Goal: Information Seeking & Learning: Find specific fact

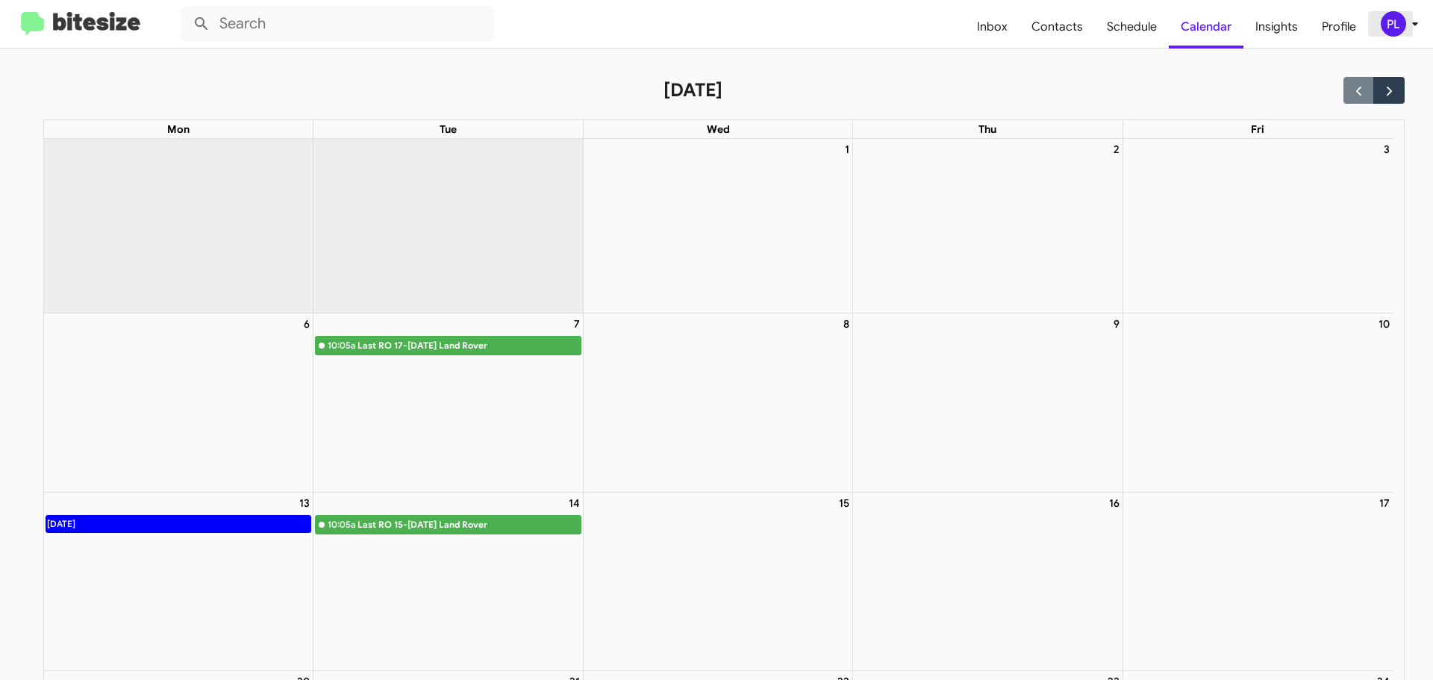
click at [1413, 25] on icon at bounding box center [1415, 24] width 18 height 18
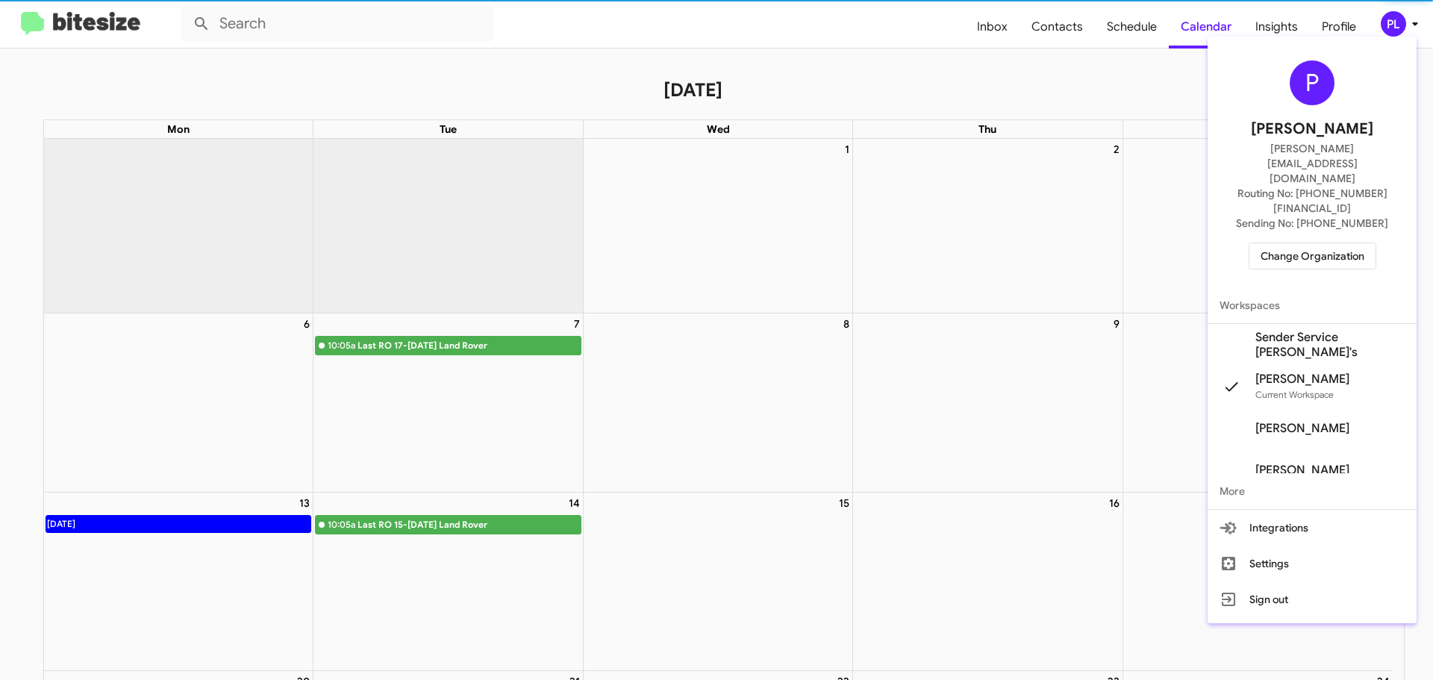
click at [1317, 243] on span "Change Organization" at bounding box center [1312, 255] width 104 height 25
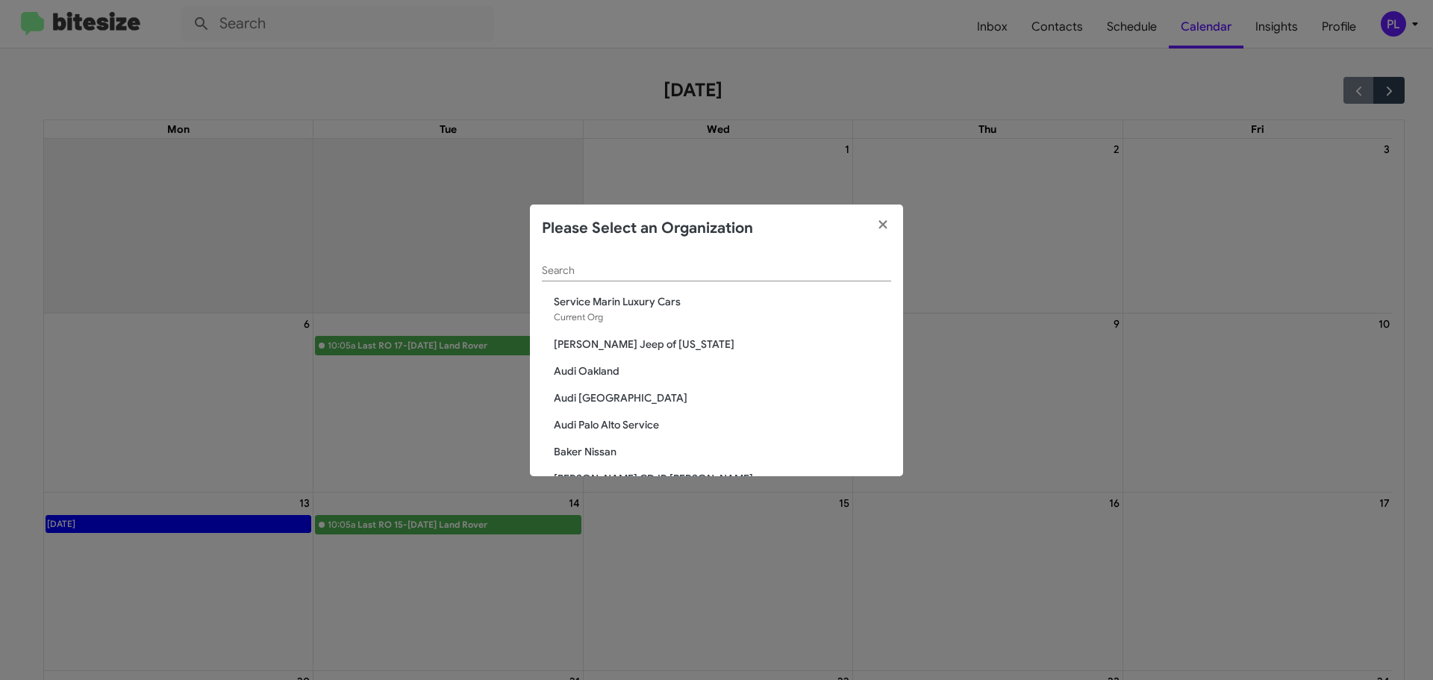
click at [678, 275] on input "Search" at bounding box center [716, 271] width 349 height 12
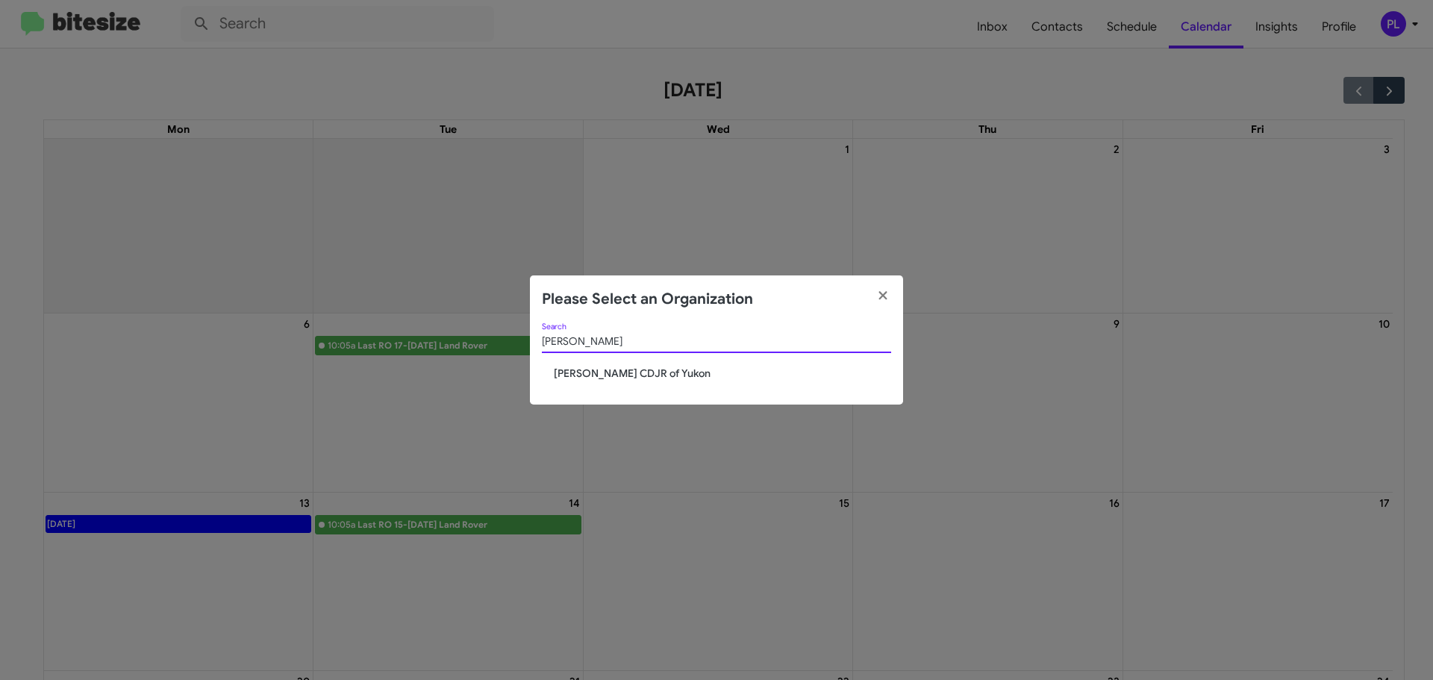
type input "cooper"
click at [610, 378] on span "Joe Cooper CDJR of Yukon" at bounding box center [722, 373] width 337 height 15
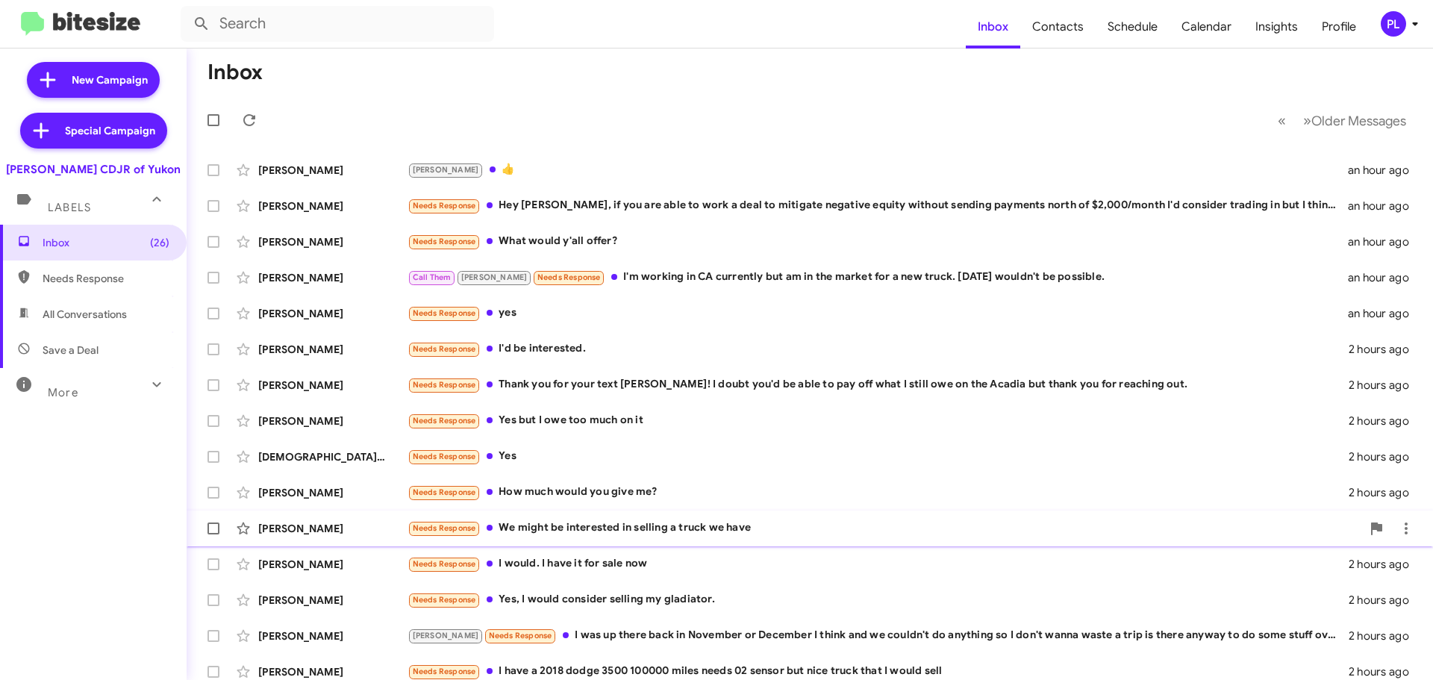
scroll to position [187, 0]
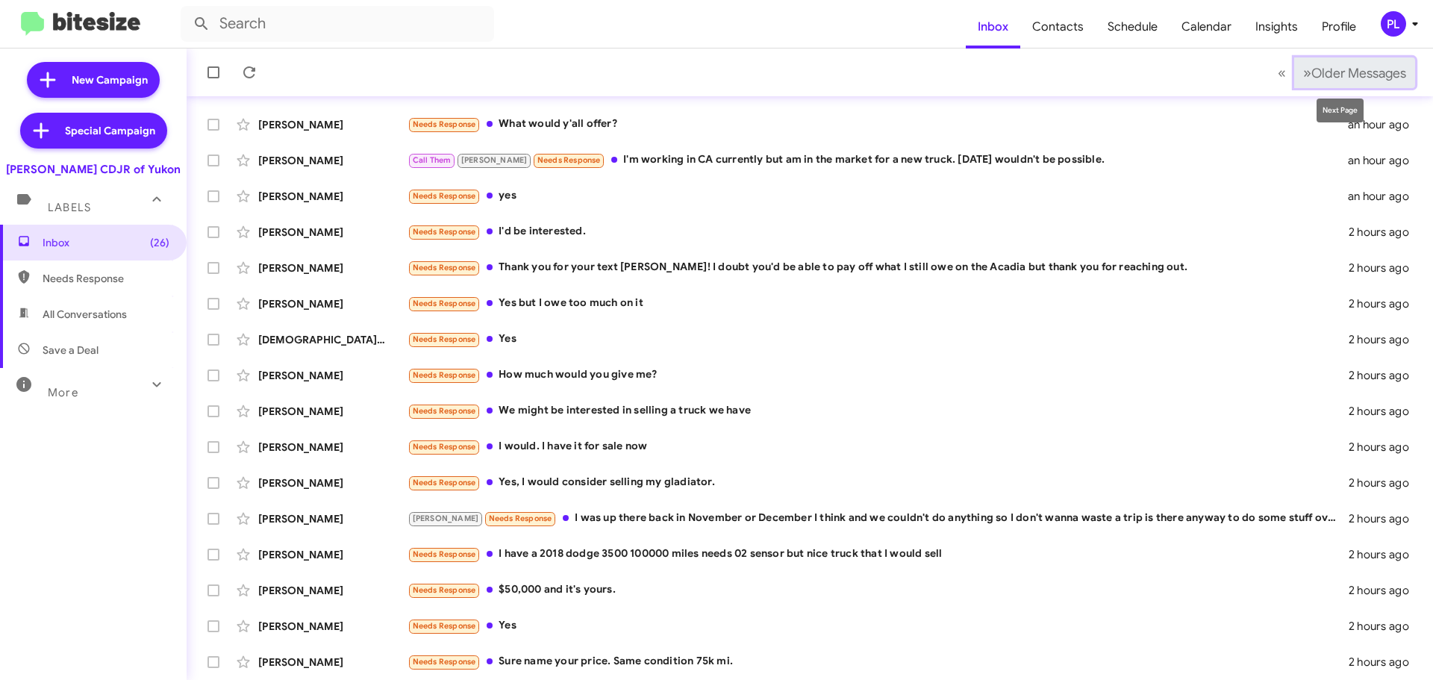
click at [1352, 75] on span "Older Messages" at bounding box center [1358, 73] width 95 height 16
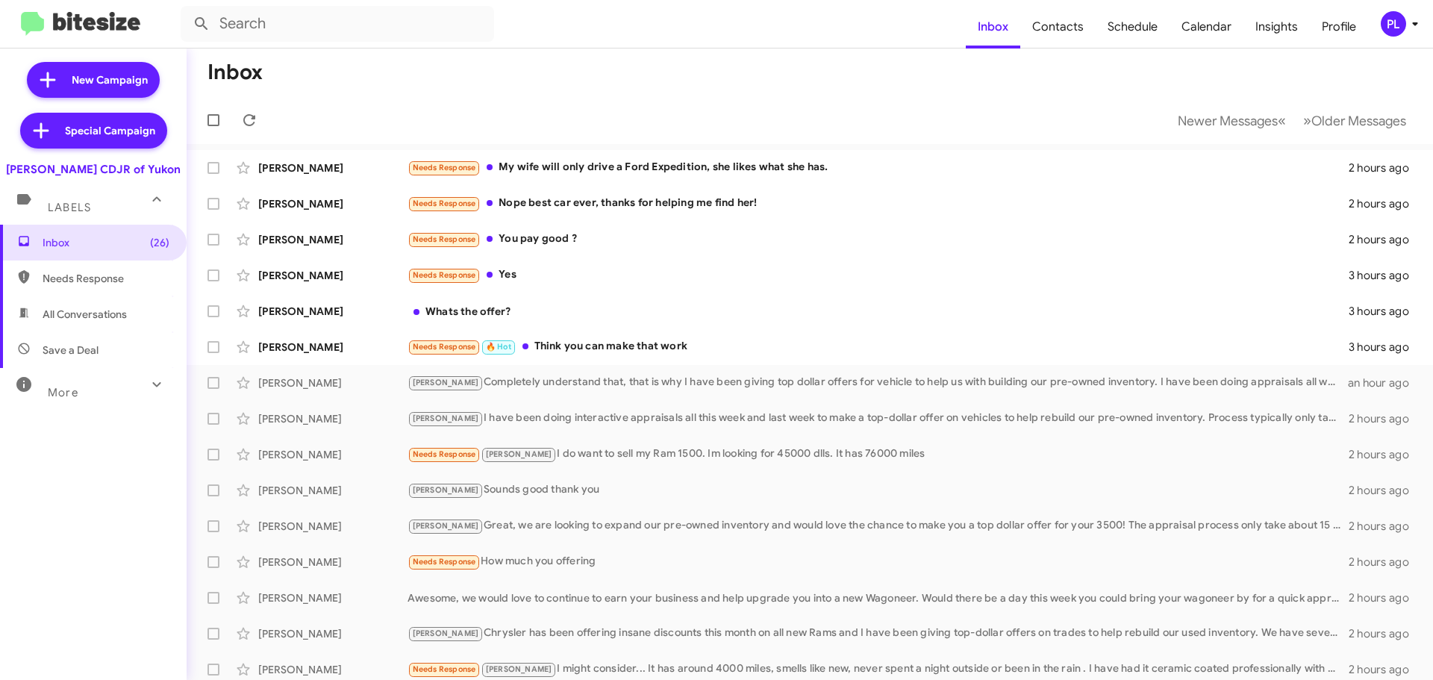
click at [1413, 19] on icon at bounding box center [1415, 24] width 18 height 18
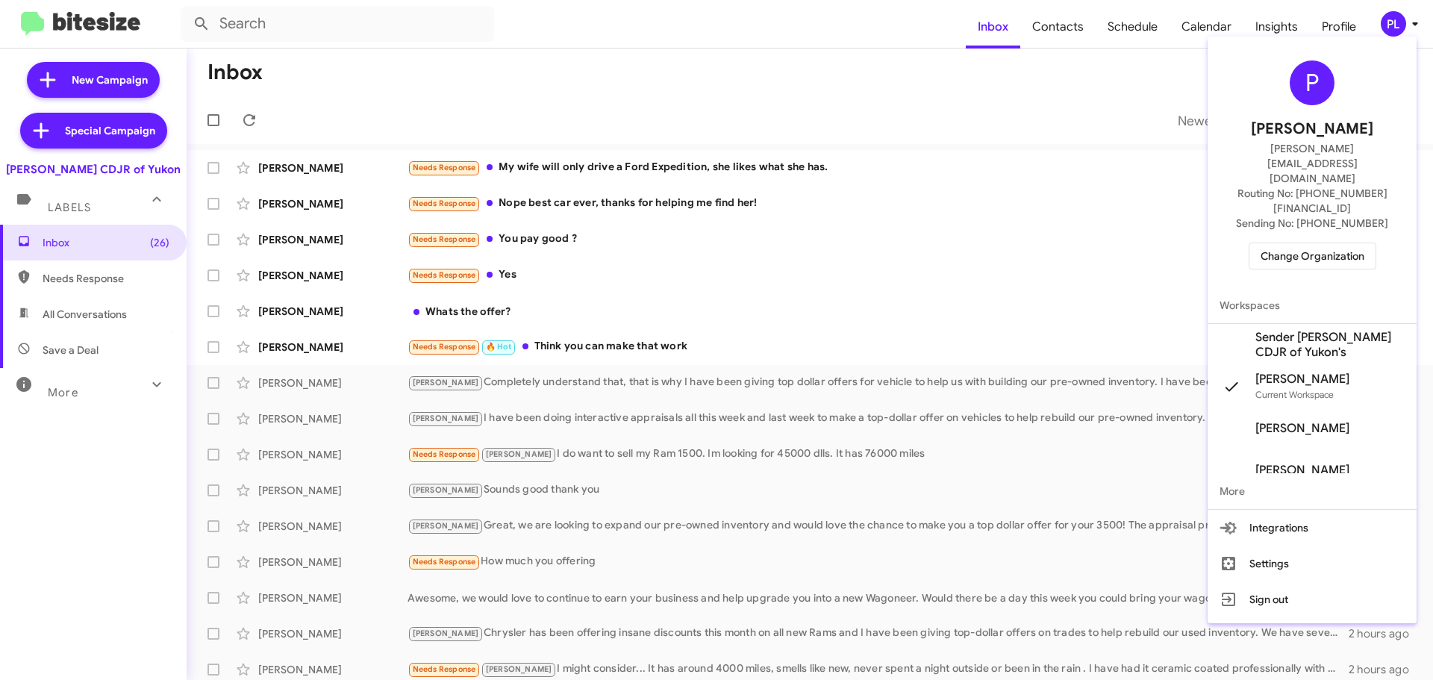
click at [1293, 243] on span "Change Organization" at bounding box center [1312, 255] width 104 height 25
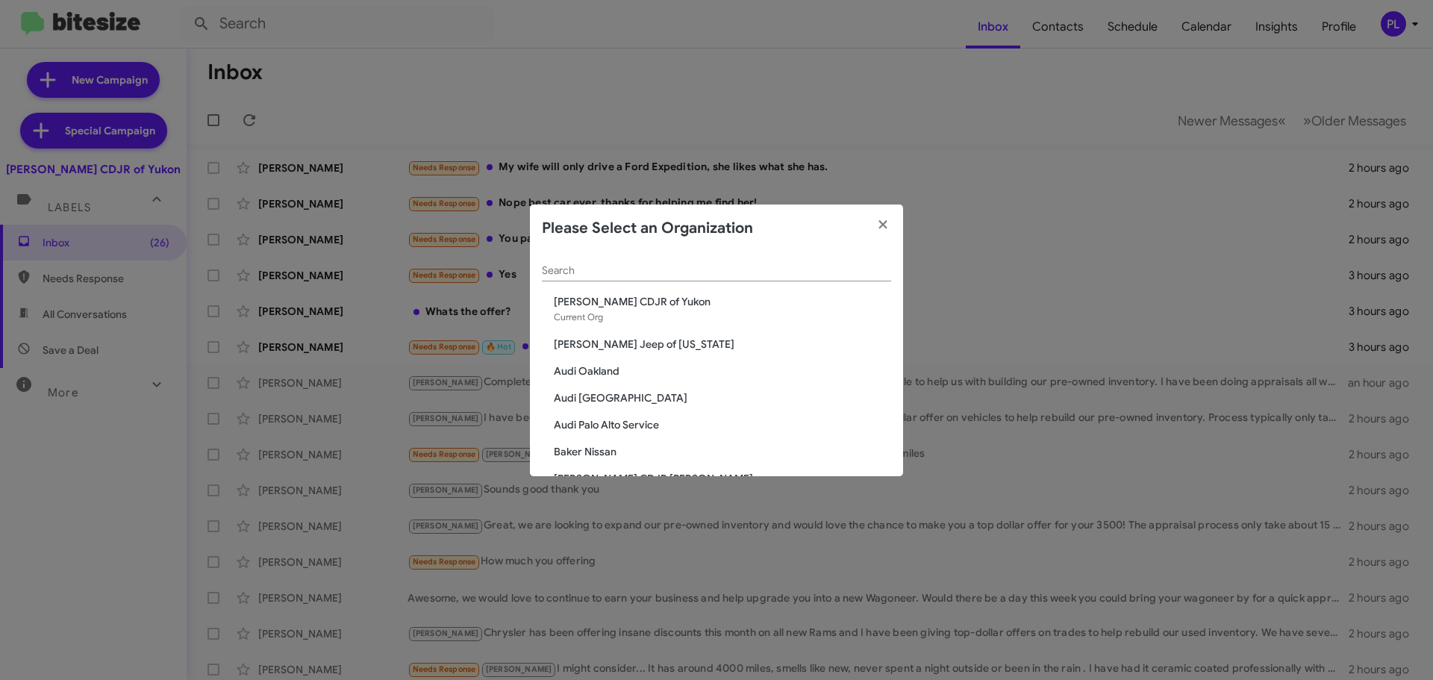
click at [798, 272] on input "Search" at bounding box center [716, 271] width 349 height 12
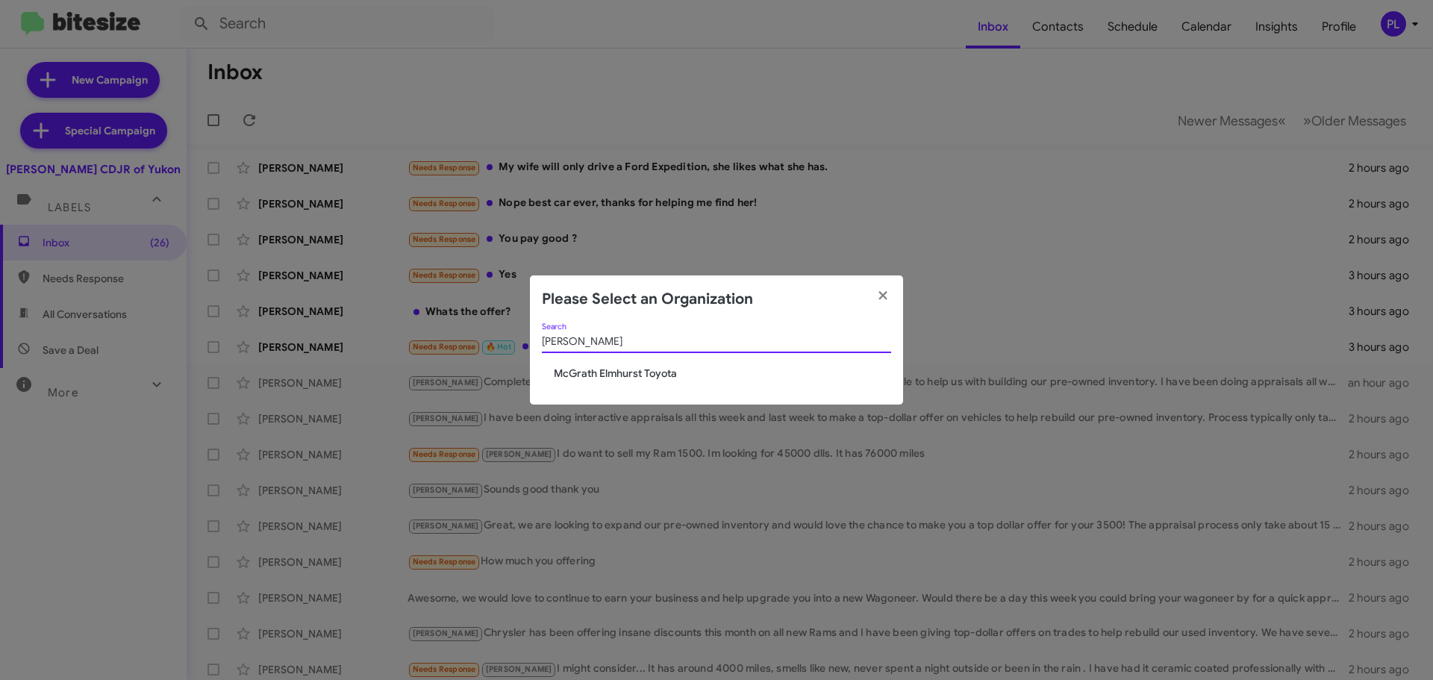
type input "mcgrath"
click at [634, 375] on span "McGrath Elmhurst Toyota" at bounding box center [722, 373] width 337 height 15
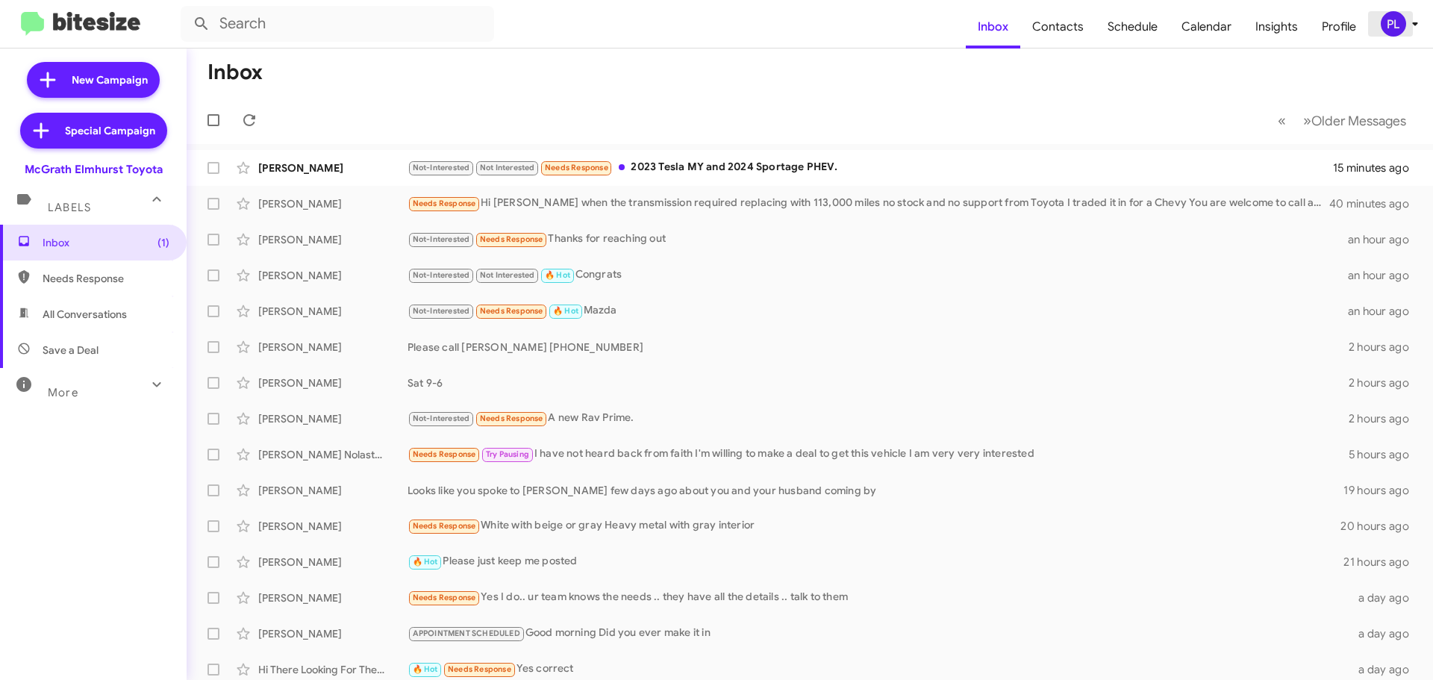
click at [1402, 33] on span "PL" at bounding box center [1402, 23] width 45 height 25
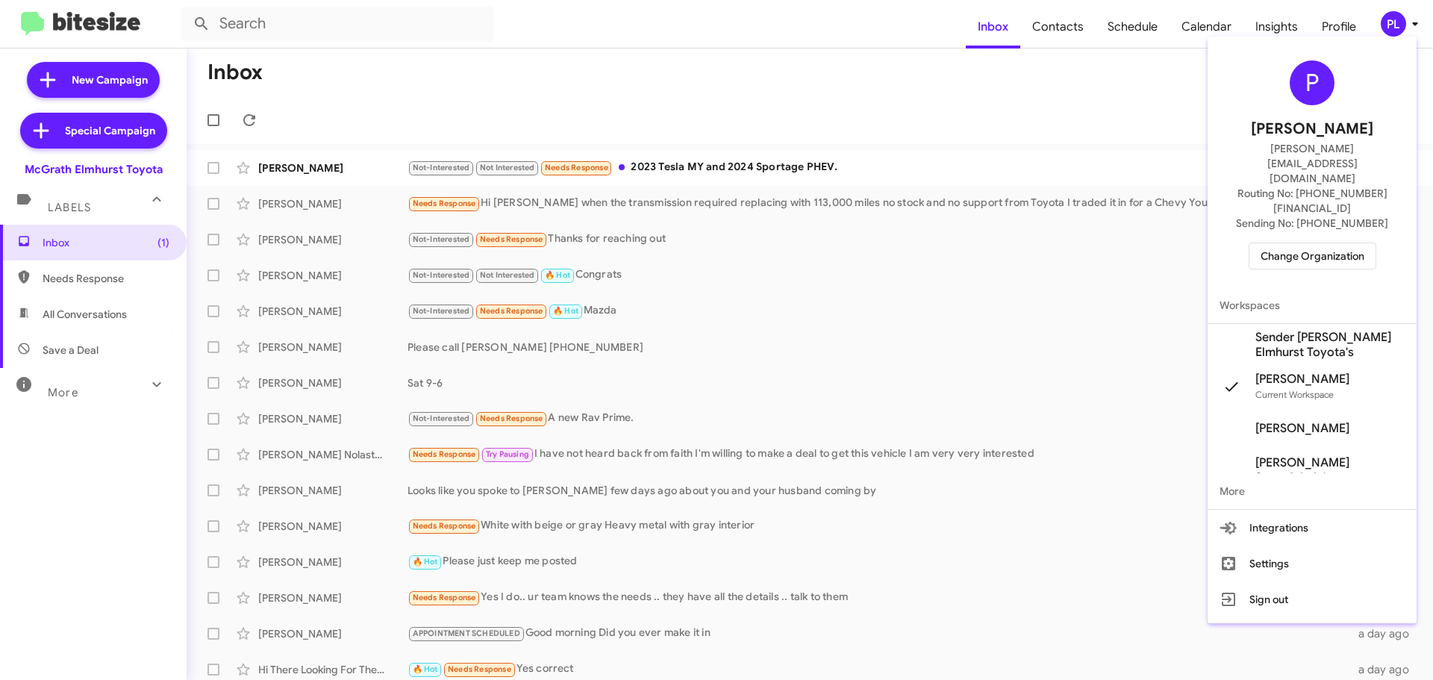
click at [1313, 243] on span "Change Organization" at bounding box center [1312, 255] width 104 height 25
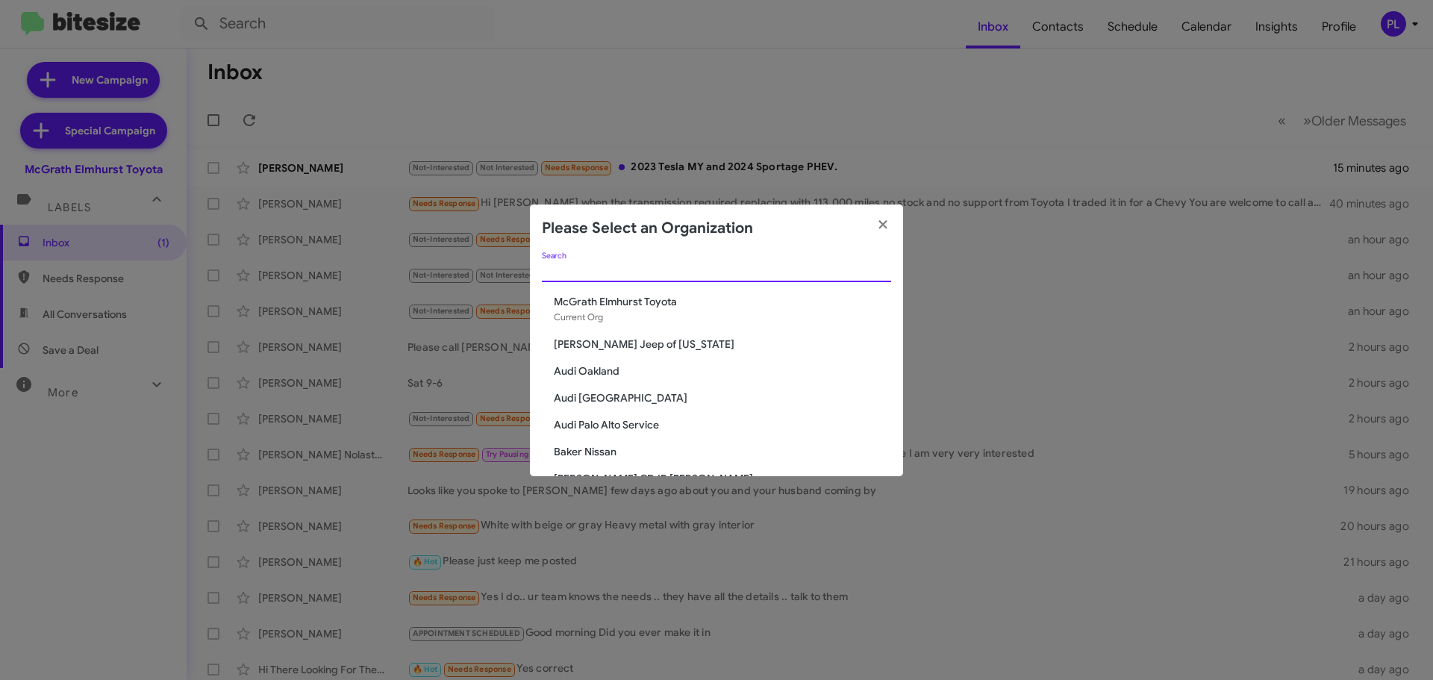
click at [573, 268] on input "Search" at bounding box center [716, 271] width 349 height 12
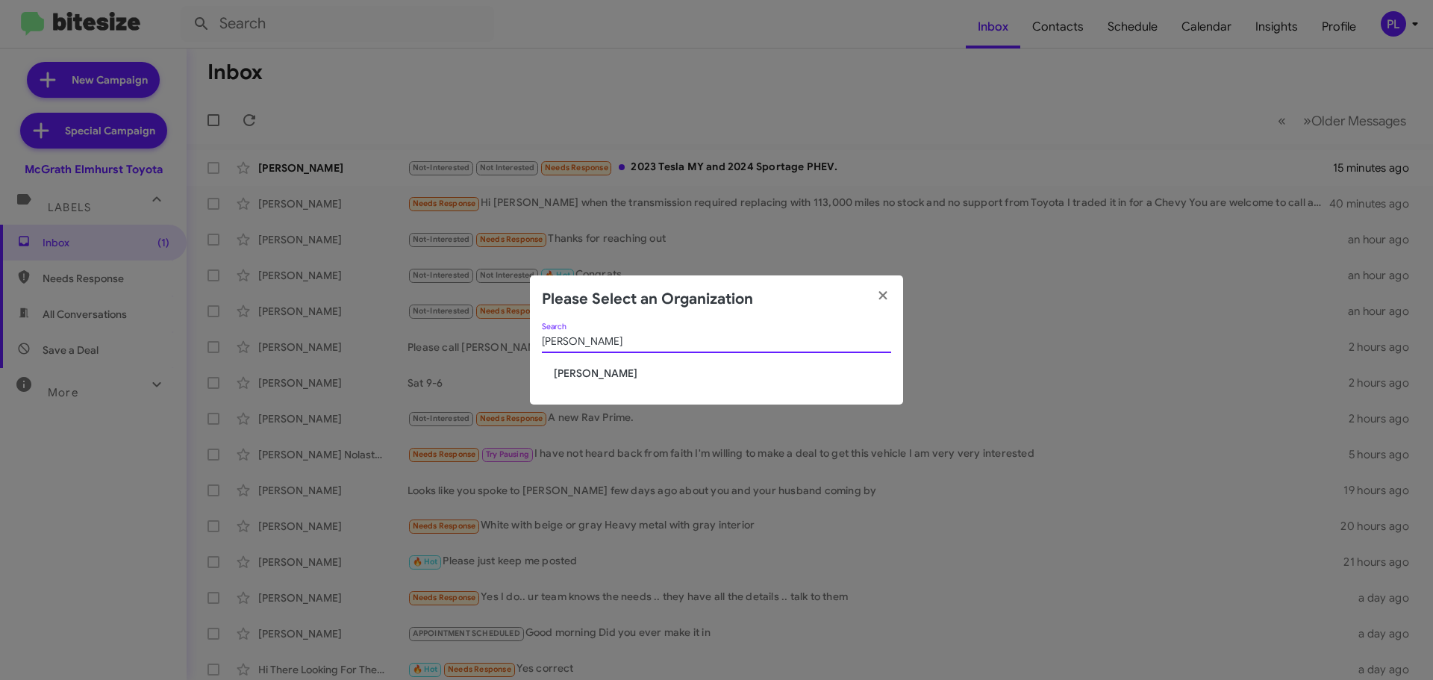
type input "tracy"
click at [581, 381] on div "tracy Search Tracy Toyota" at bounding box center [716, 363] width 373 height 81
click at [881, 297] on icon "button" at bounding box center [882, 296] width 8 height 8
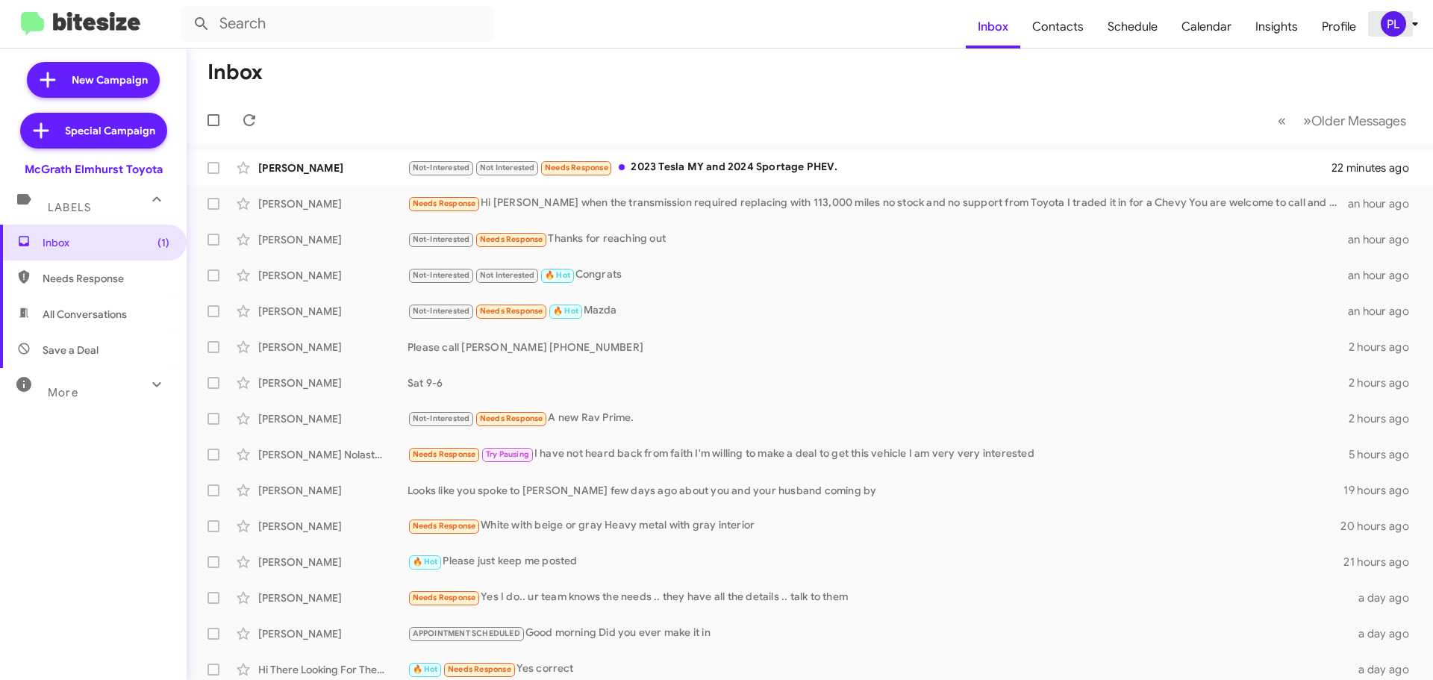
click at [1401, 23] on div "PL" at bounding box center [1393, 23] width 25 height 25
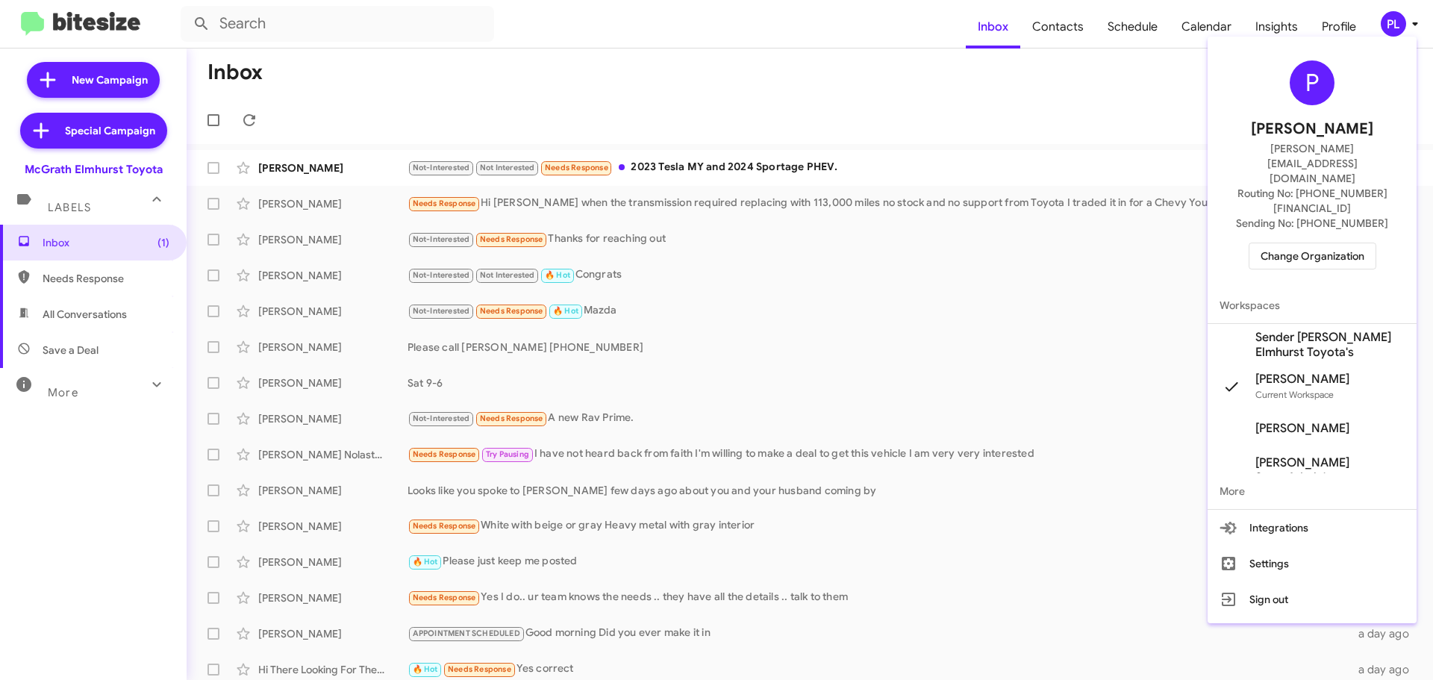
click at [1353, 243] on span "Change Organization" at bounding box center [1312, 255] width 104 height 25
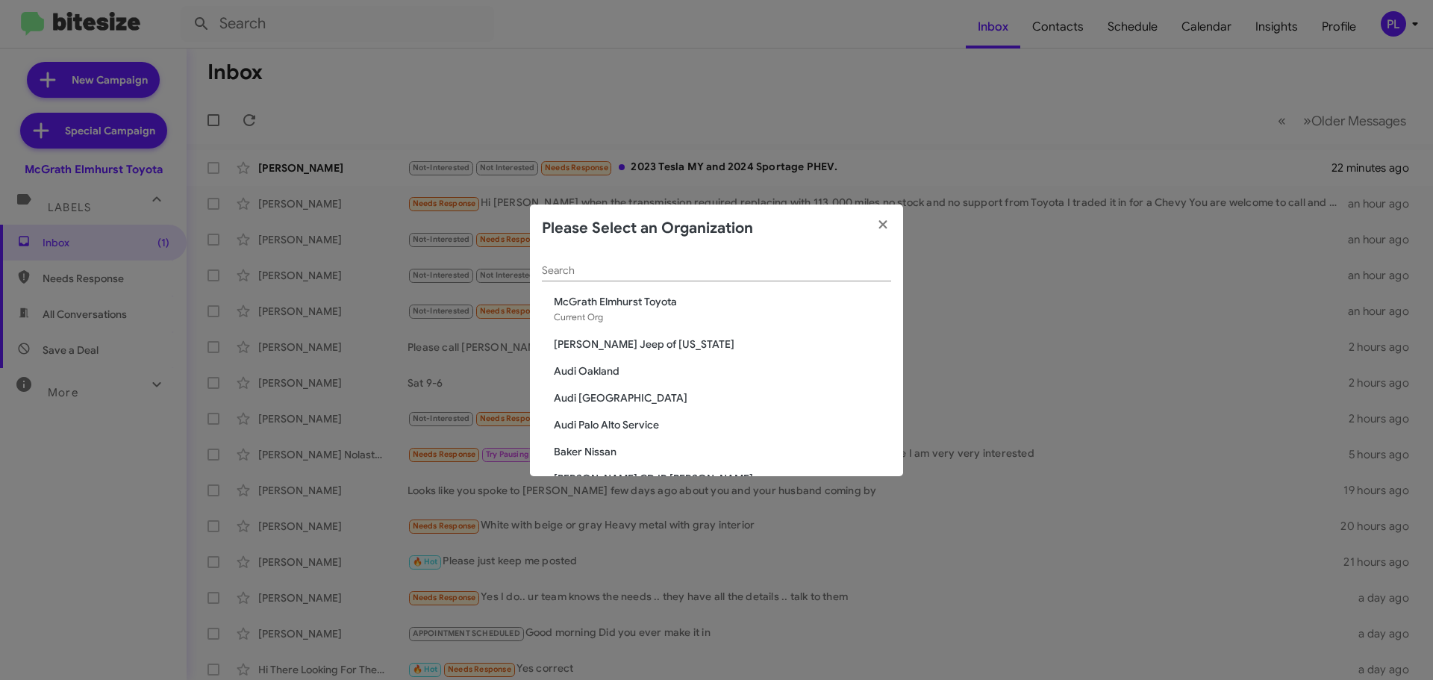
click at [683, 271] on input "Search" at bounding box center [716, 271] width 349 height 12
paste input "Ferman Buick GMC"
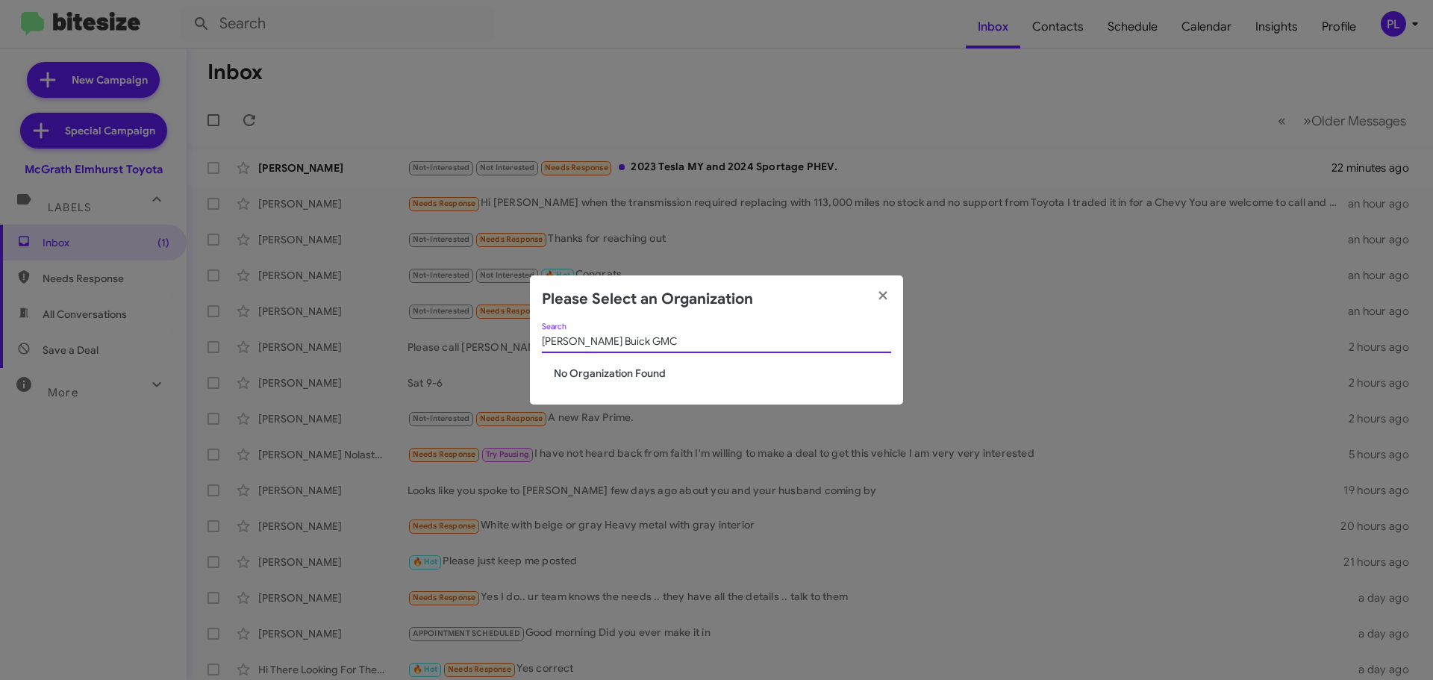
drag, startPoint x: 648, startPoint y: 338, endPoint x: 578, endPoint y: 342, distance: 69.5
click at [578, 342] on input "Ferman Buick GMC" at bounding box center [716, 342] width 349 height 12
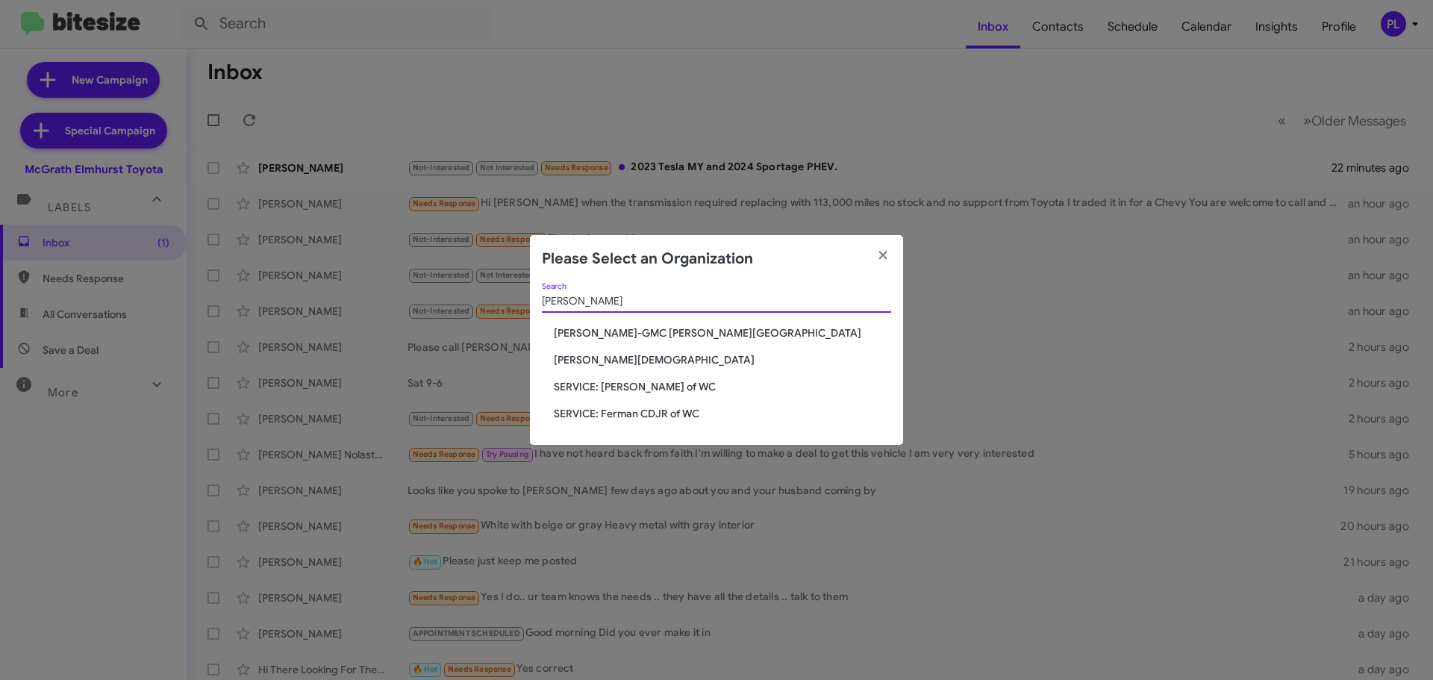
type input "Ferman"
click at [612, 331] on span "[PERSON_NAME]-GMC [PERSON_NAME][GEOGRAPHIC_DATA]" at bounding box center [722, 332] width 337 height 15
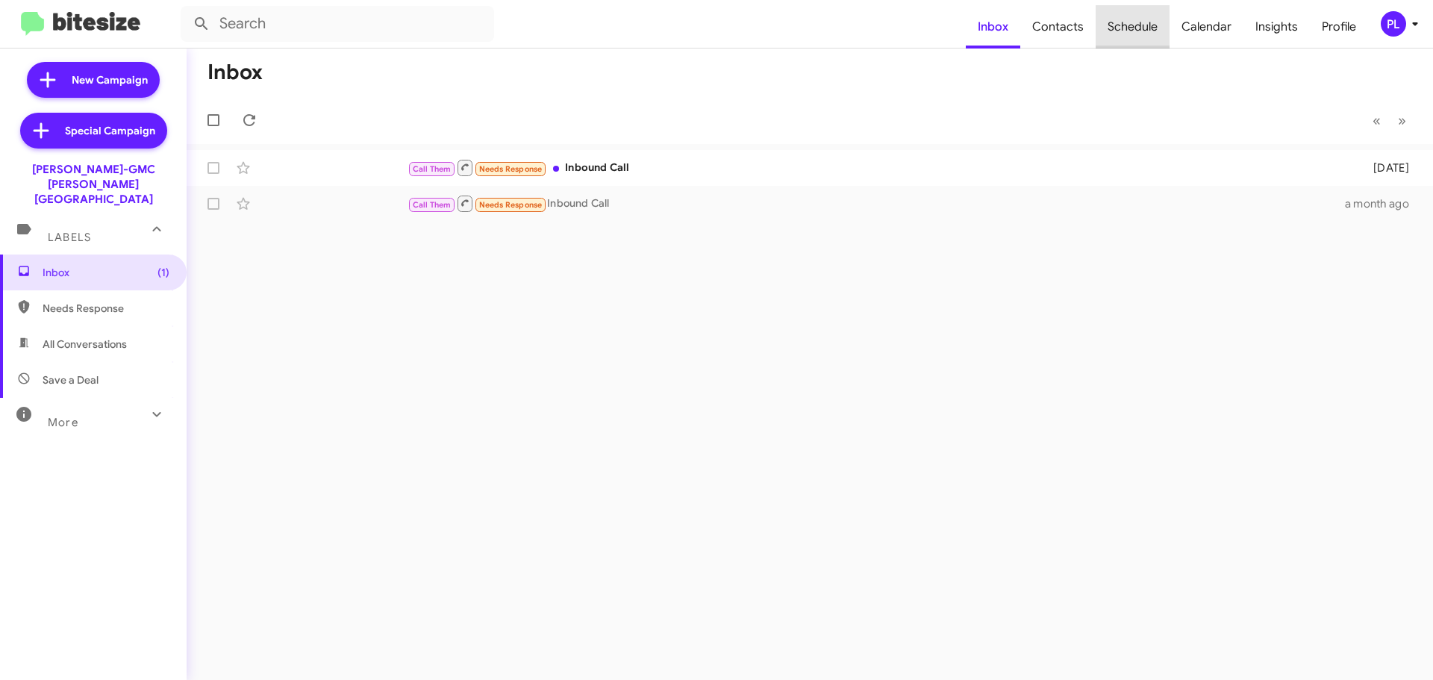
click at [1137, 34] on span "Schedule" at bounding box center [1132, 26] width 74 height 43
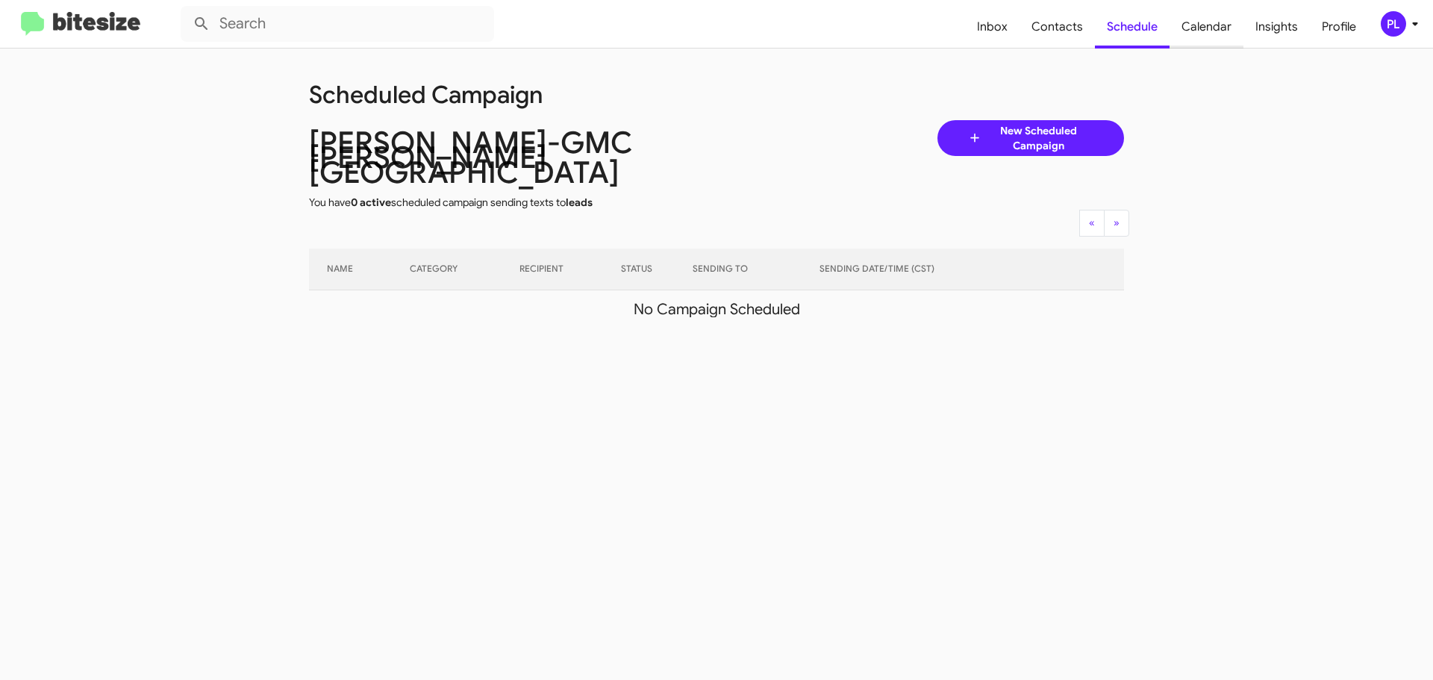
click at [1214, 37] on span "Calendar" at bounding box center [1206, 26] width 74 height 43
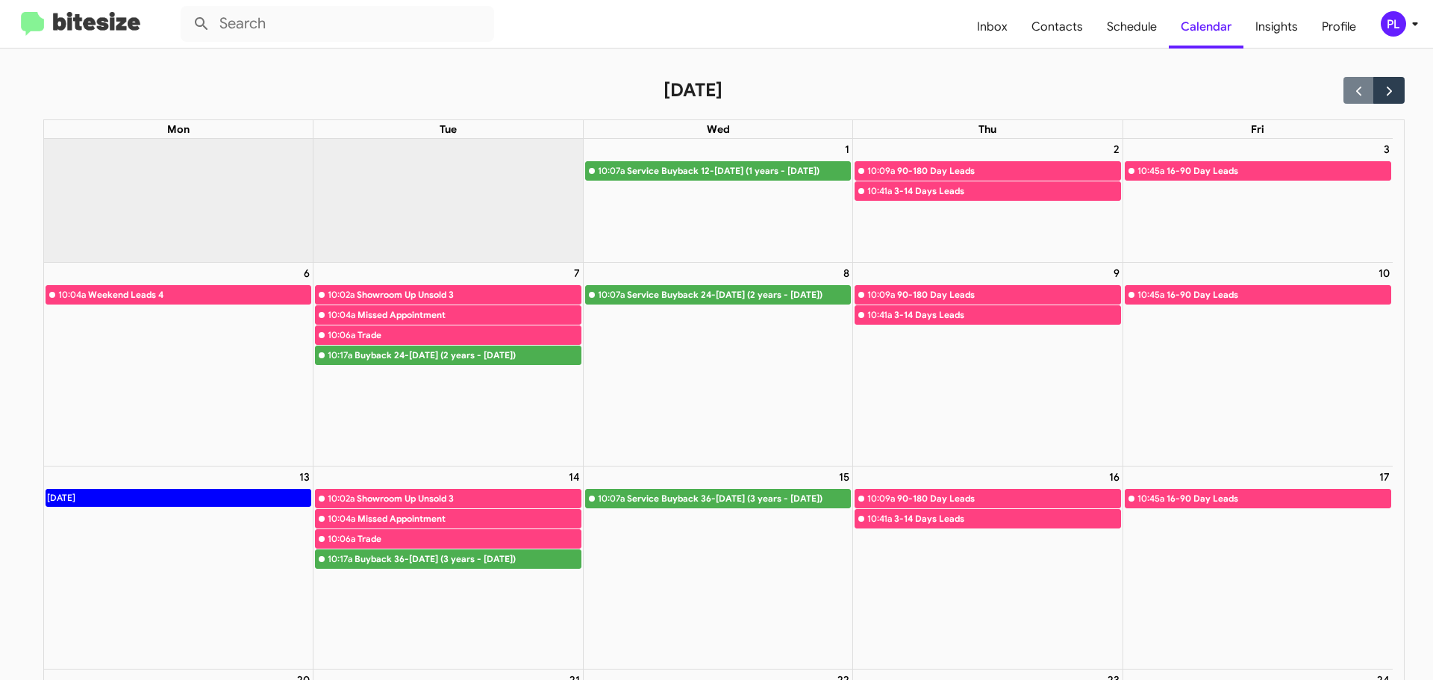
click at [1399, 37] on div "PL" at bounding box center [1393, 23] width 25 height 25
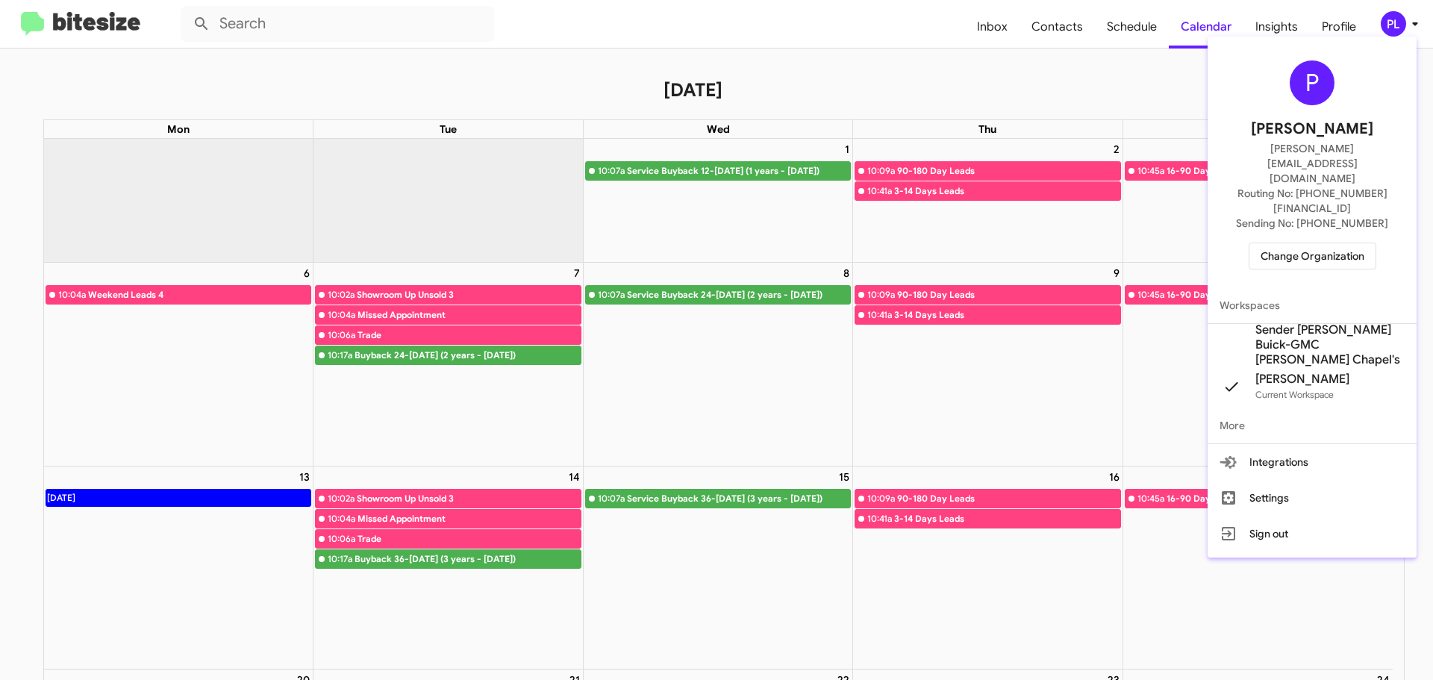
click at [1302, 322] on span "Sender [PERSON_NAME] Buick-GMC [PERSON_NAME] Chapel's" at bounding box center [1329, 344] width 149 height 45
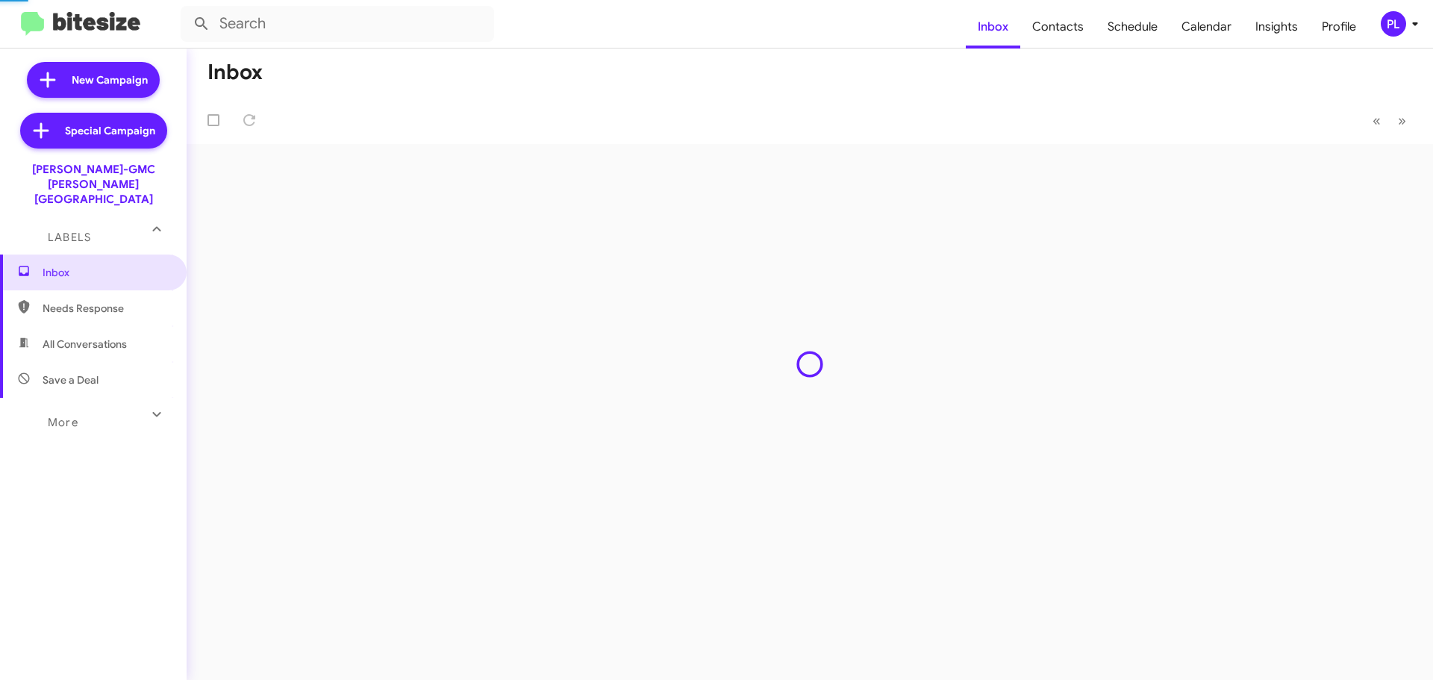
click at [1195, 28] on span "Calendar" at bounding box center [1206, 26] width 74 height 43
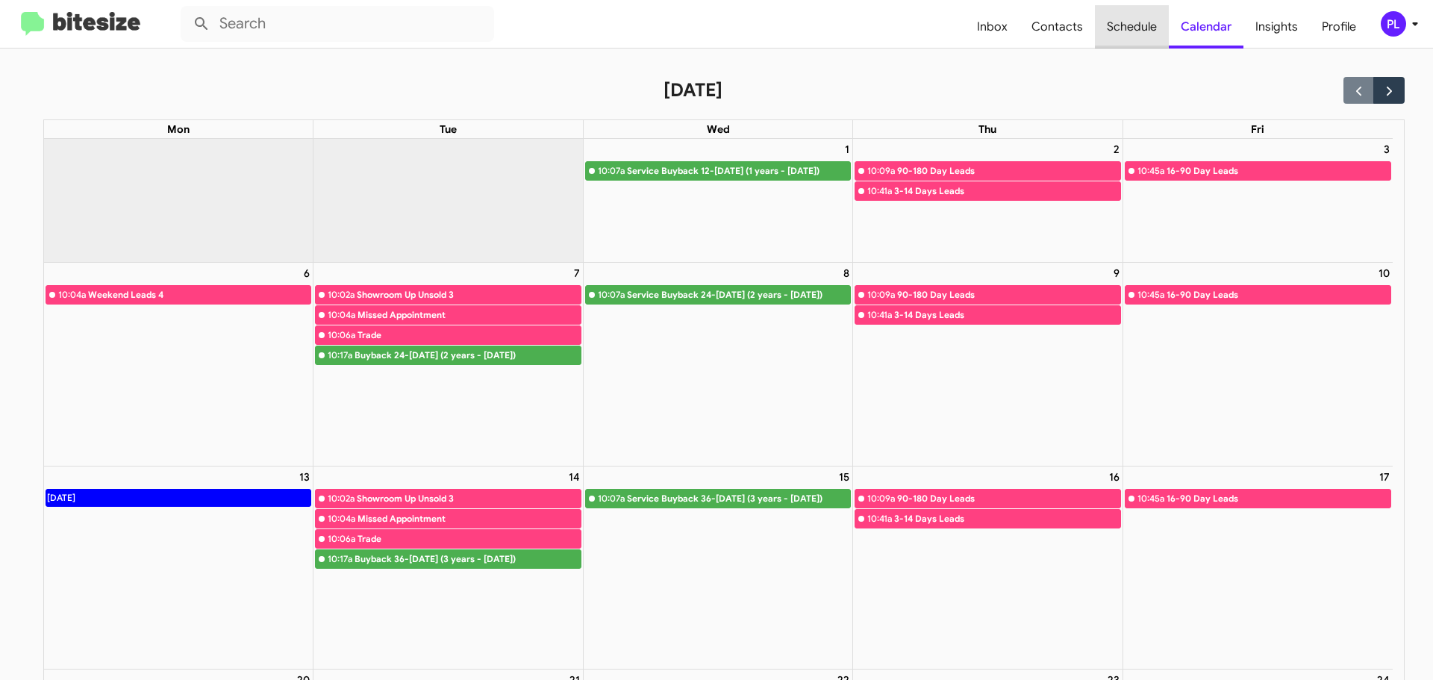
click at [1128, 16] on span "Schedule" at bounding box center [1132, 26] width 74 height 43
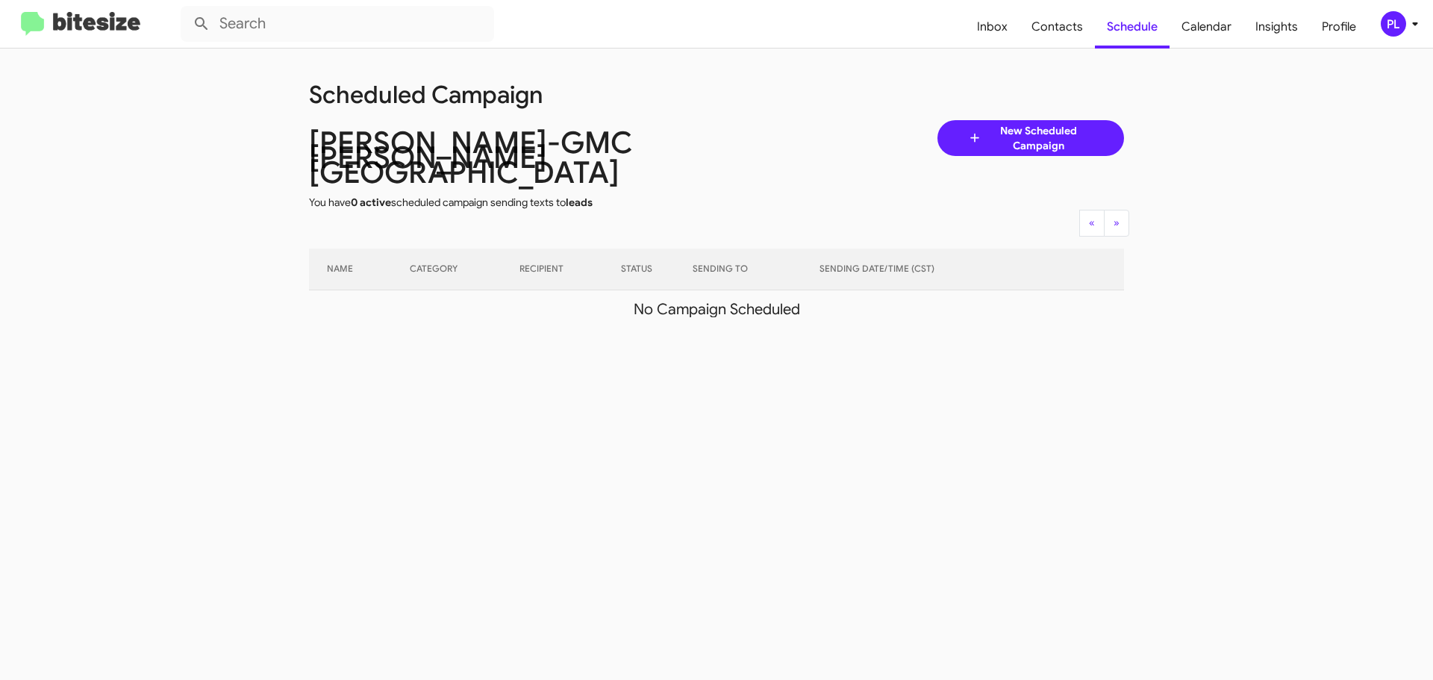
click at [1398, 28] on div "PL" at bounding box center [1393, 23] width 25 height 25
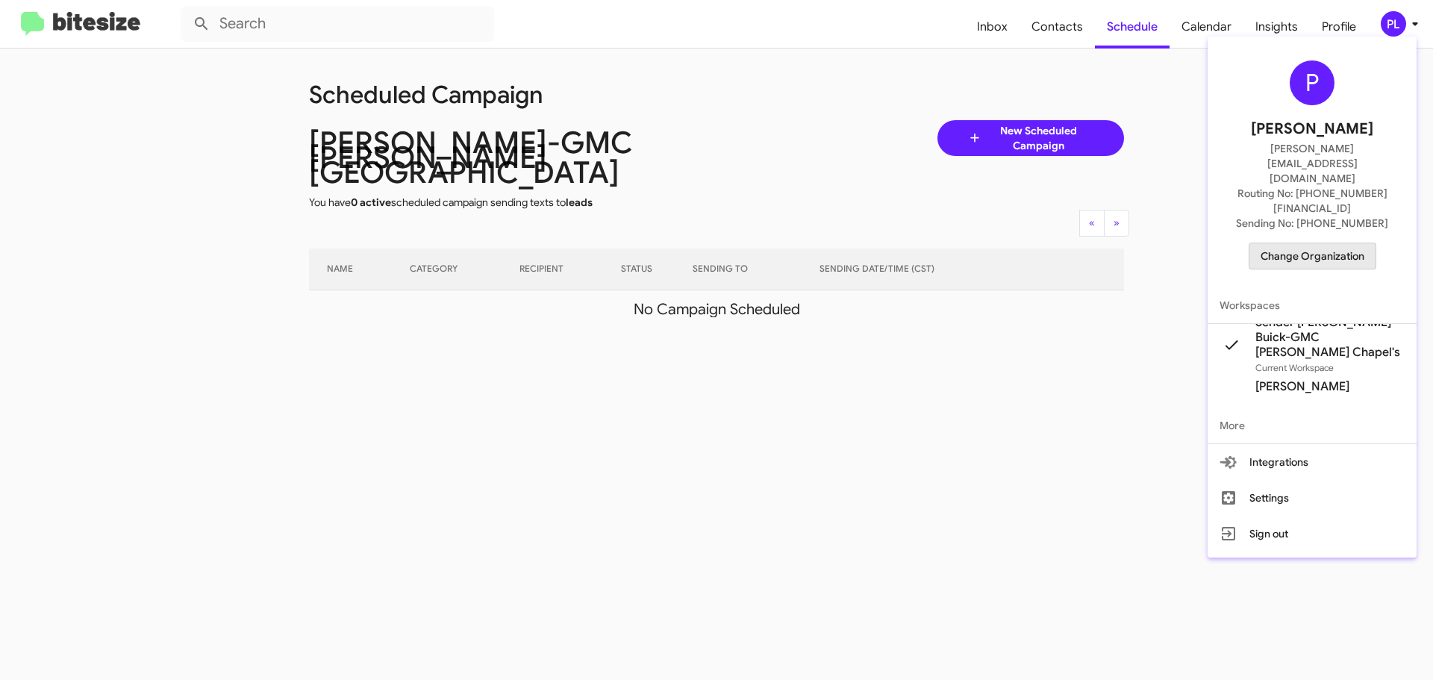
click at [1314, 243] on span "Change Organization" at bounding box center [1312, 255] width 104 height 25
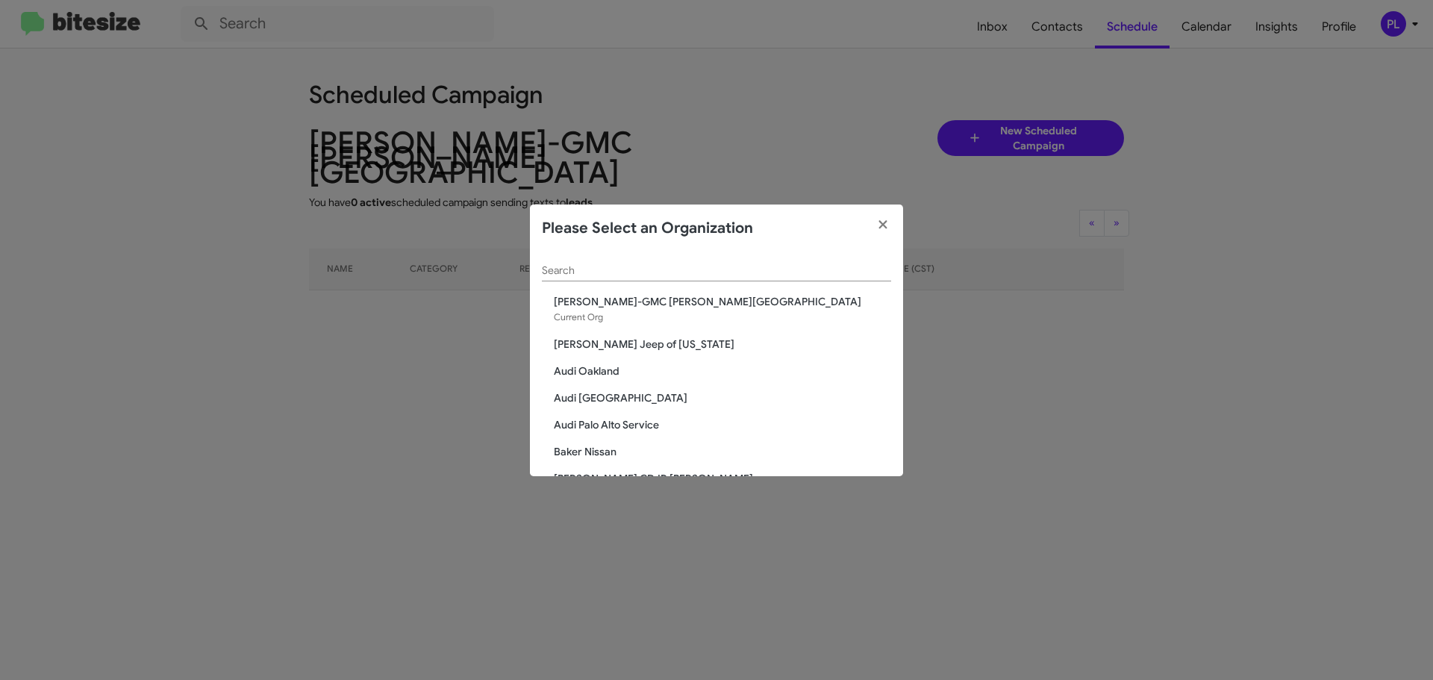
click at [748, 278] on div "Search" at bounding box center [716, 266] width 349 height 29
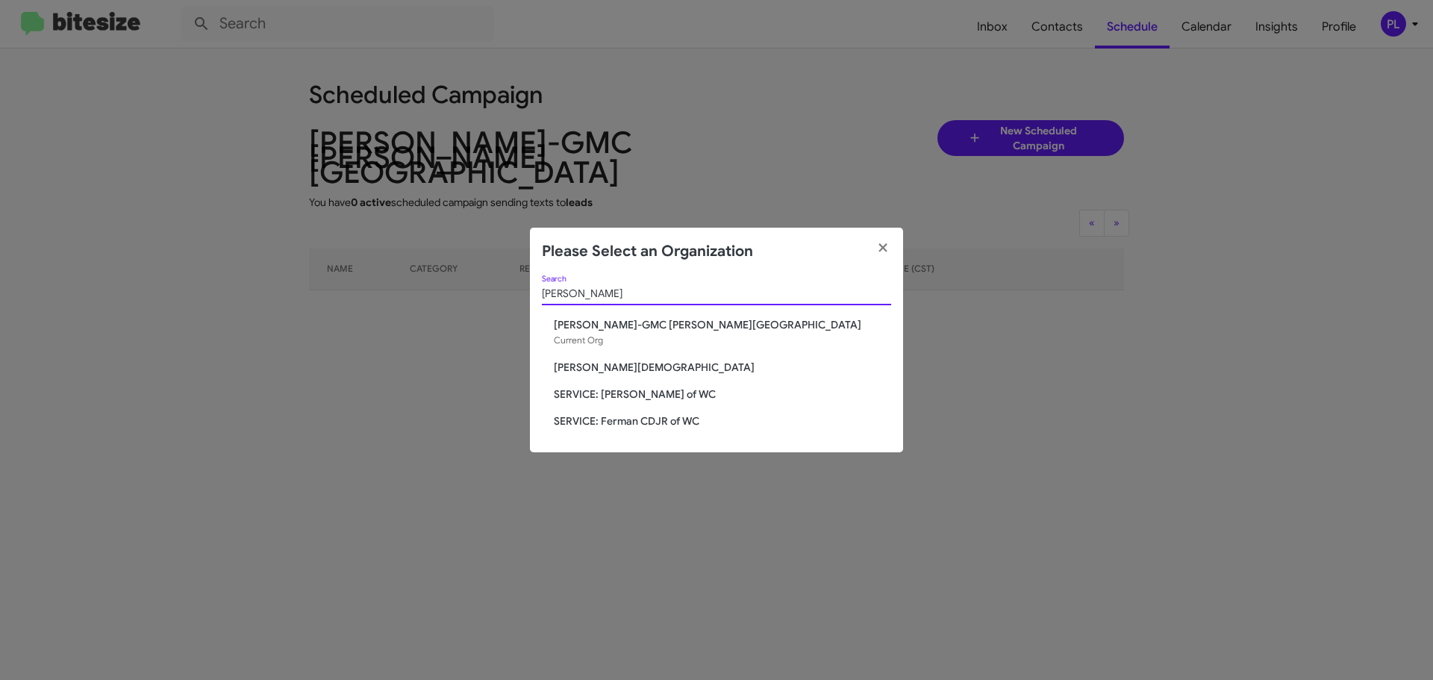
type input "[PERSON_NAME]"
click at [637, 364] on span "[PERSON_NAME][DEMOGRAPHIC_DATA]" at bounding box center [722, 367] width 337 height 15
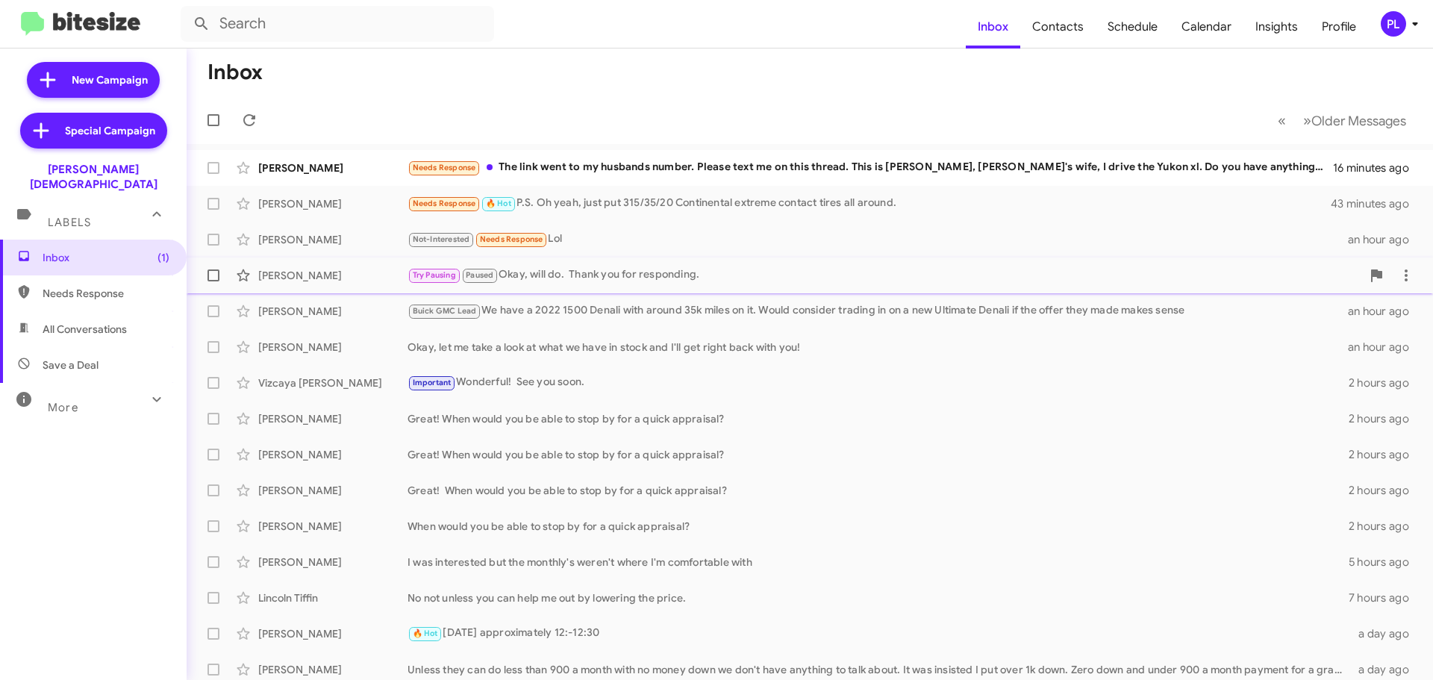
click at [669, 266] on div "Saiyed Qaderi Try Pausing Paused Okay, will do. Thank you for responding. an ho…" at bounding box center [809, 275] width 1222 height 30
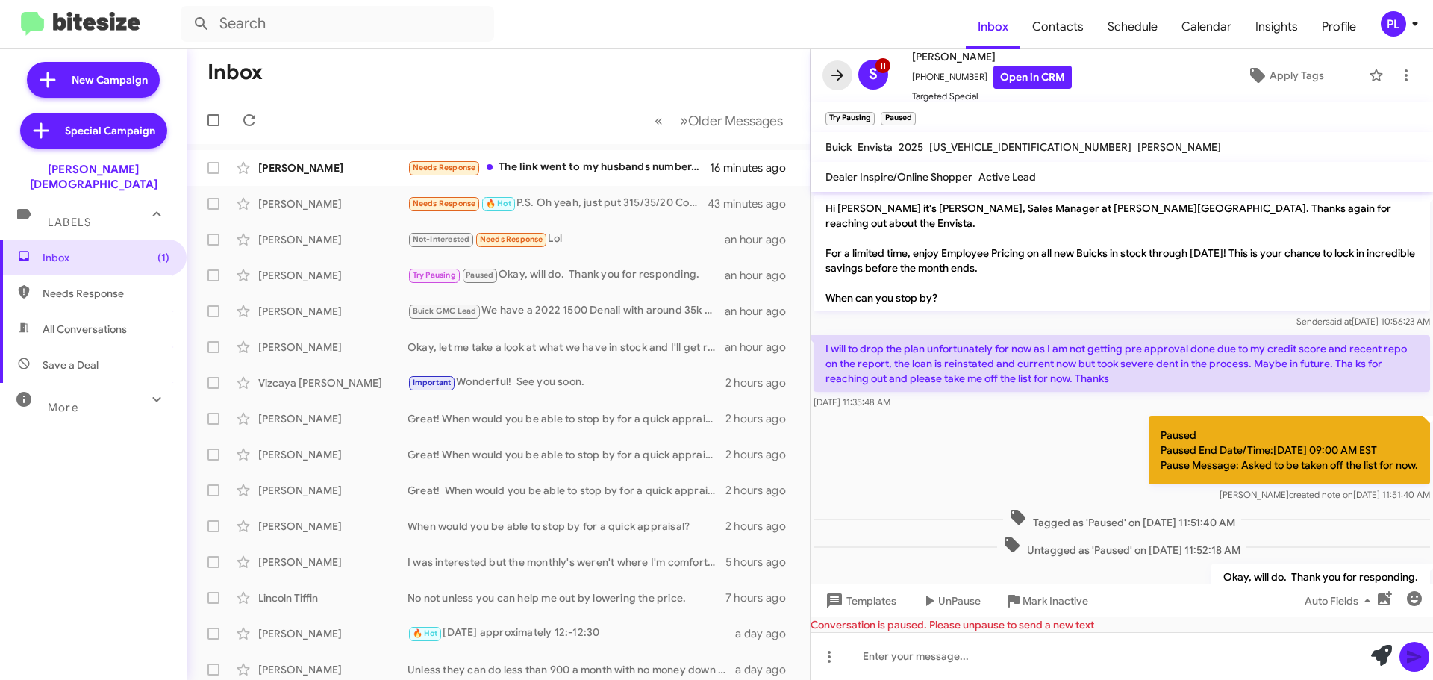
click at [842, 81] on icon at bounding box center [837, 75] width 18 height 18
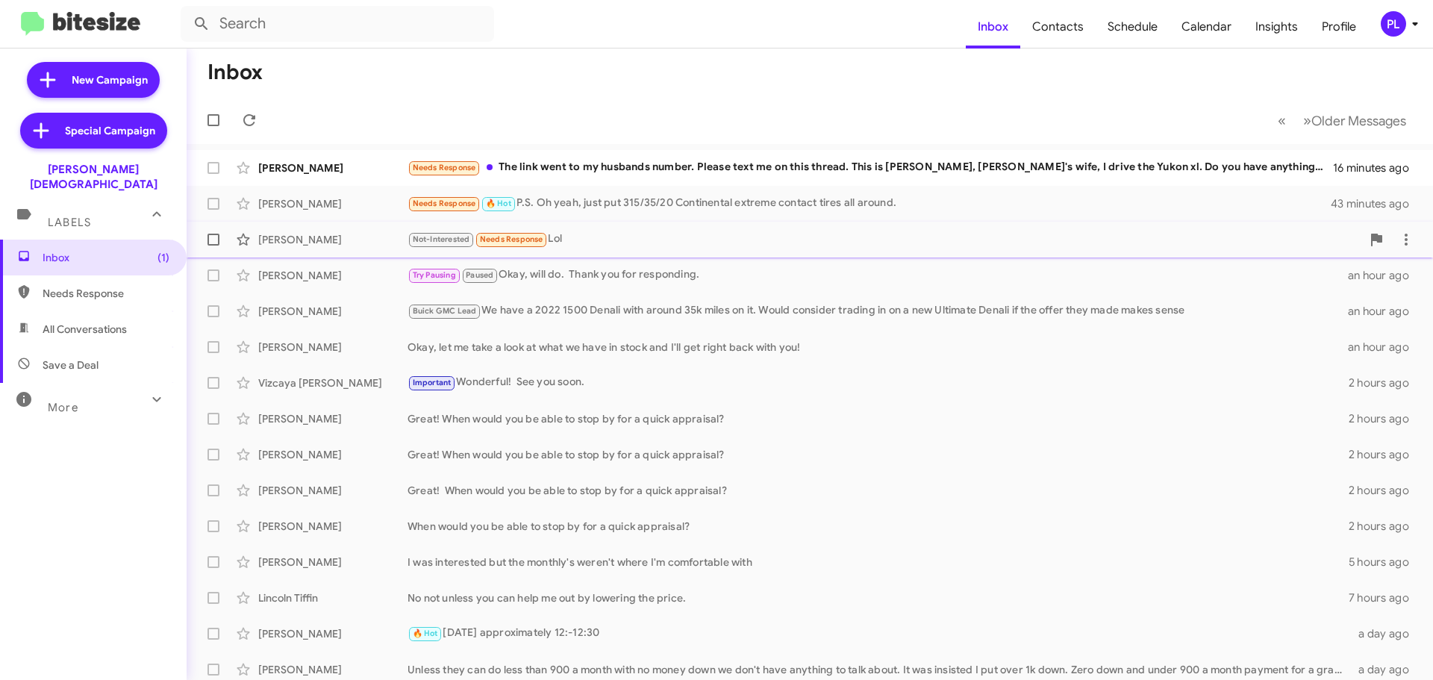
click at [667, 236] on div "Not-Interested Needs Response Lol" at bounding box center [884, 239] width 954 height 17
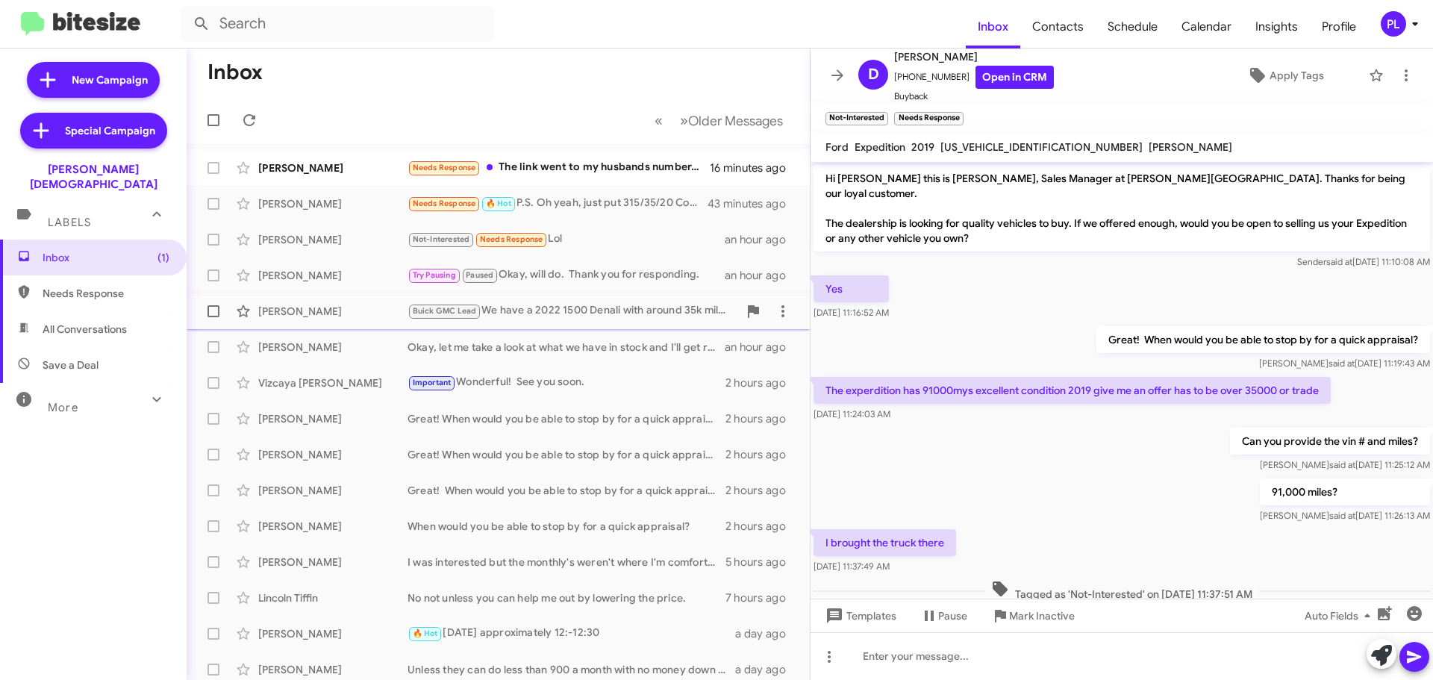
click at [590, 310] on div "Buick GMC Lead We have a 2022 1500 Denali with around 35k miles on it. Would co…" at bounding box center [572, 310] width 331 height 17
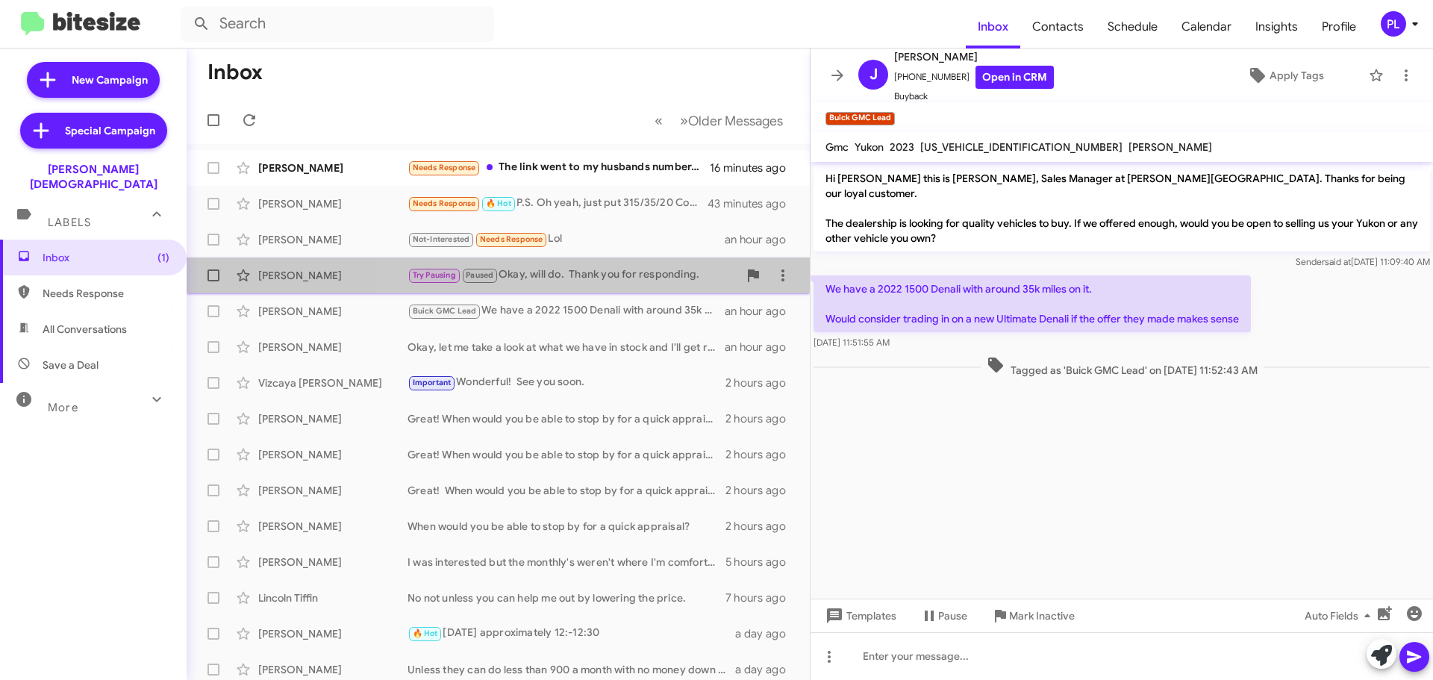
click at [595, 272] on div "Try Pausing Paused Okay, will do. Thank you for responding." at bounding box center [572, 274] width 331 height 17
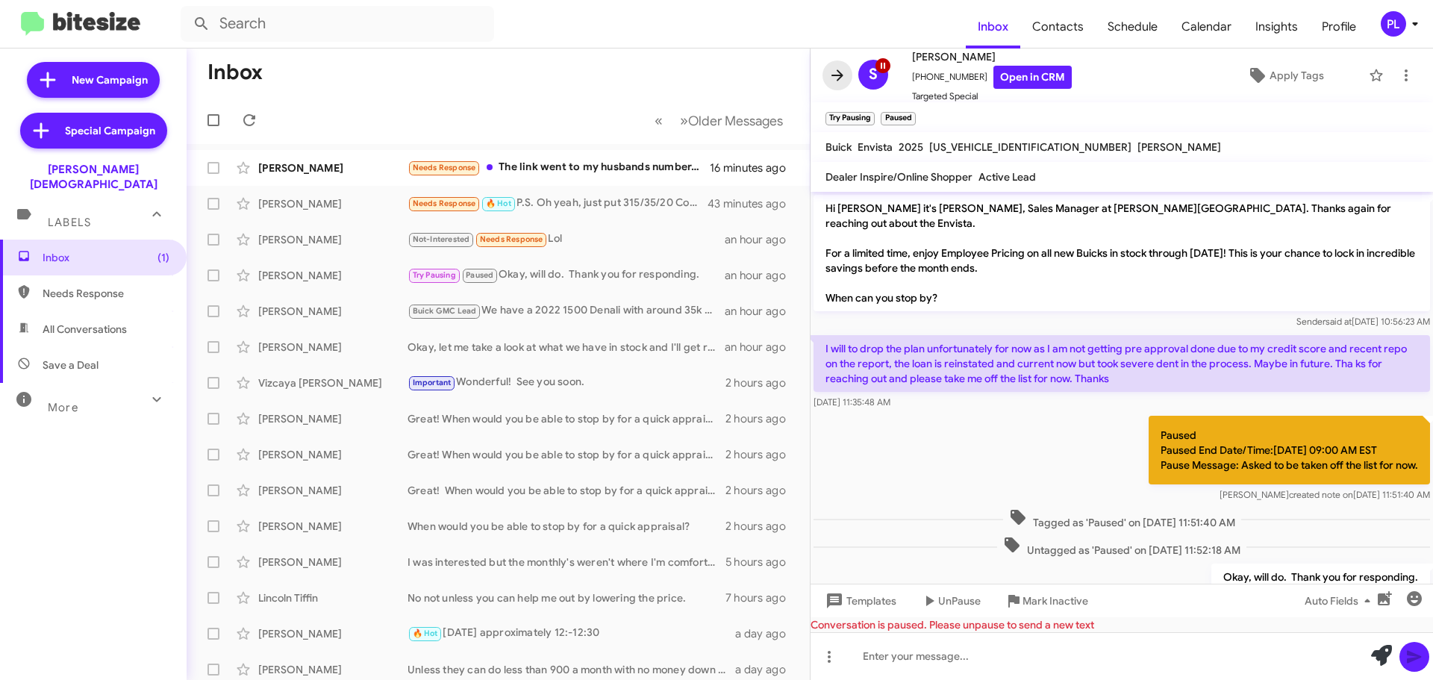
click at [832, 72] on icon at bounding box center [837, 75] width 18 height 18
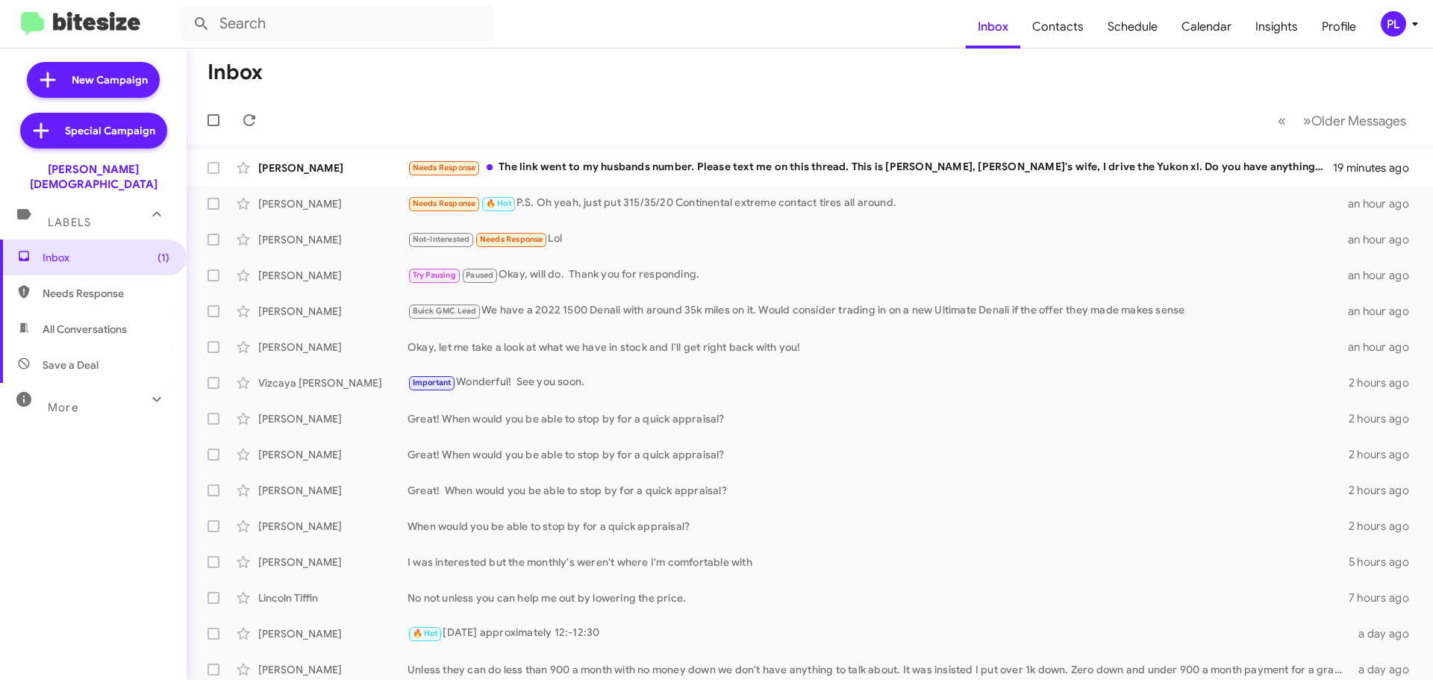
click at [1418, 16] on icon at bounding box center [1415, 24] width 18 height 18
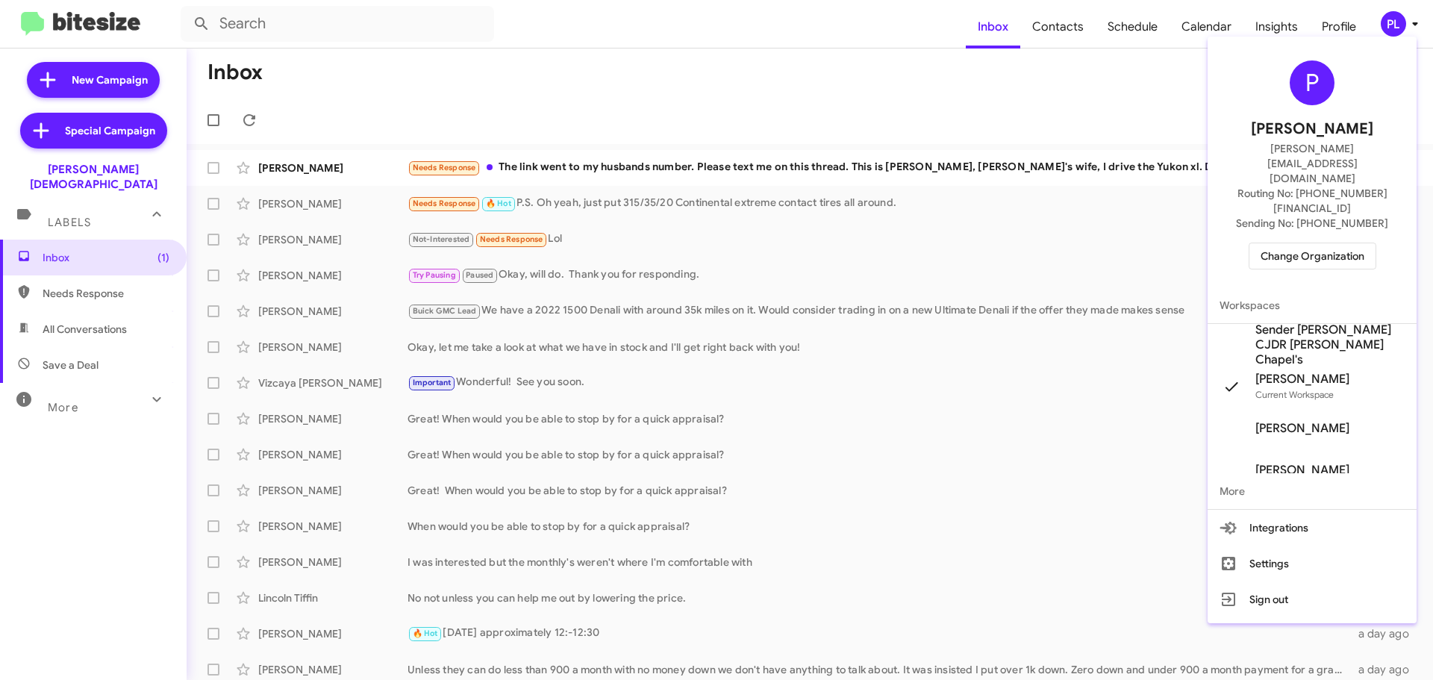
click at [1348, 243] on span "Change Organization" at bounding box center [1312, 255] width 104 height 25
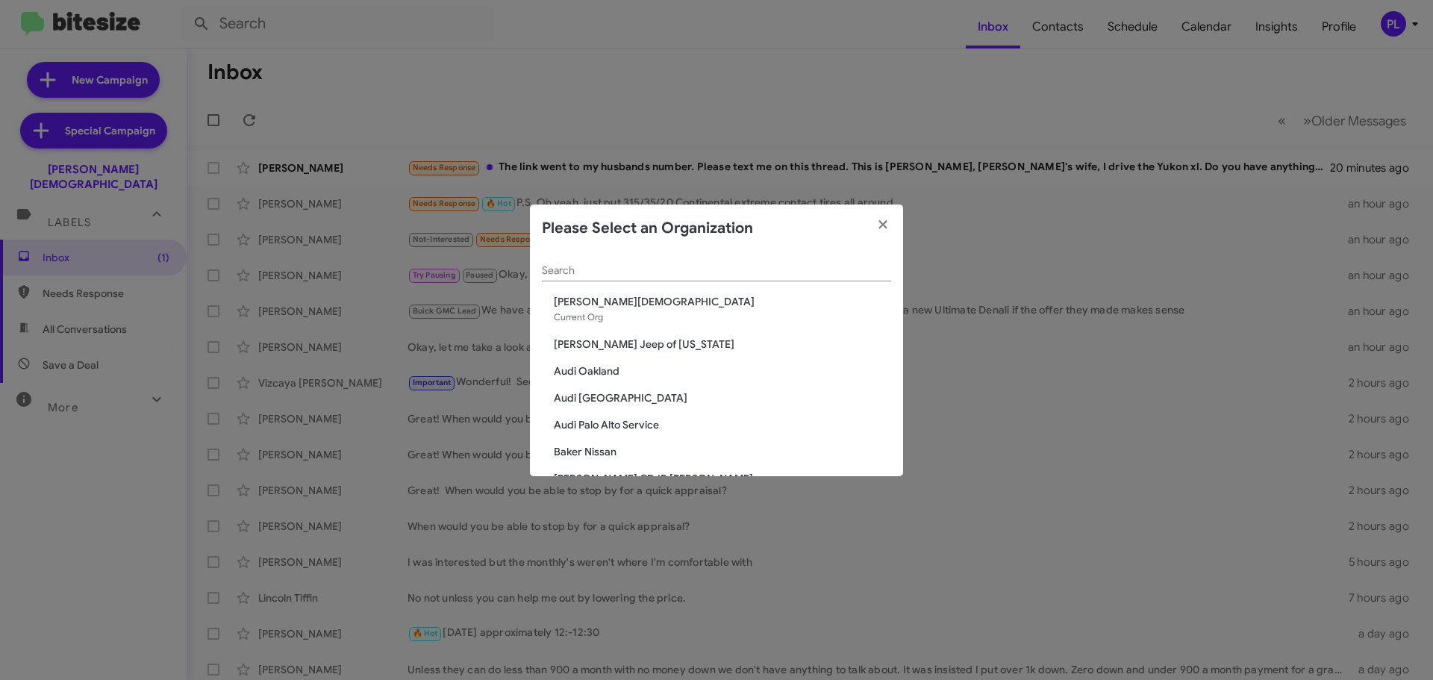
click at [646, 269] on input "Search" at bounding box center [716, 271] width 349 height 12
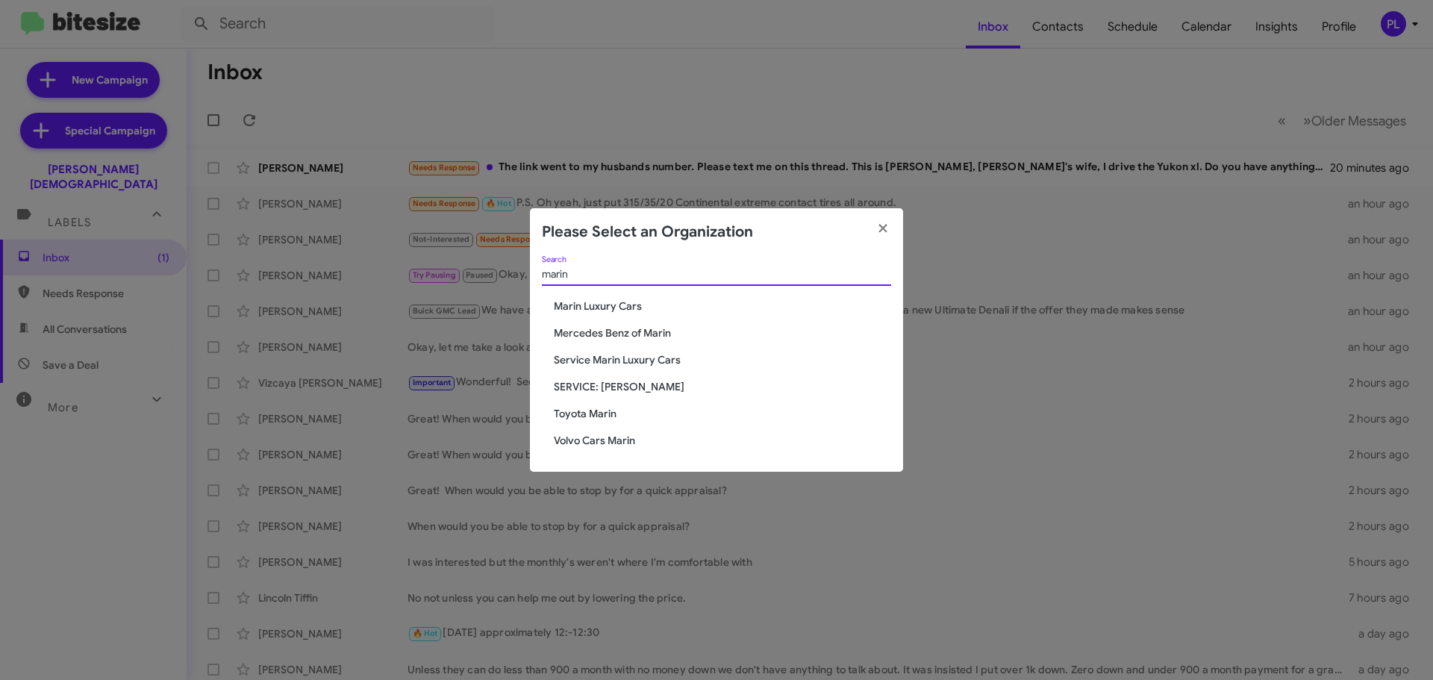
type input "marin"
click at [598, 363] on span "Service Marin Luxury Cars" at bounding box center [722, 359] width 337 height 15
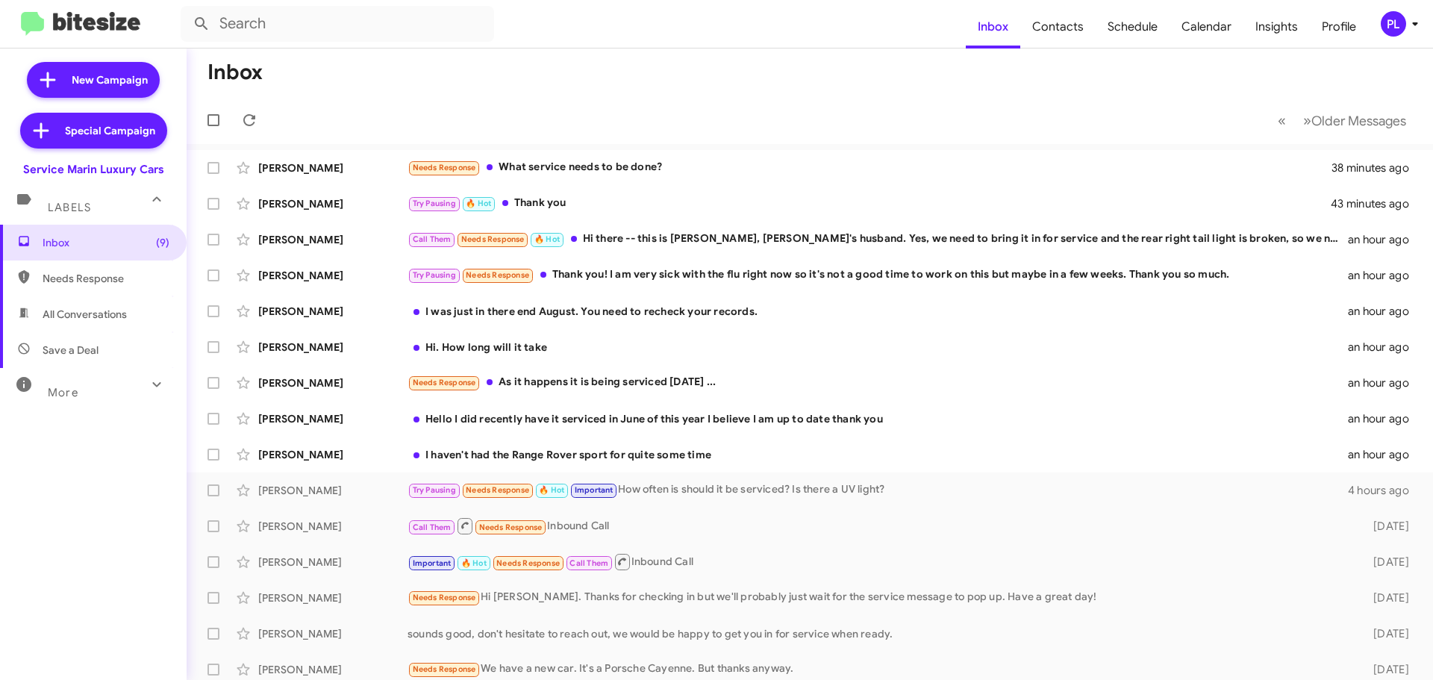
click at [1391, 21] on div "PL" at bounding box center [1393, 23] width 25 height 25
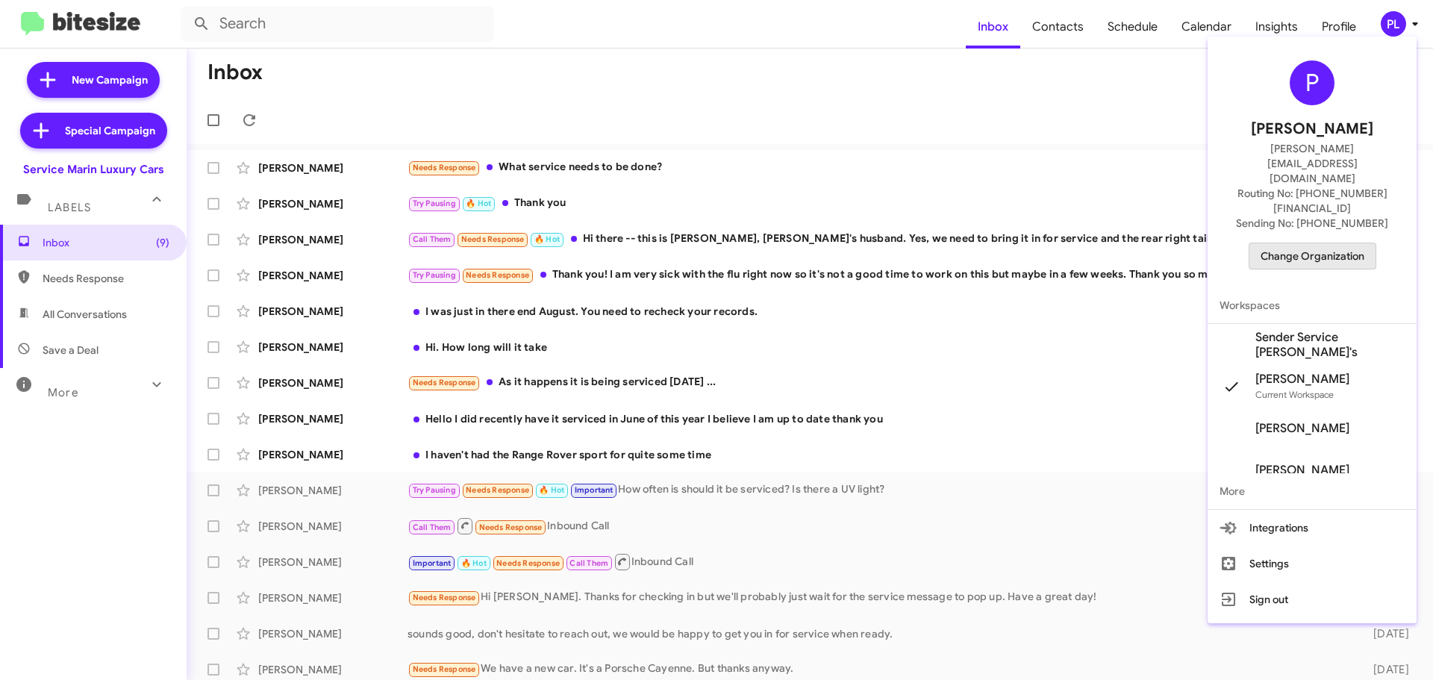
click at [1313, 243] on span "Change Organization" at bounding box center [1312, 255] width 104 height 25
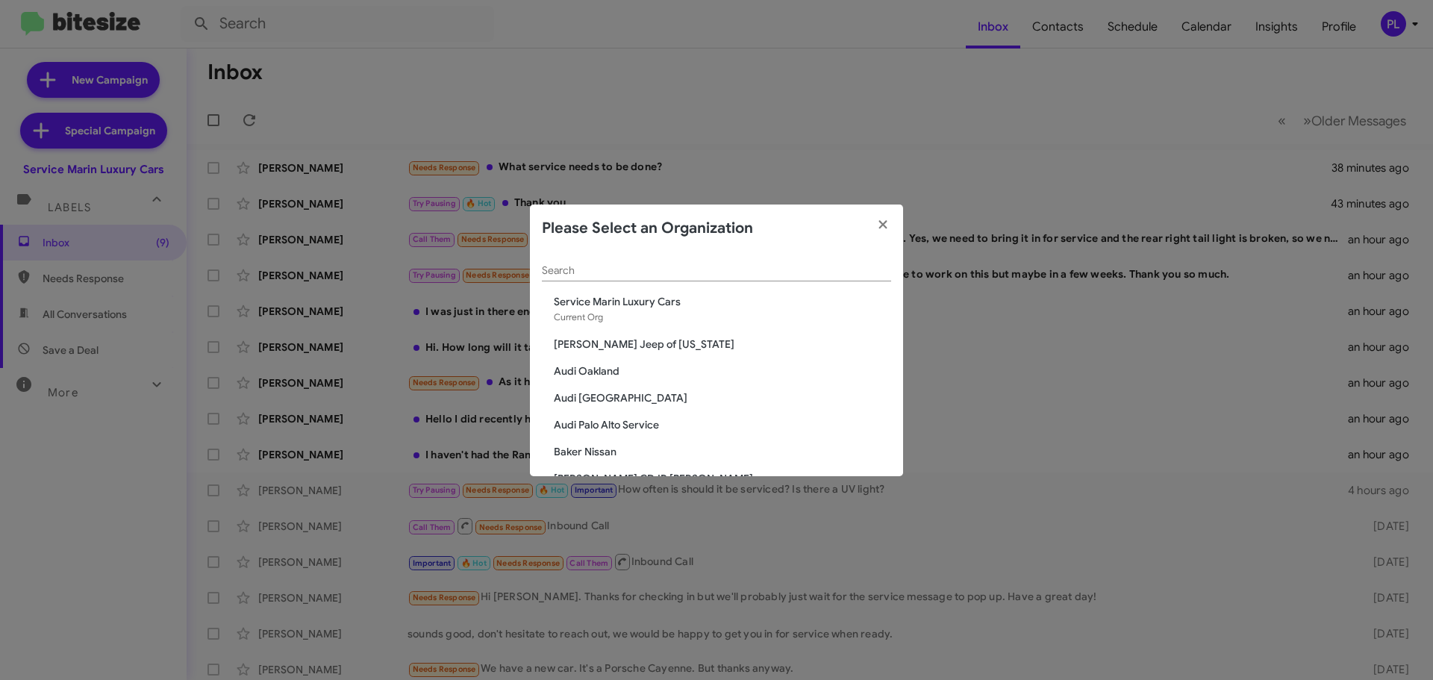
click at [695, 273] on input "Search" at bounding box center [716, 271] width 349 height 12
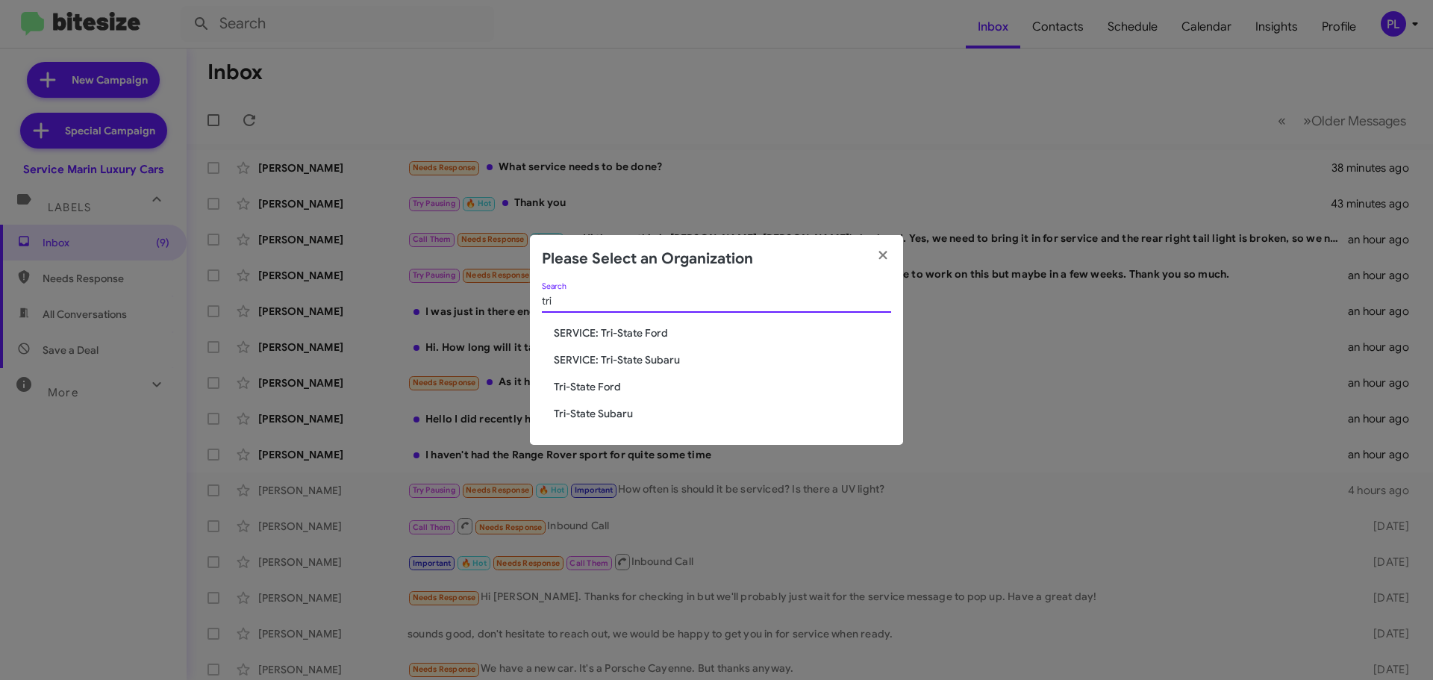
type input "tri"
click at [605, 387] on span "Tri-State Ford" at bounding box center [722, 386] width 337 height 15
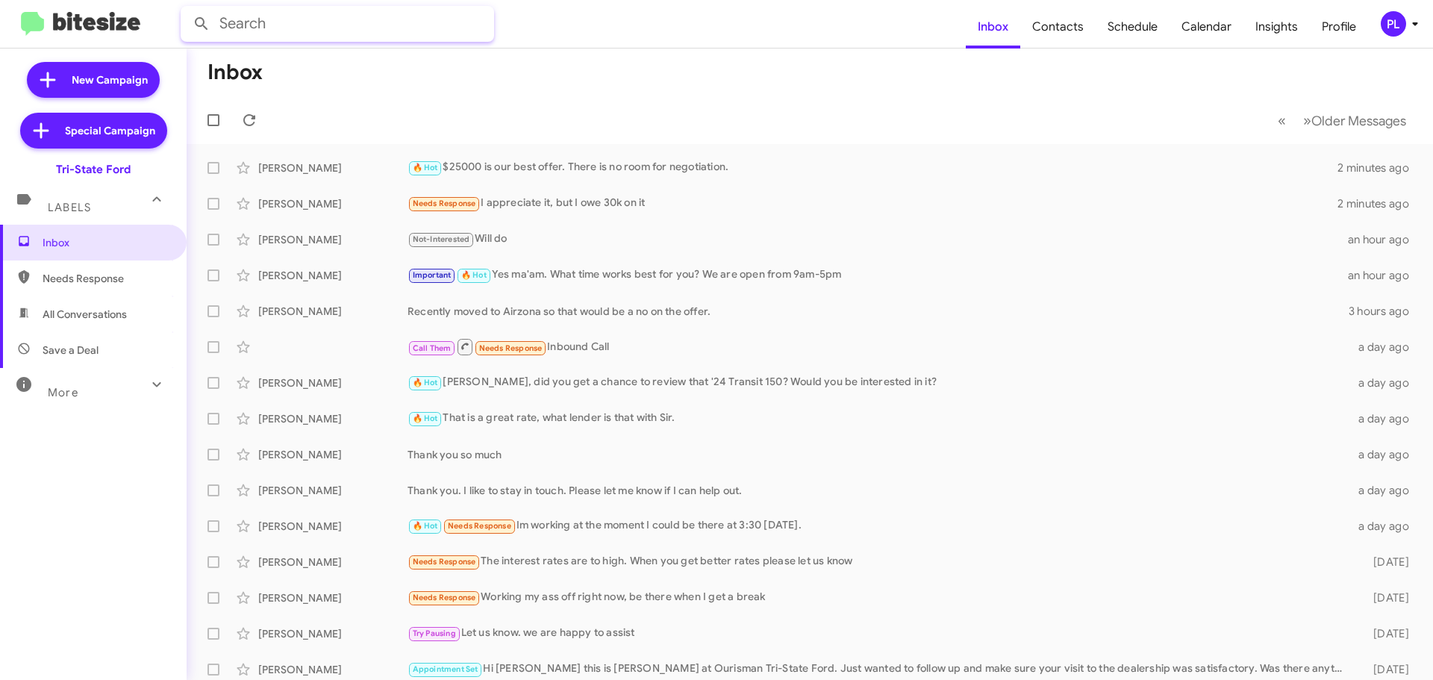
click at [261, 24] on input "text" at bounding box center [337, 24] width 313 height 36
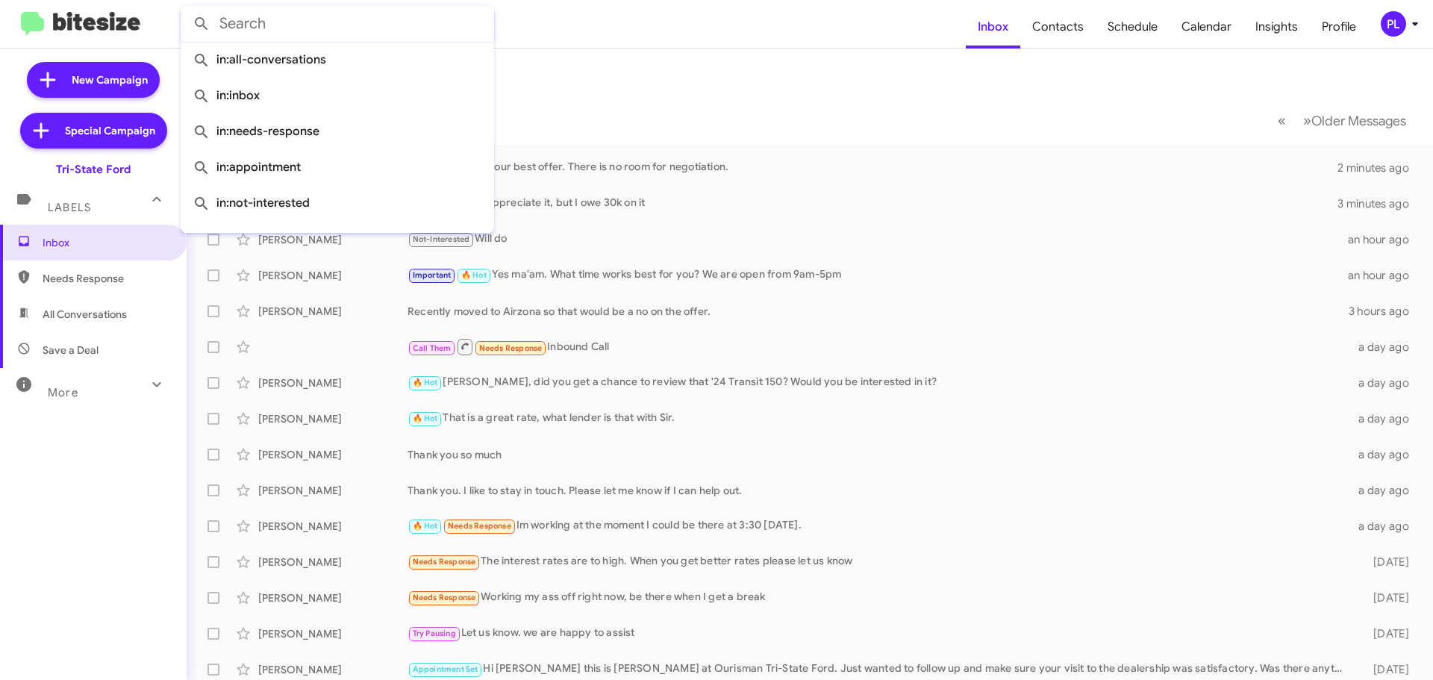
click at [343, 24] on input "text" at bounding box center [337, 24] width 313 height 36
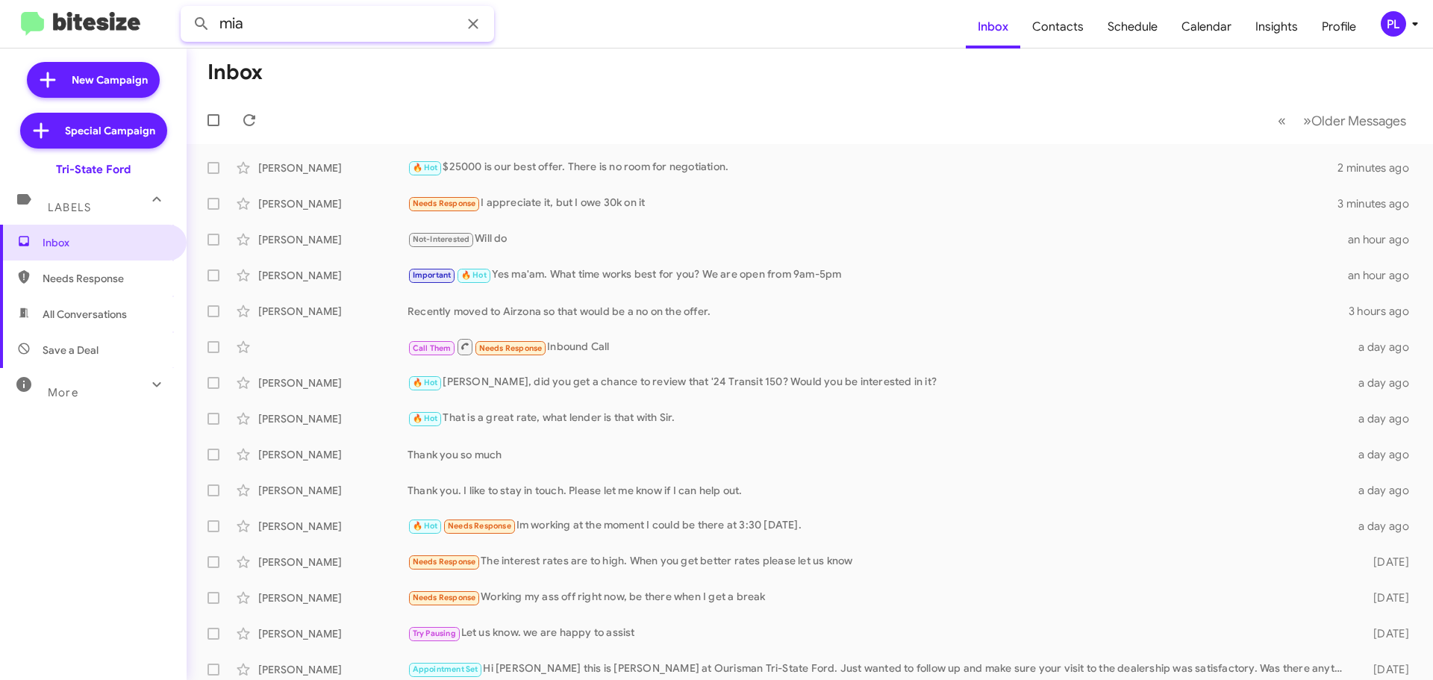
click at [187, 9] on button at bounding box center [202, 24] width 30 height 30
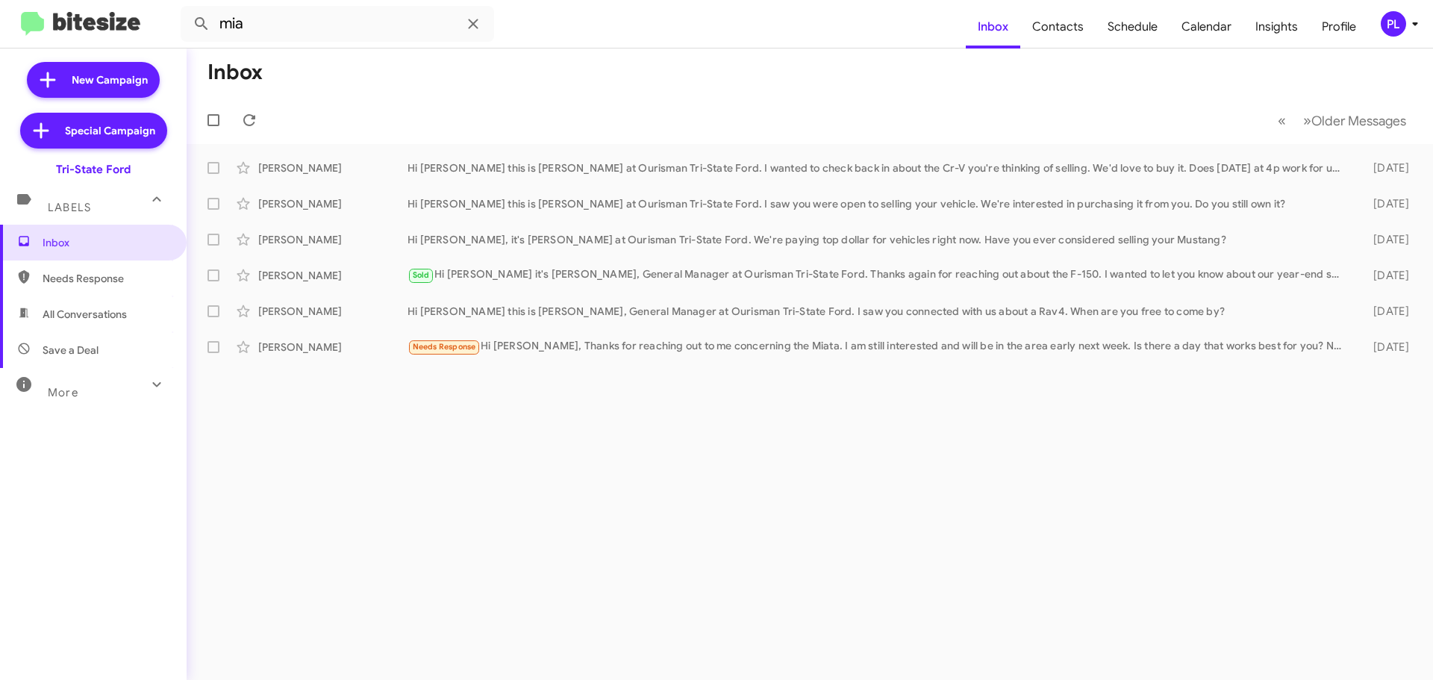
click at [85, 378] on div "More" at bounding box center [78, 386] width 133 height 28
click at [85, 337] on span "Save a Deal" at bounding box center [93, 350] width 187 height 36
type input "in:not-interested"
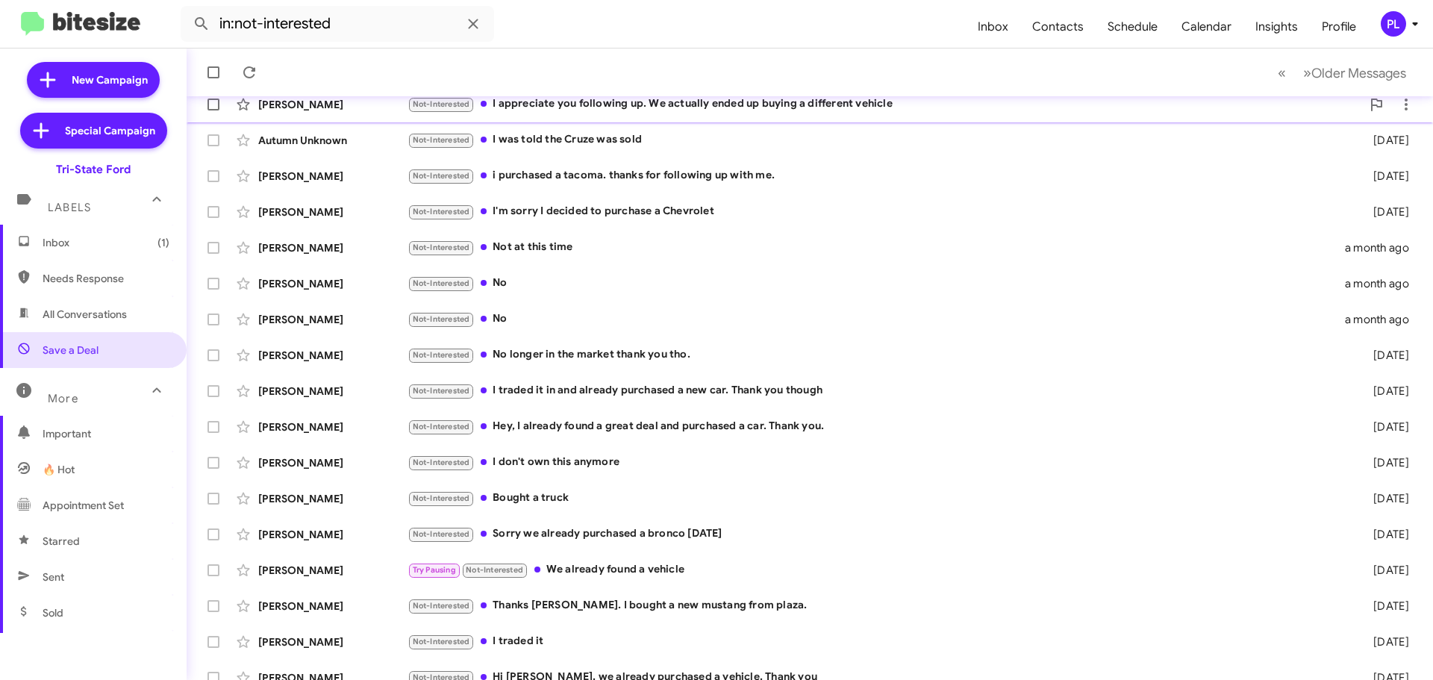
scroll to position [187, 0]
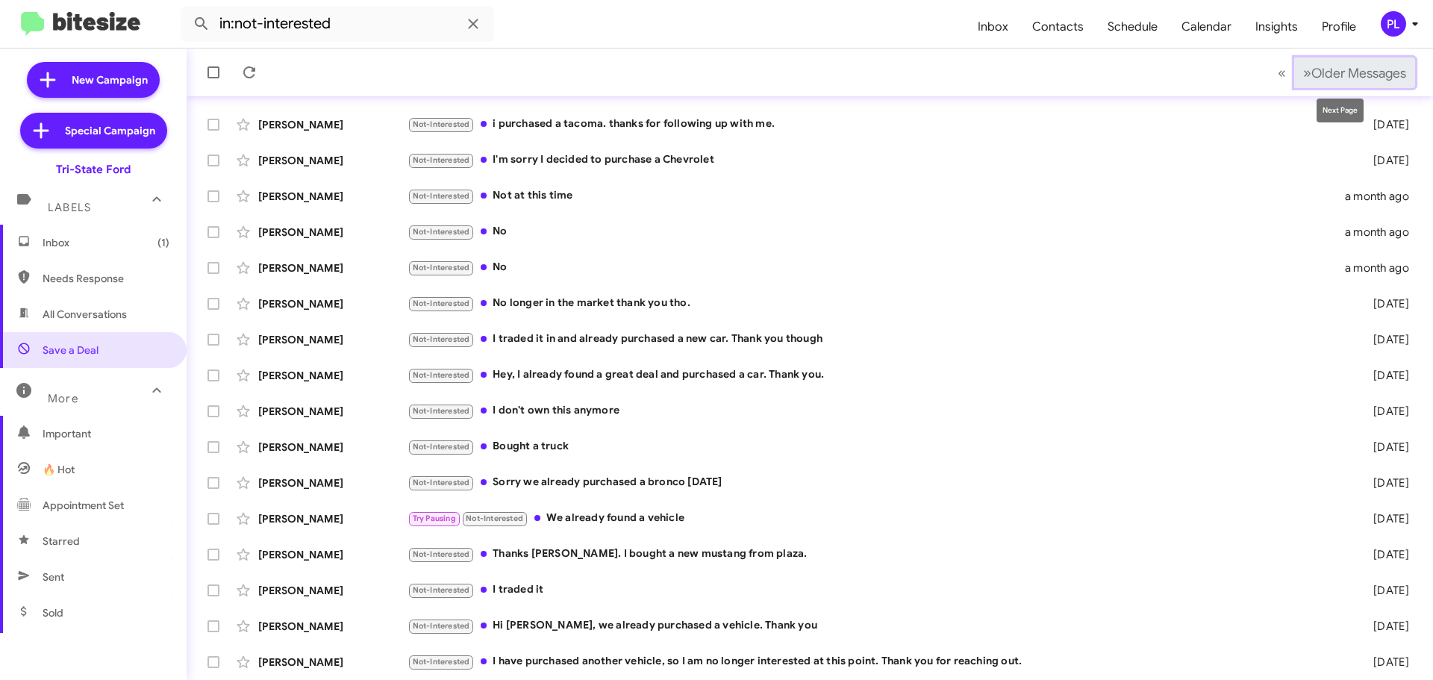
click at [1329, 78] on span "Older Messages" at bounding box center [1358, 73] width 95 height 16
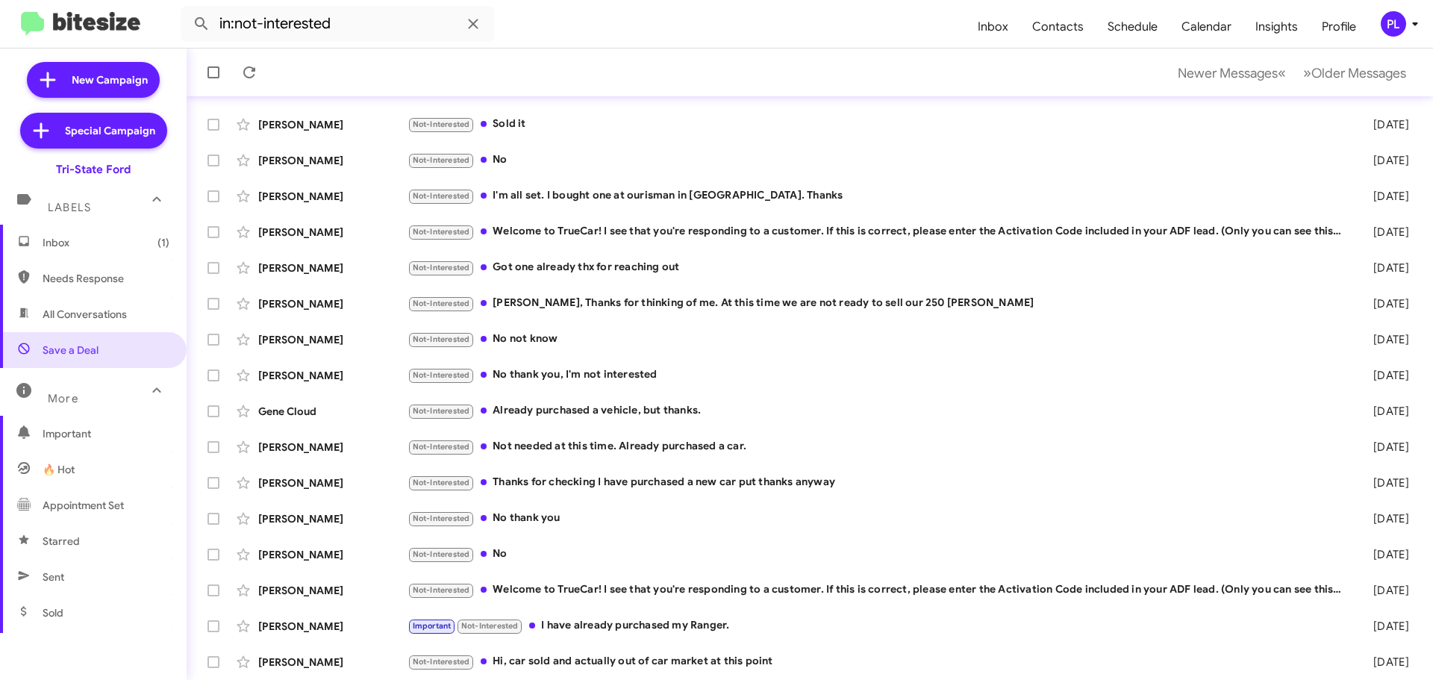
click at [99, 235] on span "Inbox (1)" at bounding box center [106, 242] width 127 height 15
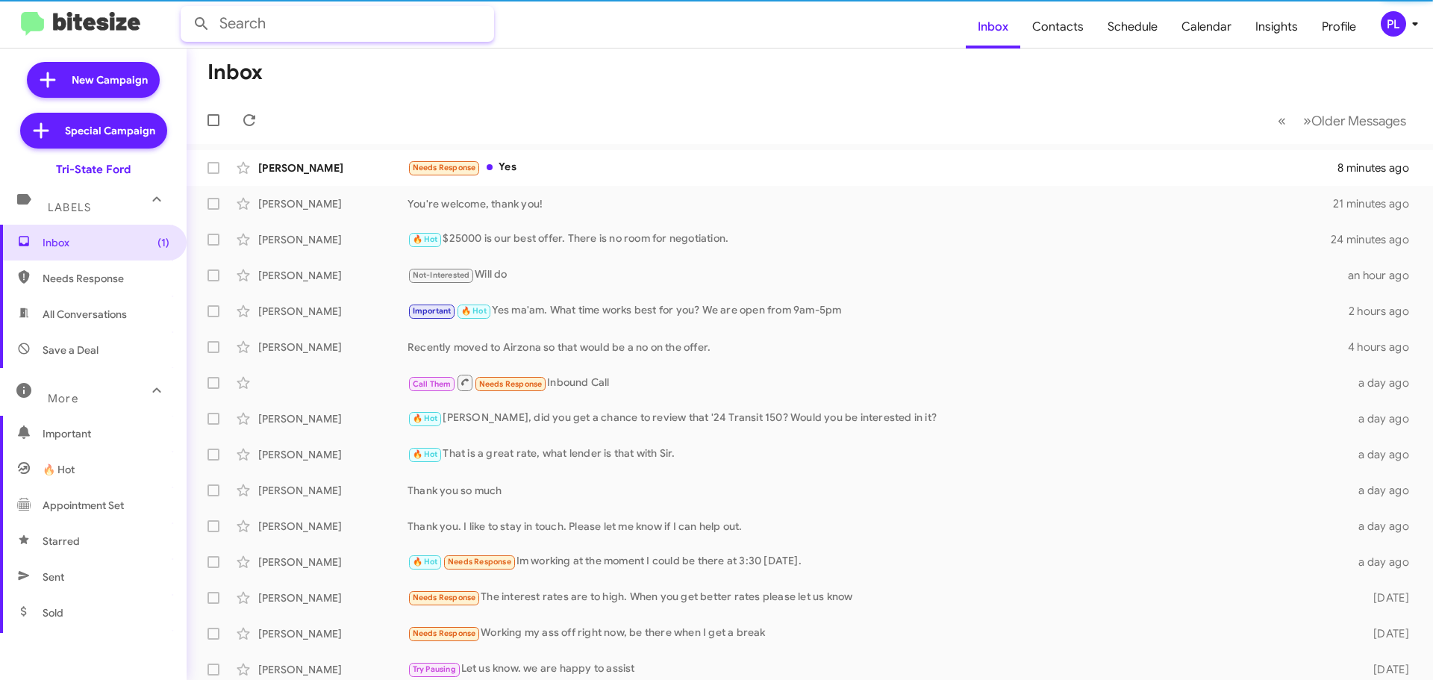
click at [344, 22] on input "text" at bounding box center [337, 24] width 313 height 36
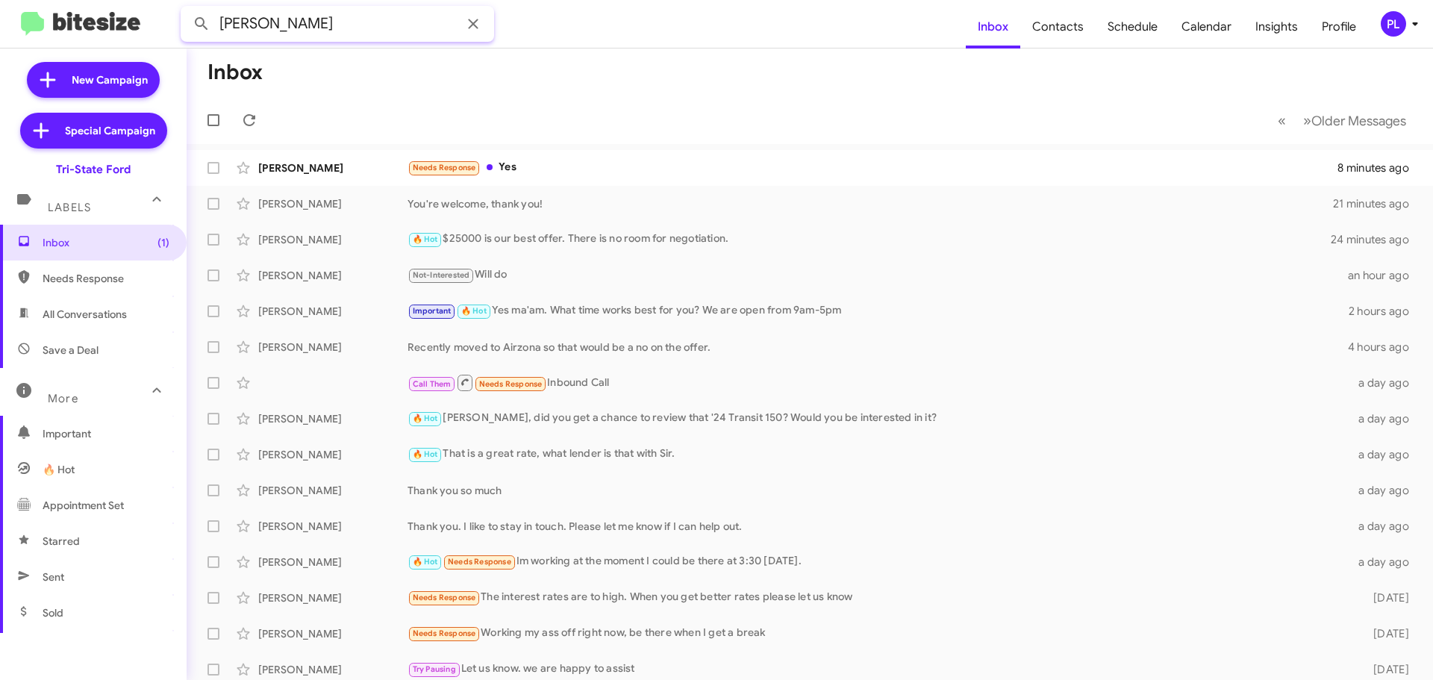
click at [187, 9] on button at bounding box center [202, 24] width 30 height 30
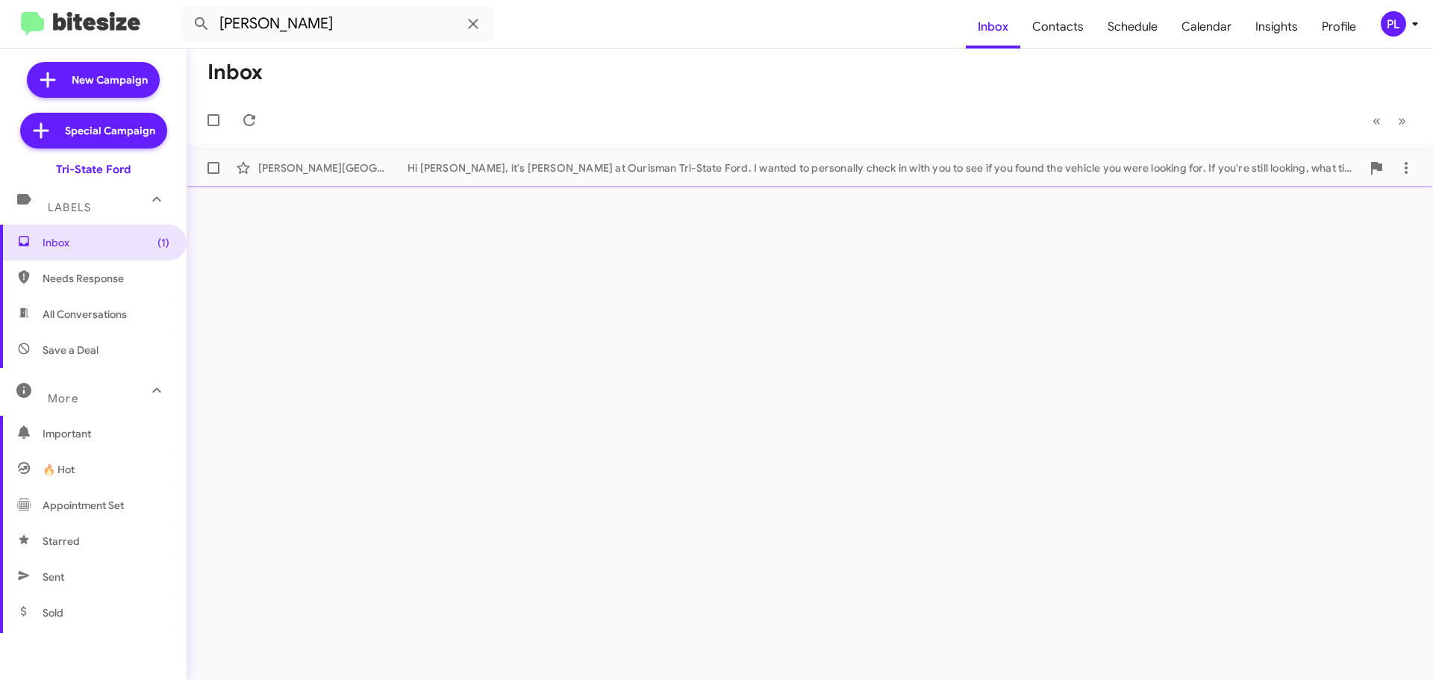
click at [550, 170] on div "Hi Carney, it's Derek Haga at Ourisman Tri-State Ford. I wanted to personally c…" at bounding box center [884, 167] width 954 height 15
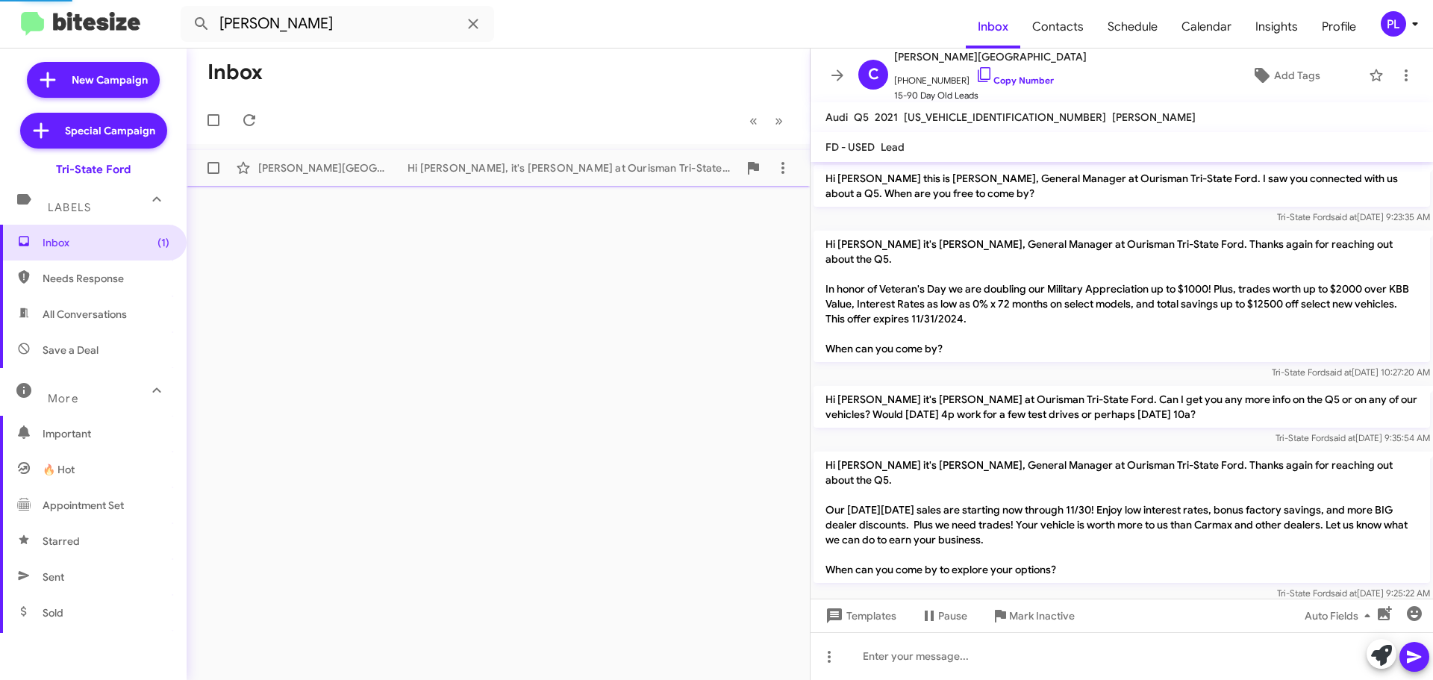
scroll to position [234, 0]
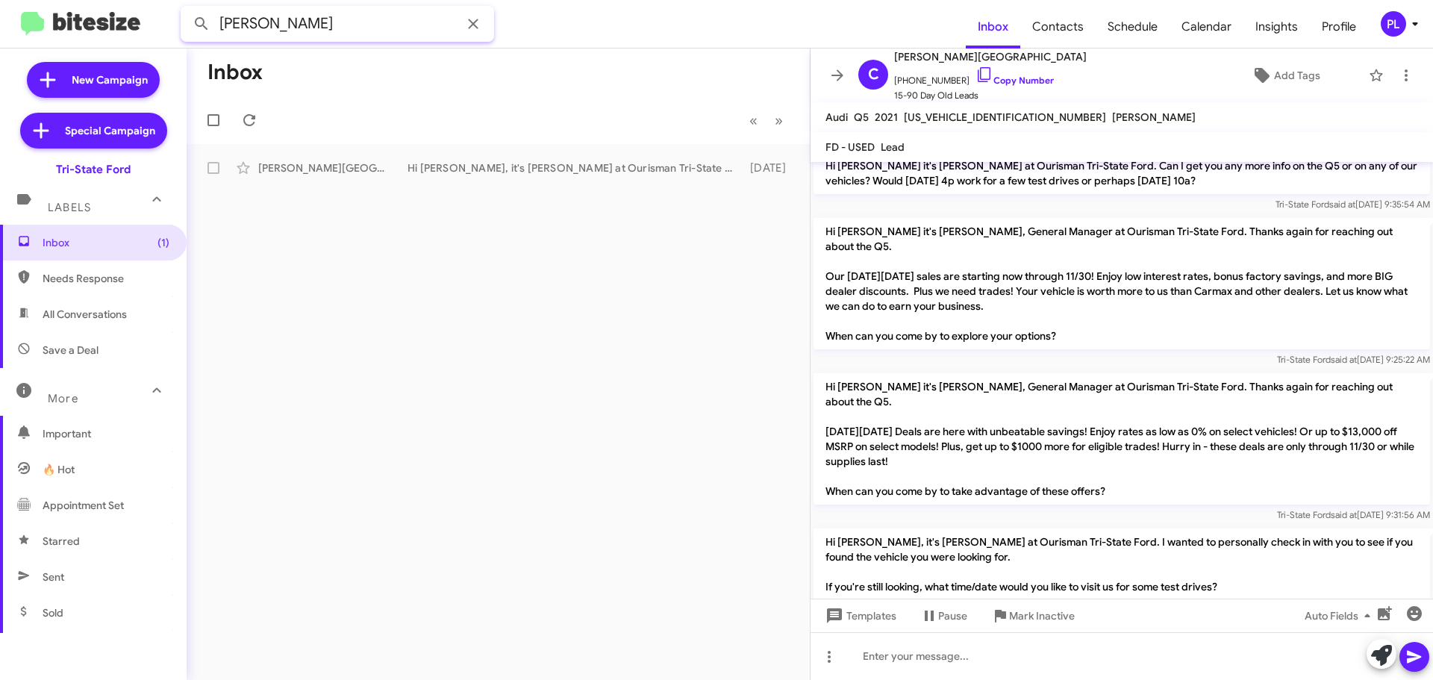
click at [302, 24] on input "carney" at bounding box center [337, 24] width 313 height 36
drag, startPoint x: 313, startPoint y: 22, endPoint x: 69, endPoint y: 10, distance: 244.3
click at [69, 10] on mat-toolbar "carney Inbox Contacts Schedule Calendar Insights Profile PL" at bounding box center [716, 24] width 1433 height 48
paste input "12405016178"
click at [187, 9] on button at bounding box center [202, 24] width 30 height 30
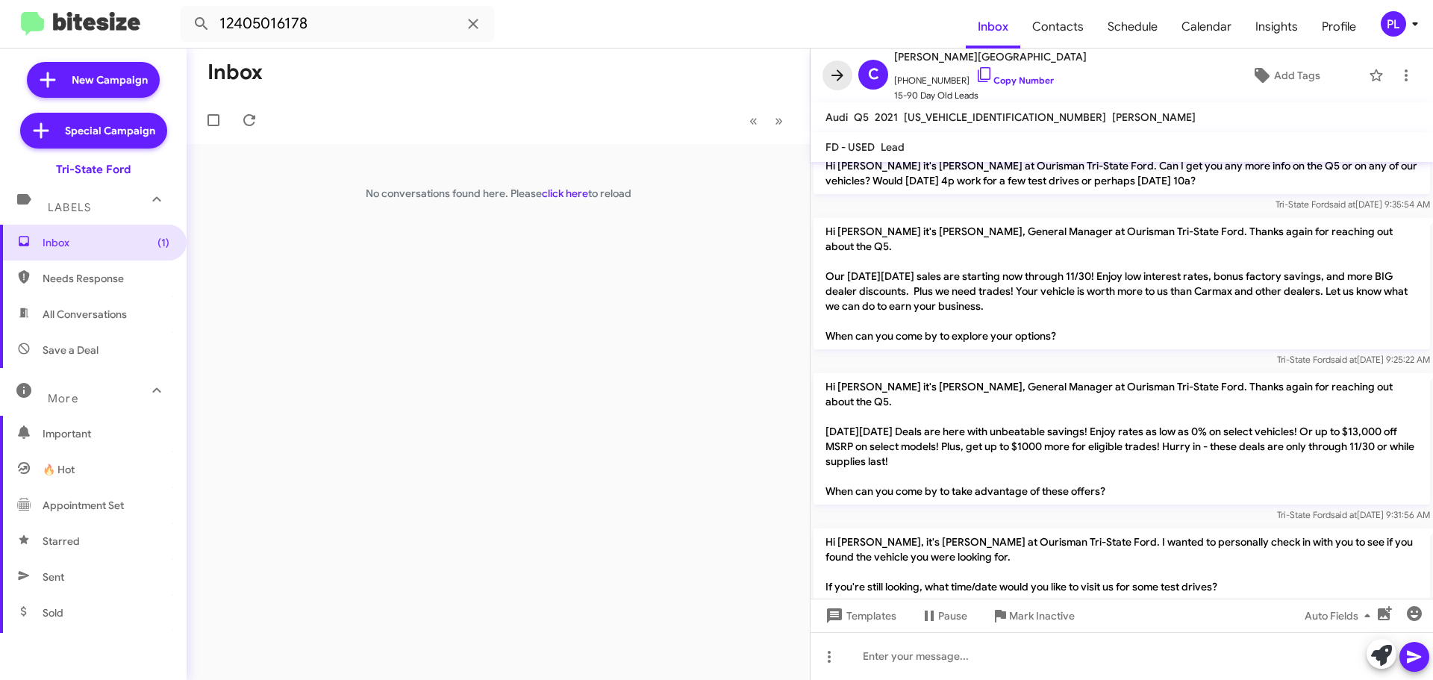
click at [837, 82] on icon at bounding box center [837, 75] width 18 height 18
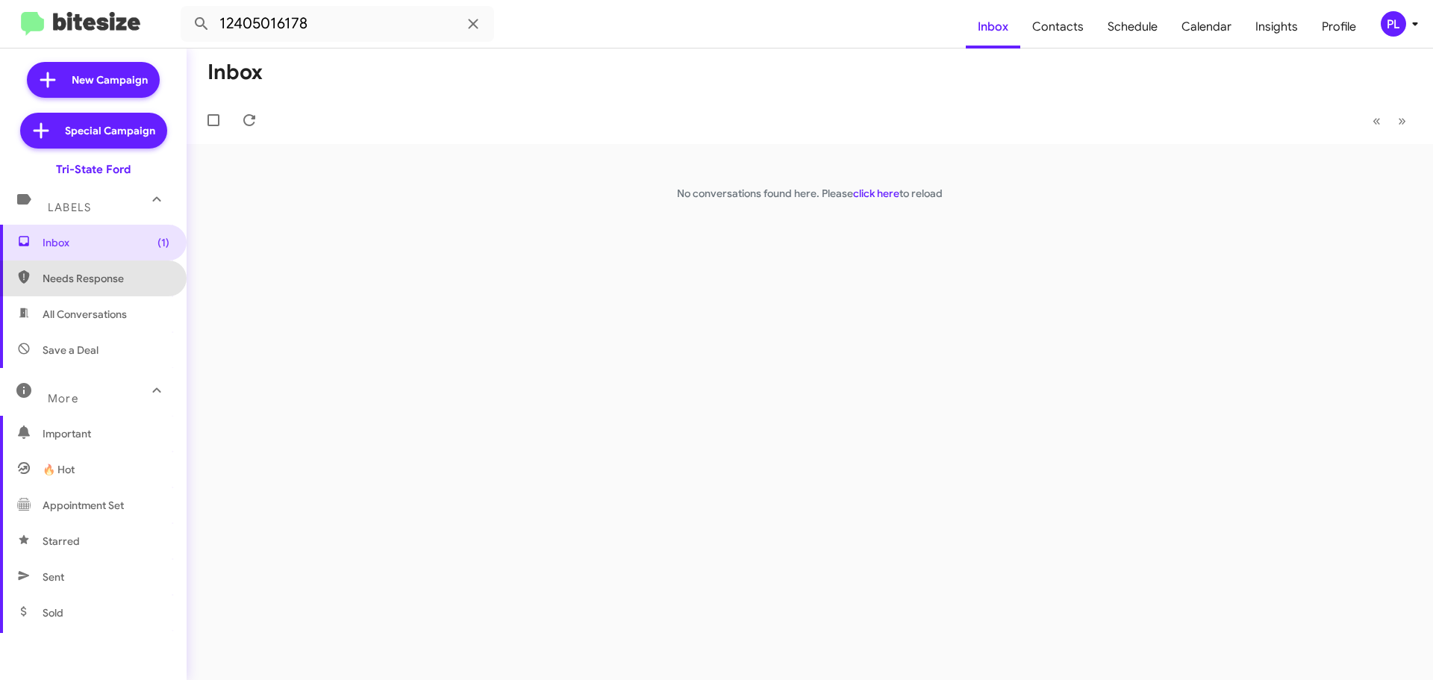
click at [125, 266] on span "Needs Response" at bounding box center [93, 278] width 187 height 36
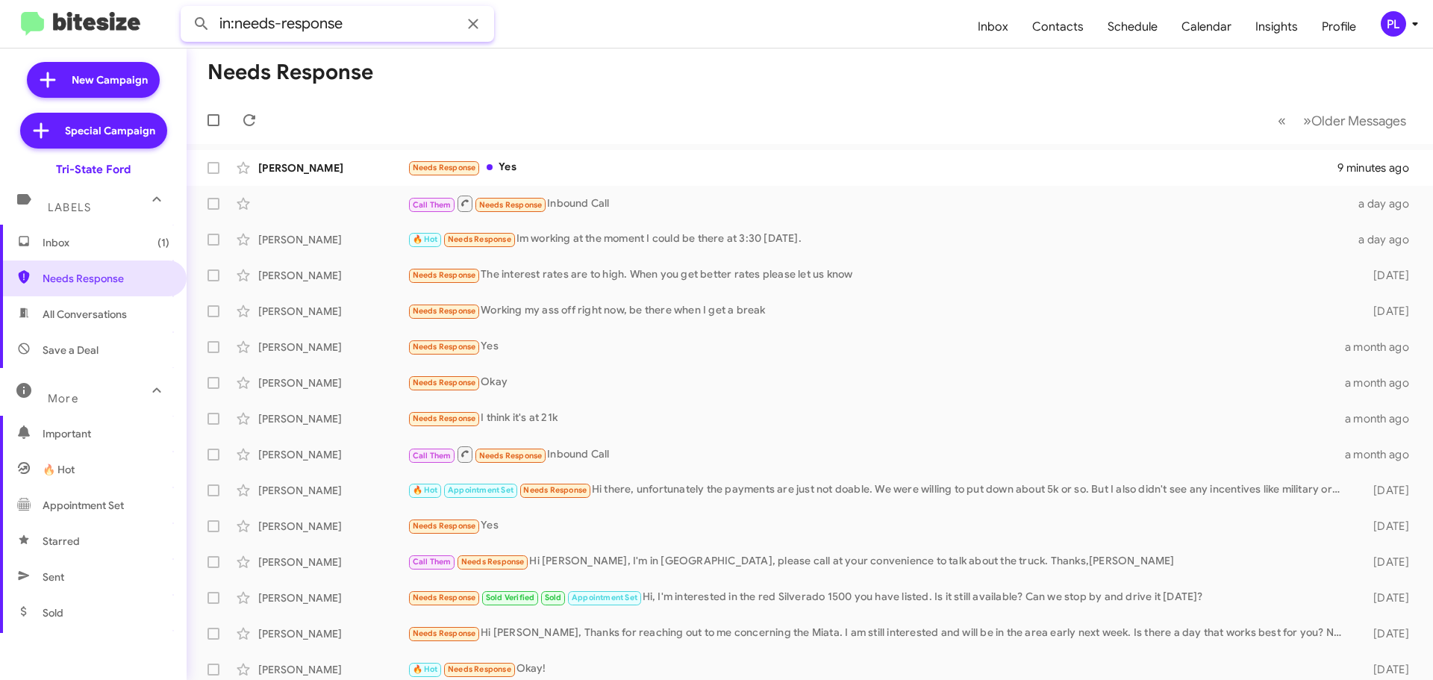
click at [356, 17] on input "in:needs-response" at bounding box center [337, 24] width 313 height 36
paste input "12405016178"
click at [187, 9] on button at bounding box center [202, 24] width 30 height 30
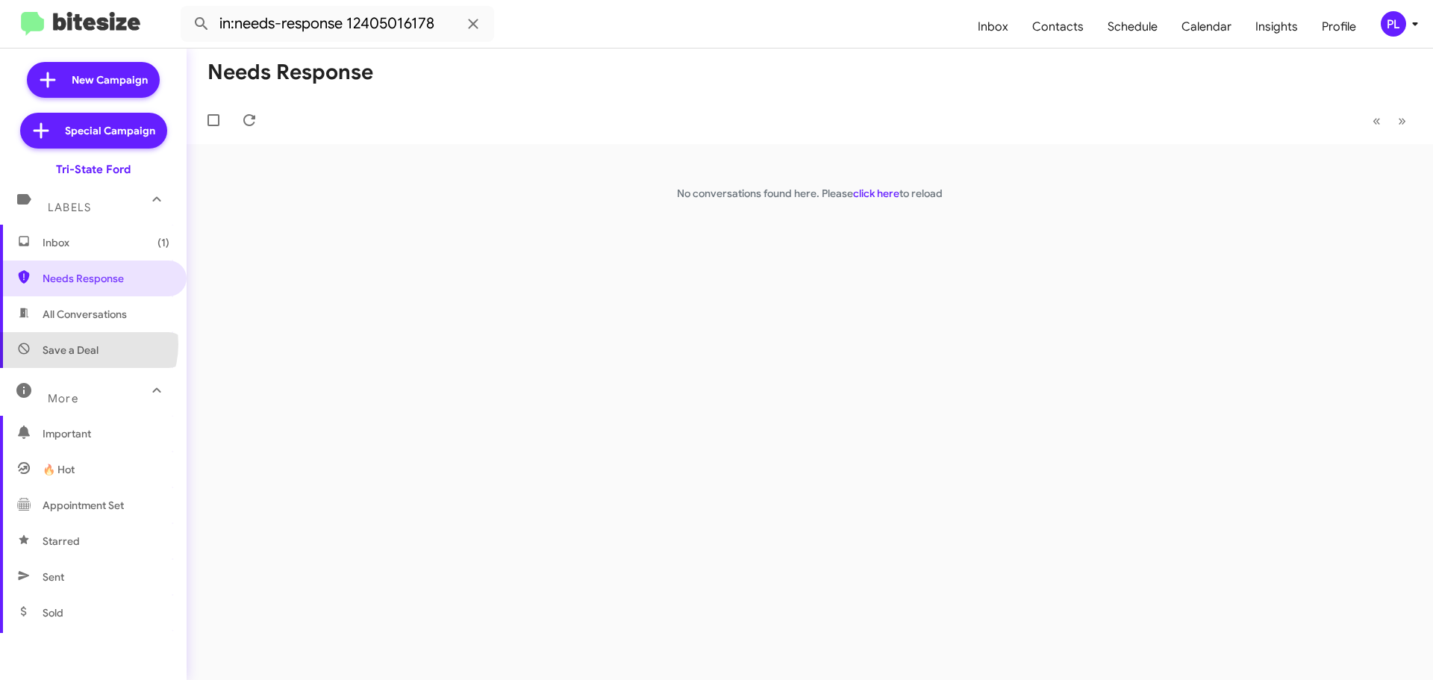
click at [80, 344] on span "Save a Deal" at bounding box center [71, 350] width 56 height 15
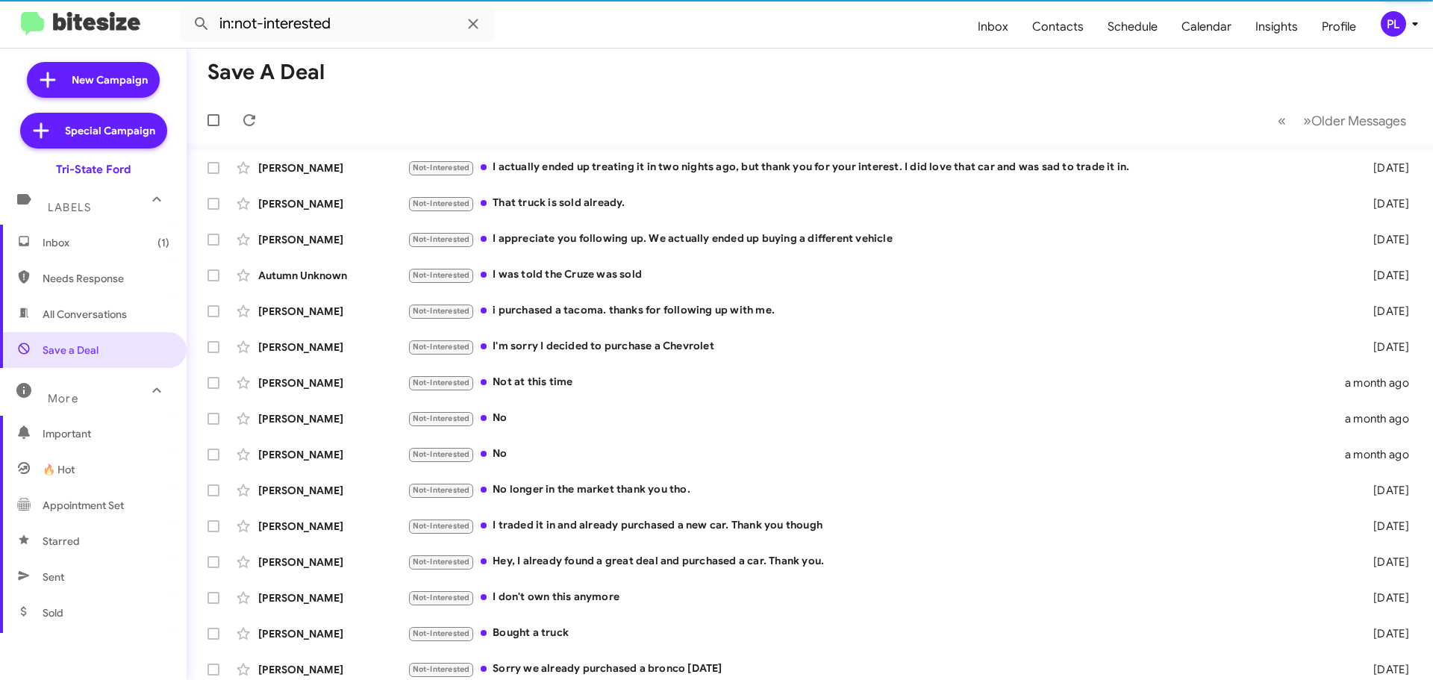
click at [105, 319] on span "All Conversations" at bounding box center [85, 314] width 84 height 15
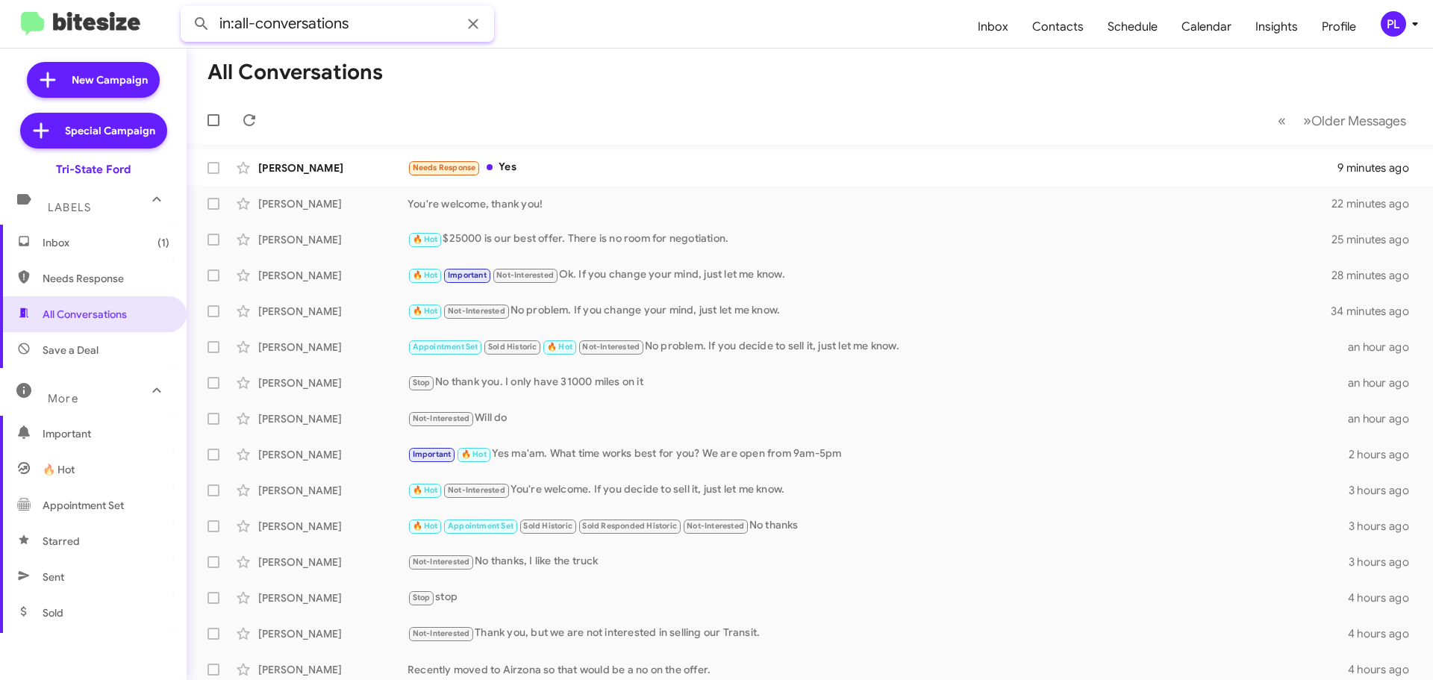
drag, startPoint x: 363, startPoint y: 30, endPoint x: 211, endPoint y: 11, distance: 153.4
click at [211, 11] on input "in:all-conversations" at bounding box center [337, 24] width 313 height 36
click at [404, 20] on input "in:all-conversations" at bounding box center [337, 24] width 313 height 36
paste input "12405016178"
type input "in:all-conversations 12405016178"
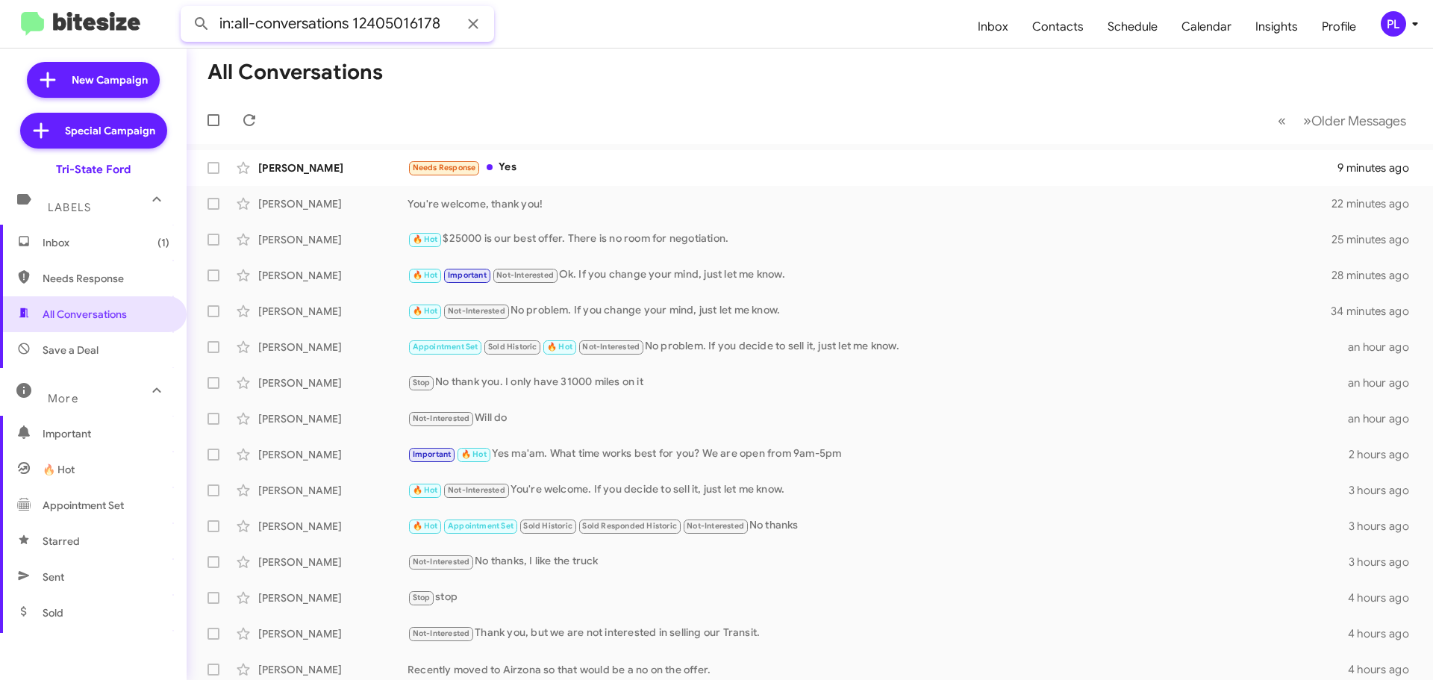
click at [187, 9] on button at bounding box center [202, 24] width 30 height 30
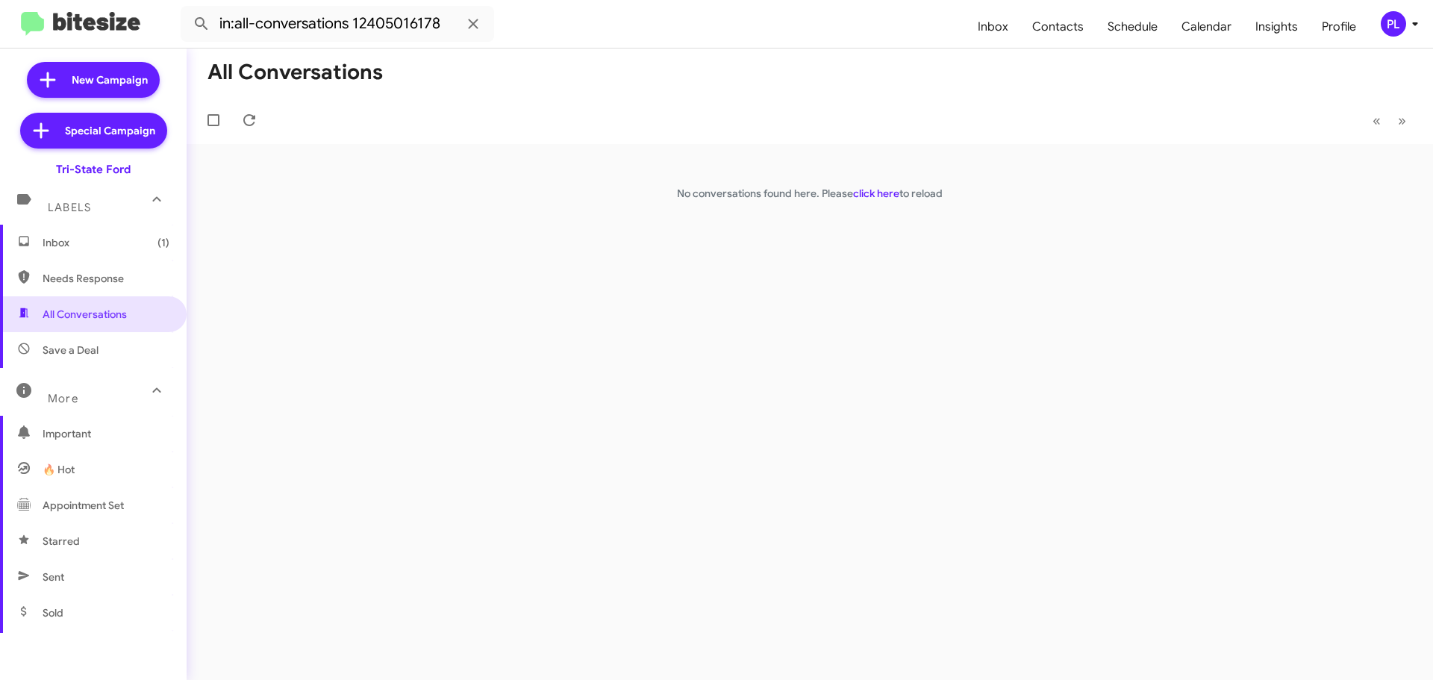
click at [1417, 28] on icon at bounding box center [1415, 24] width 18 height 18
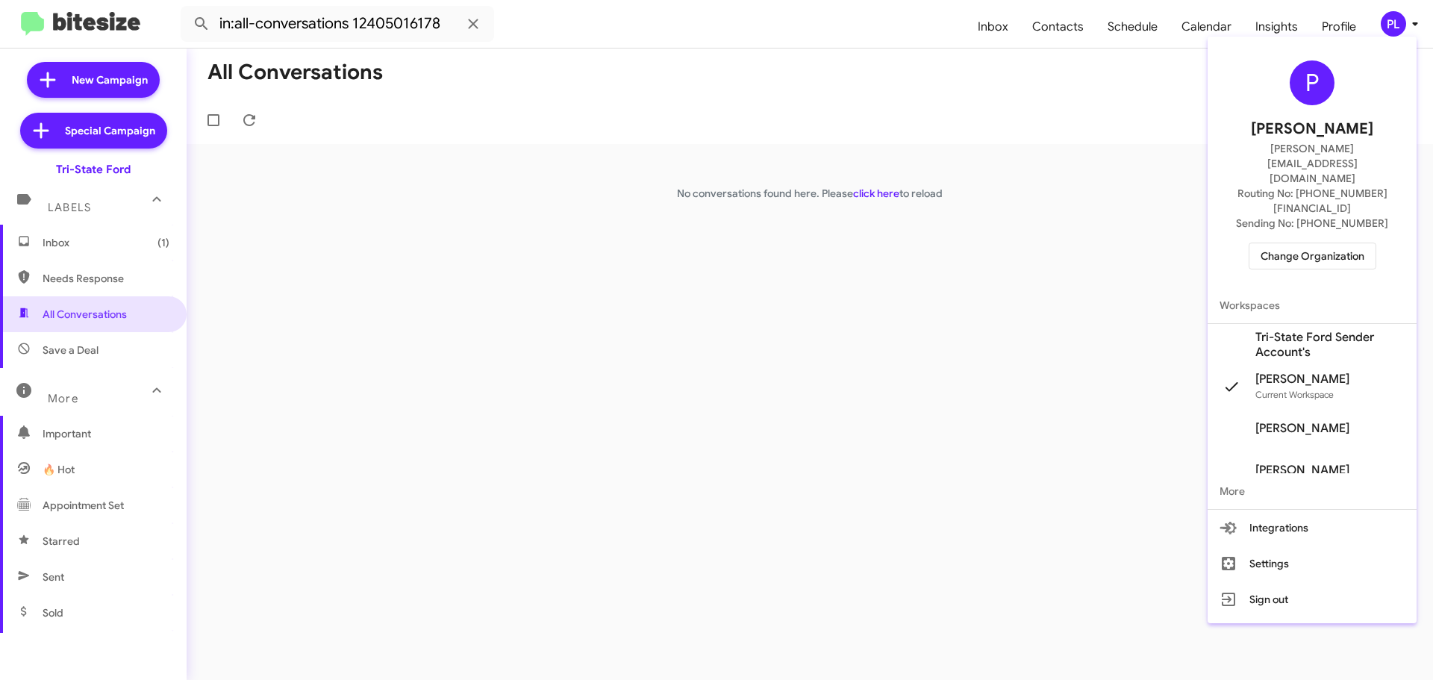
click at [1307, 330] on span "Tri-State Ford Sender Account's" at bounding box center [1329, 345] width 149 height 30
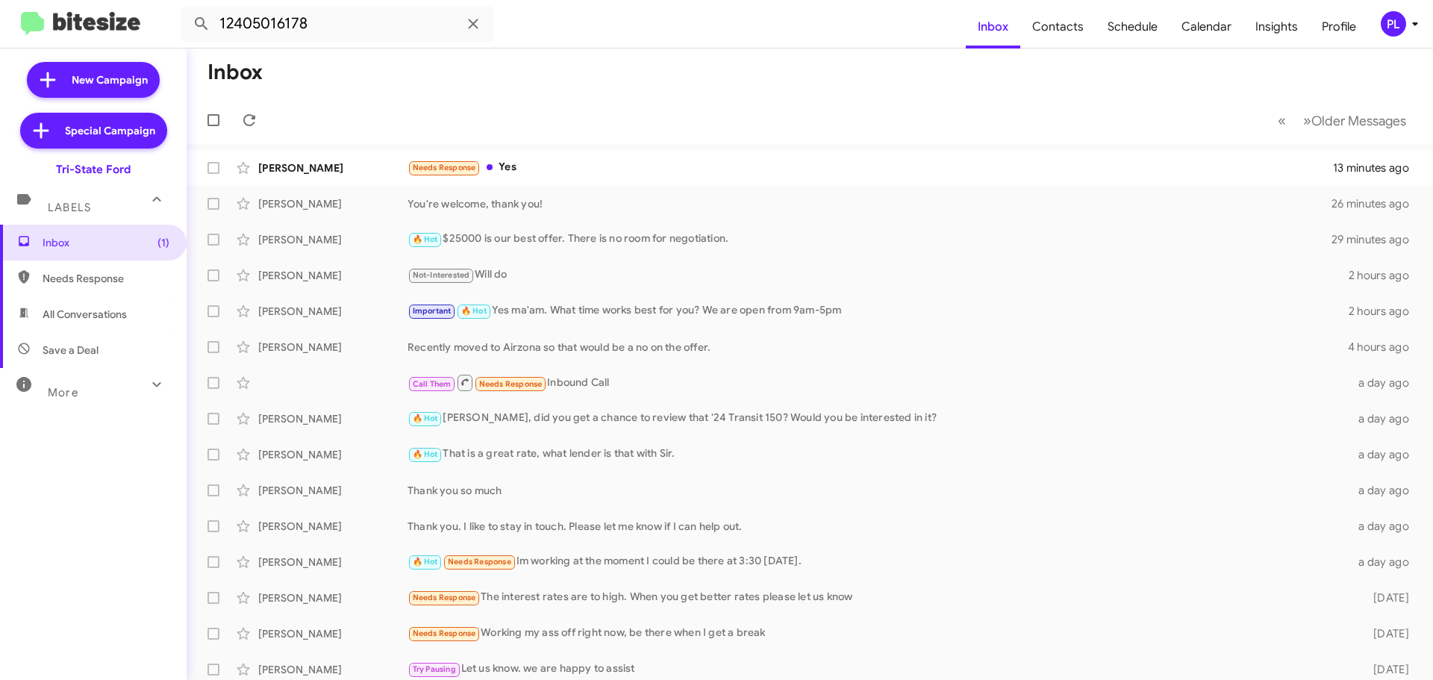
click at [187, 9] on button at bounding box center [202, 24] width 30 height 30
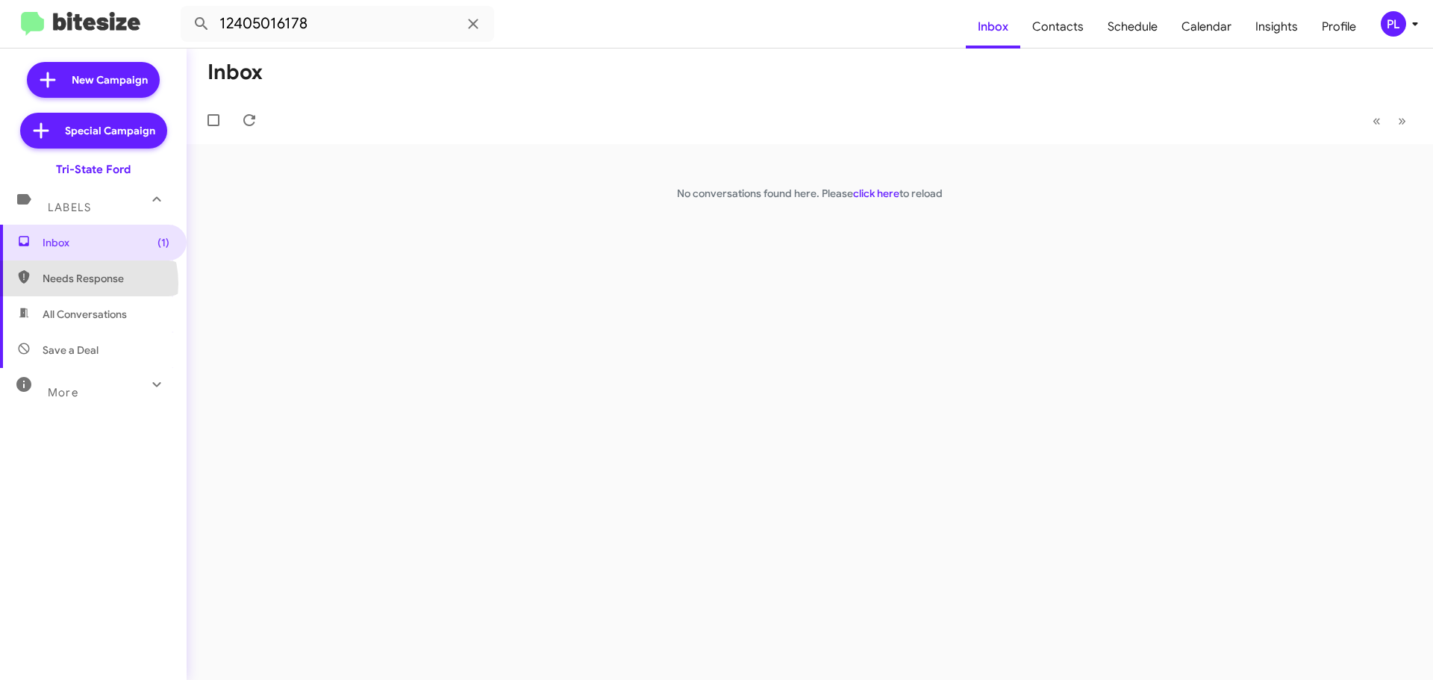
click at [78, 284] on span "Needs Response" at bounding box center [106, 278] width 127 height 15
type input "in:needs-response"
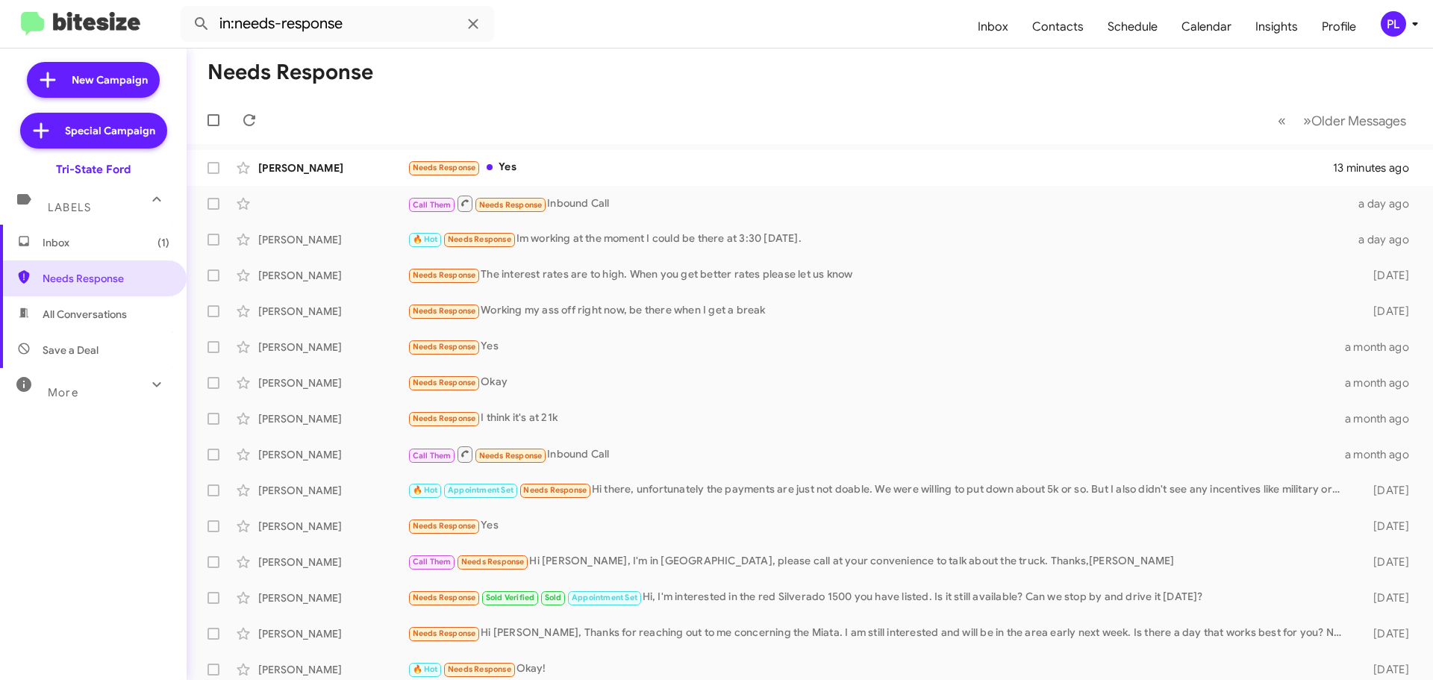
click at [51, 244] on span "Inbox (1)" at bounding box center [106, 242] width 127 height 15
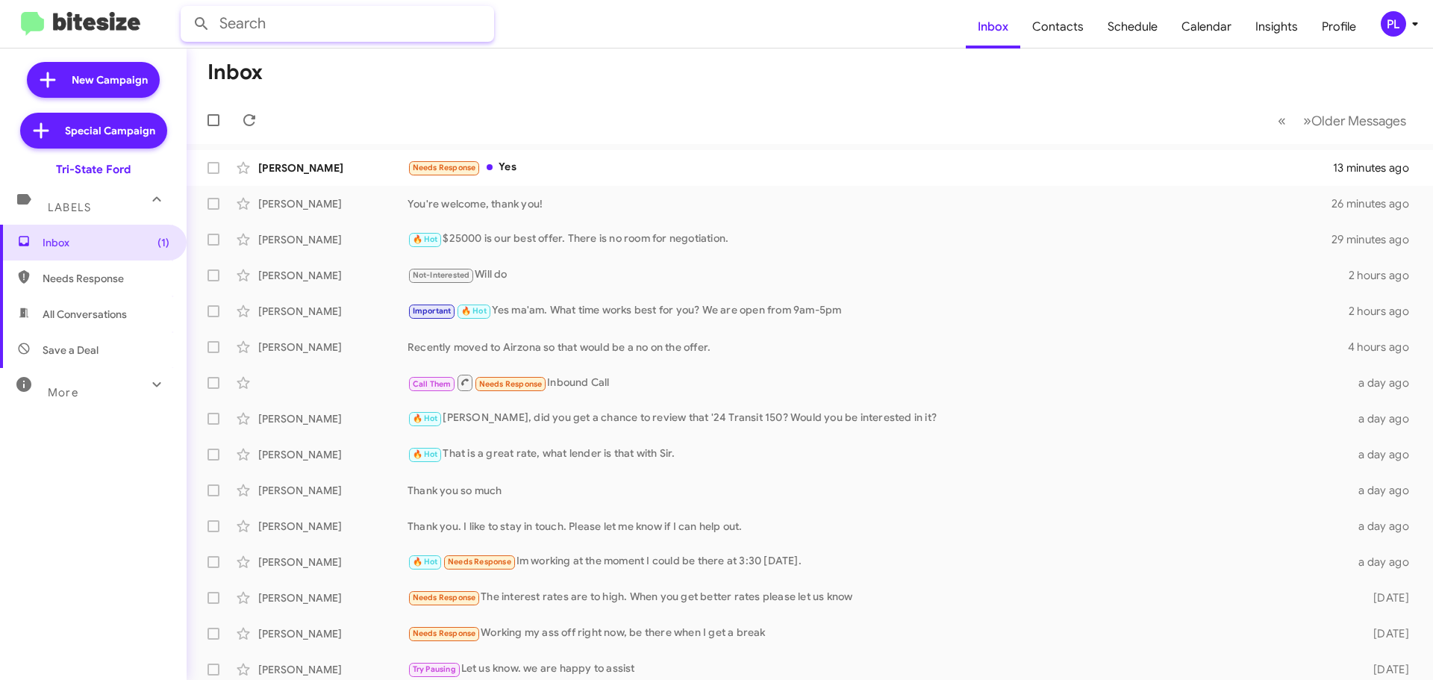
click at [281, 32] on input "text" at bounding box center [337, 24] width 313 height 36
paste input "12405016178"
click at [187, 9] on button at bounding box center [202, 24] width 30 height 30
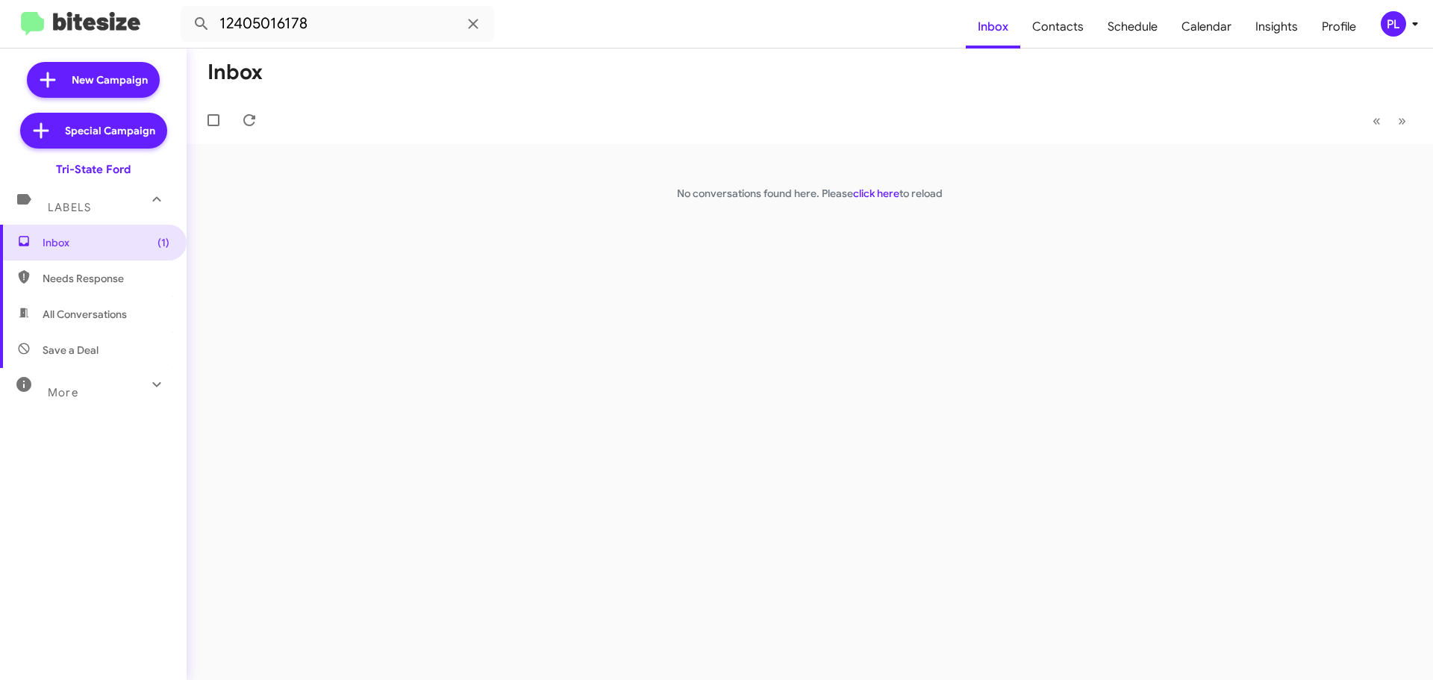
click at [112, 278] on span "Needs Response" at bounding box center [106, 278] width 127 height 15
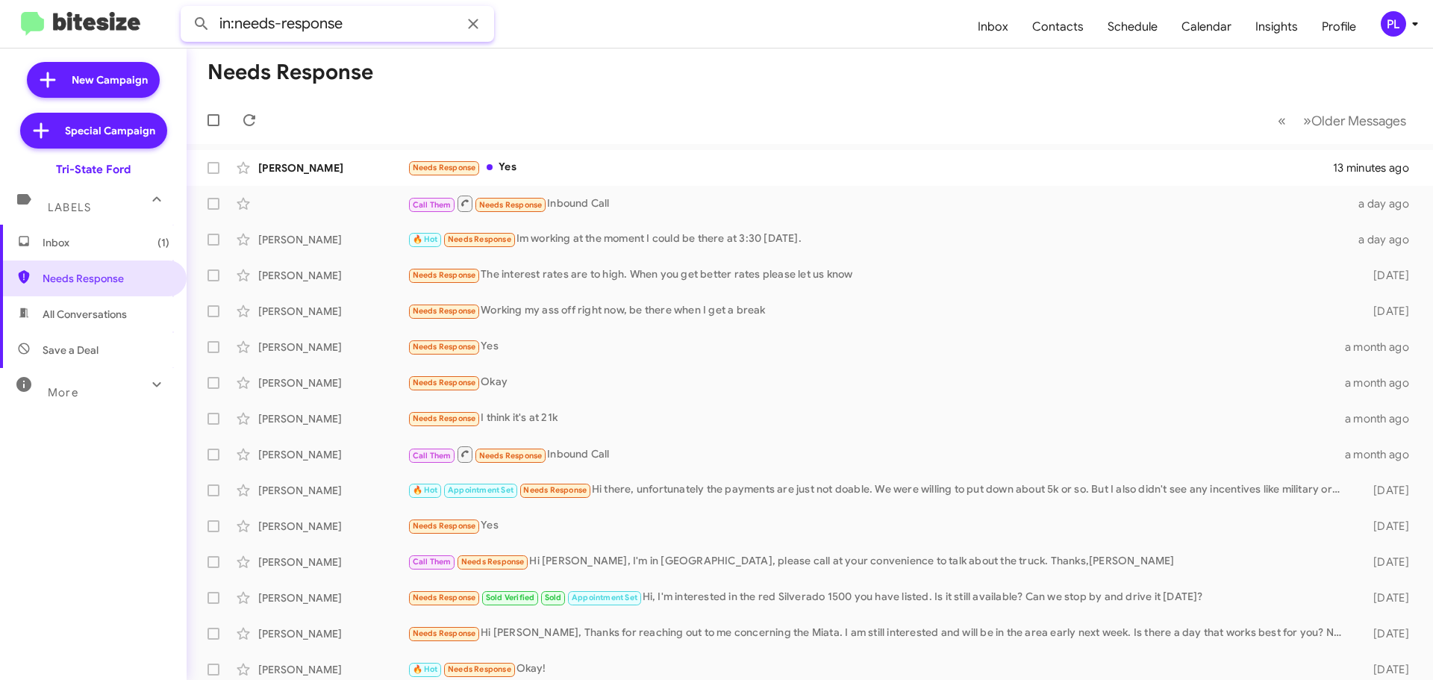
click at [369, 22] on input "in:needs-response" at bounding box center [337, 24] width 313 height 36
paste input "12405016178"
click at [187, 9] on button at bounding box center [202, 24] width 30 height 30
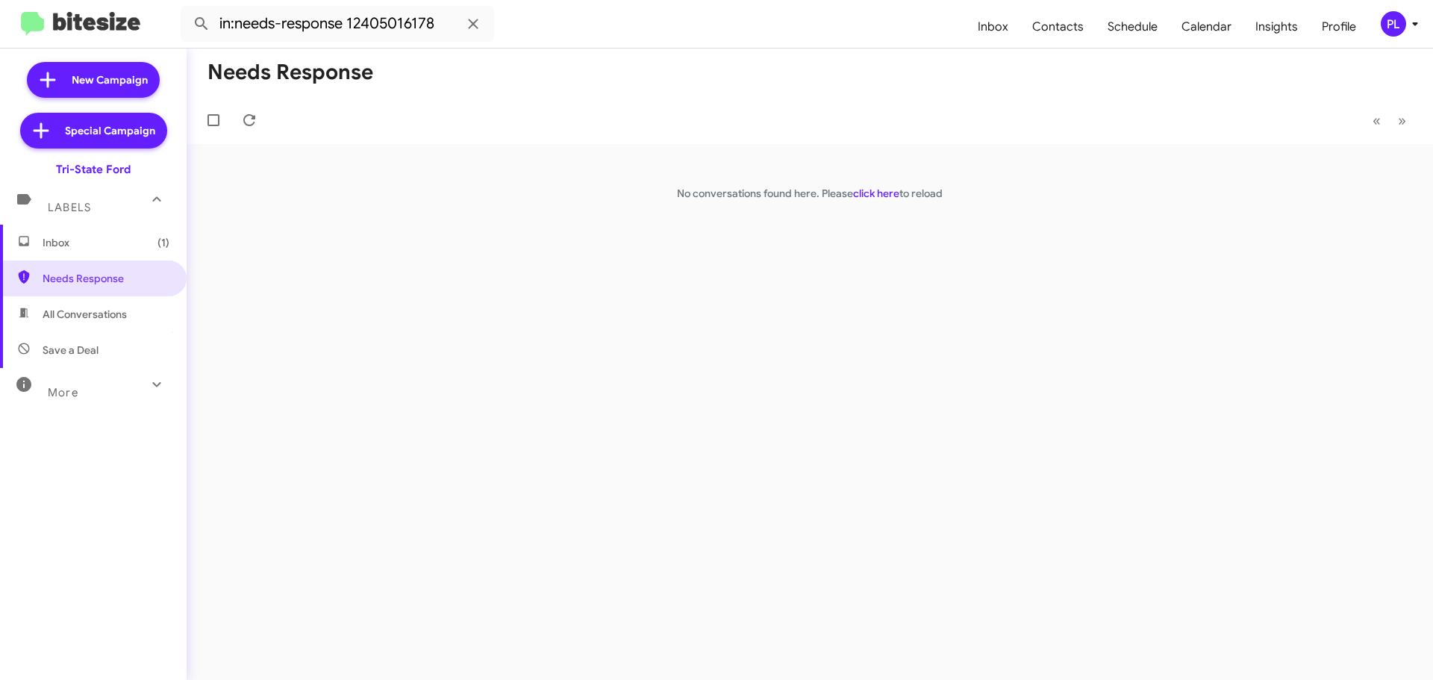
click at [134, 312] on span "All Conversations" at bounding box center [93, 314] width 187 height 36
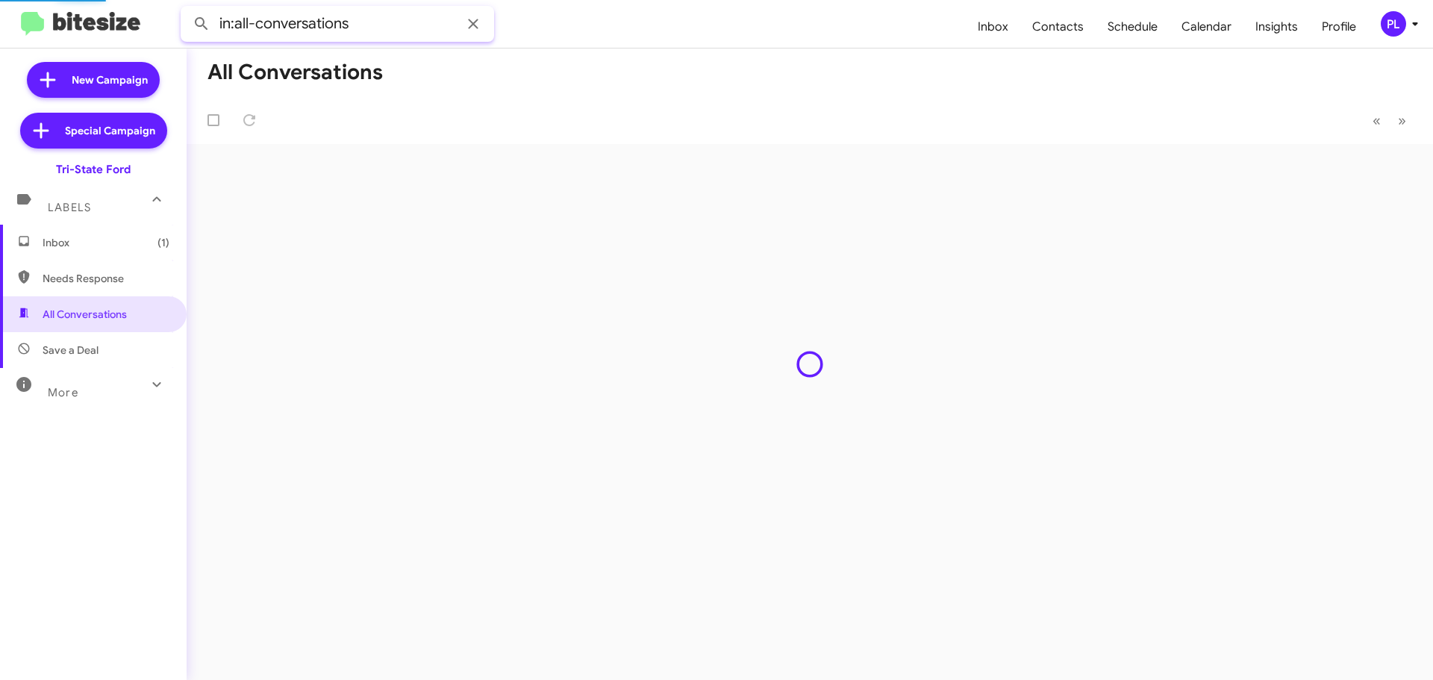
click at [372, 24] on input "in:all-conversations" at bounding box center [337, 24] width 313 height 36
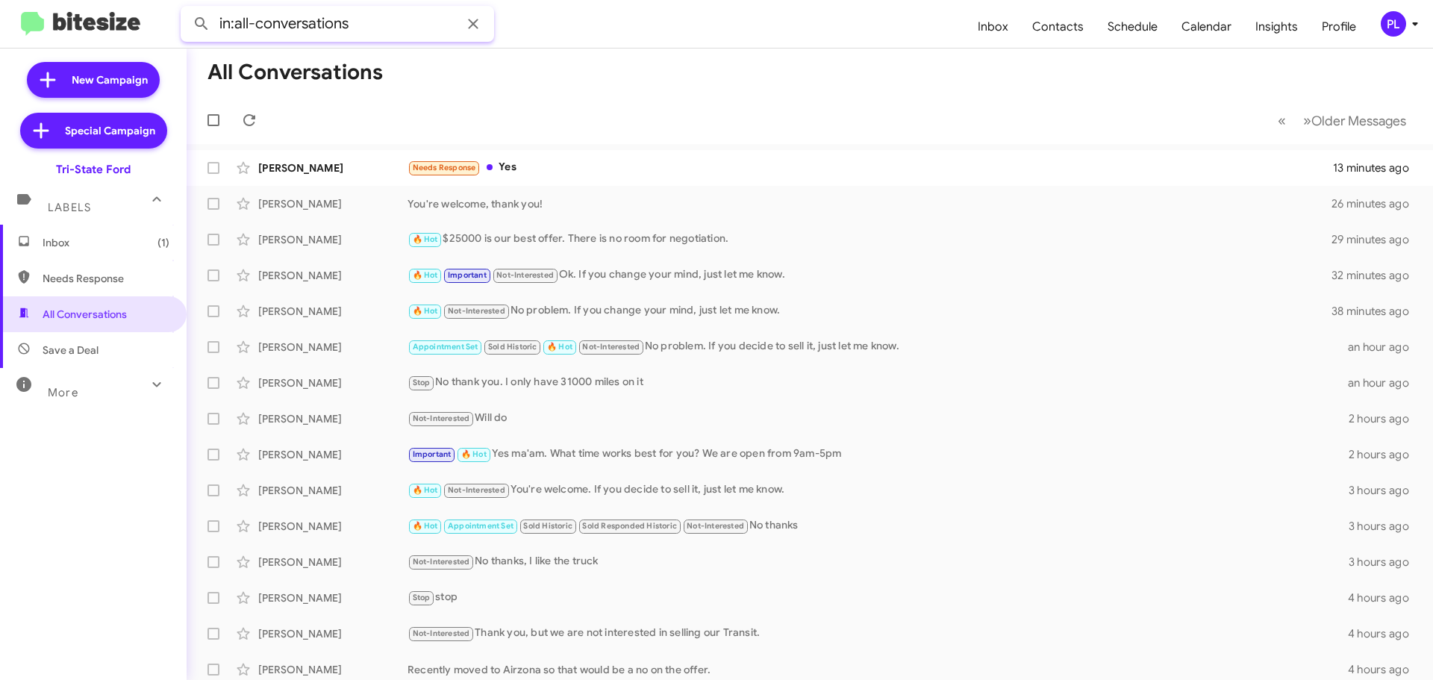
paste input "12405016178"
click at [187, 9] on button at bounding box center [202, 24] width 30 height 30
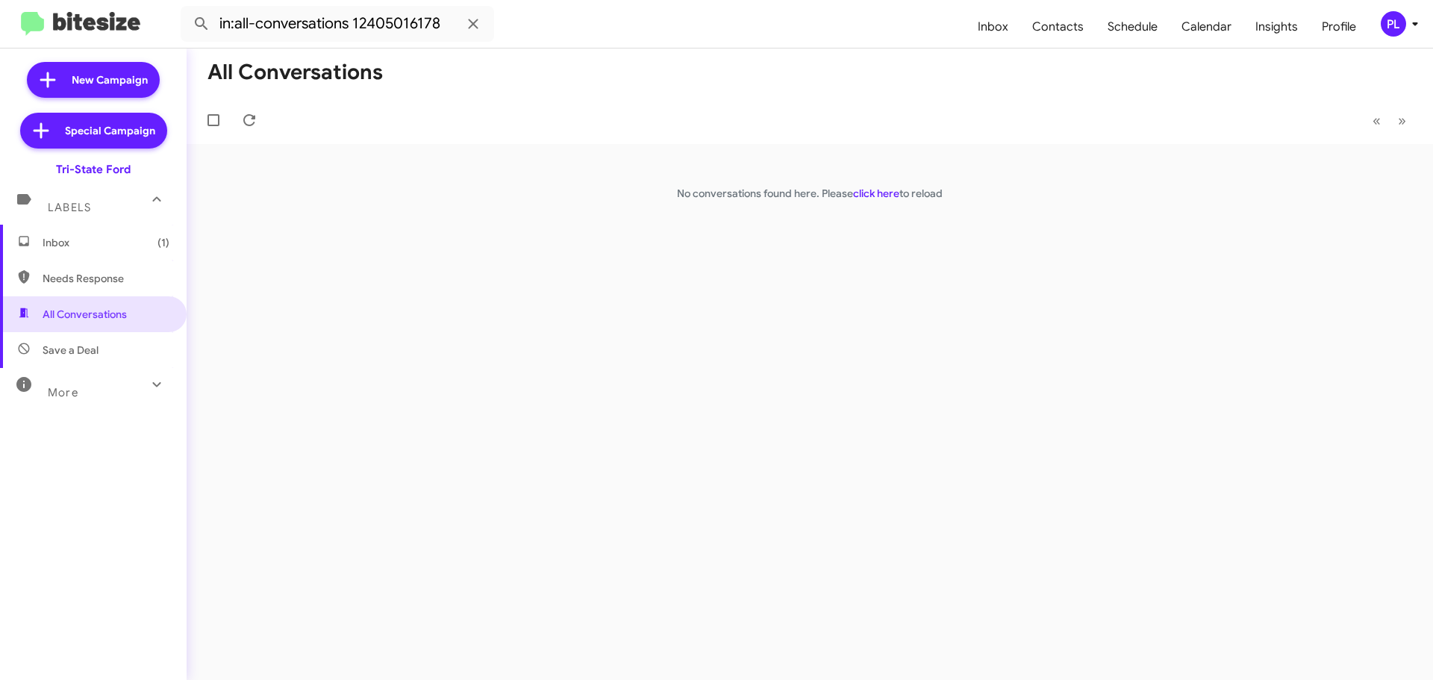
click at [71, 360] on span "Save a Deal" at bounding box center [93, 350] width 187 height 36
type input "in:not-interested"
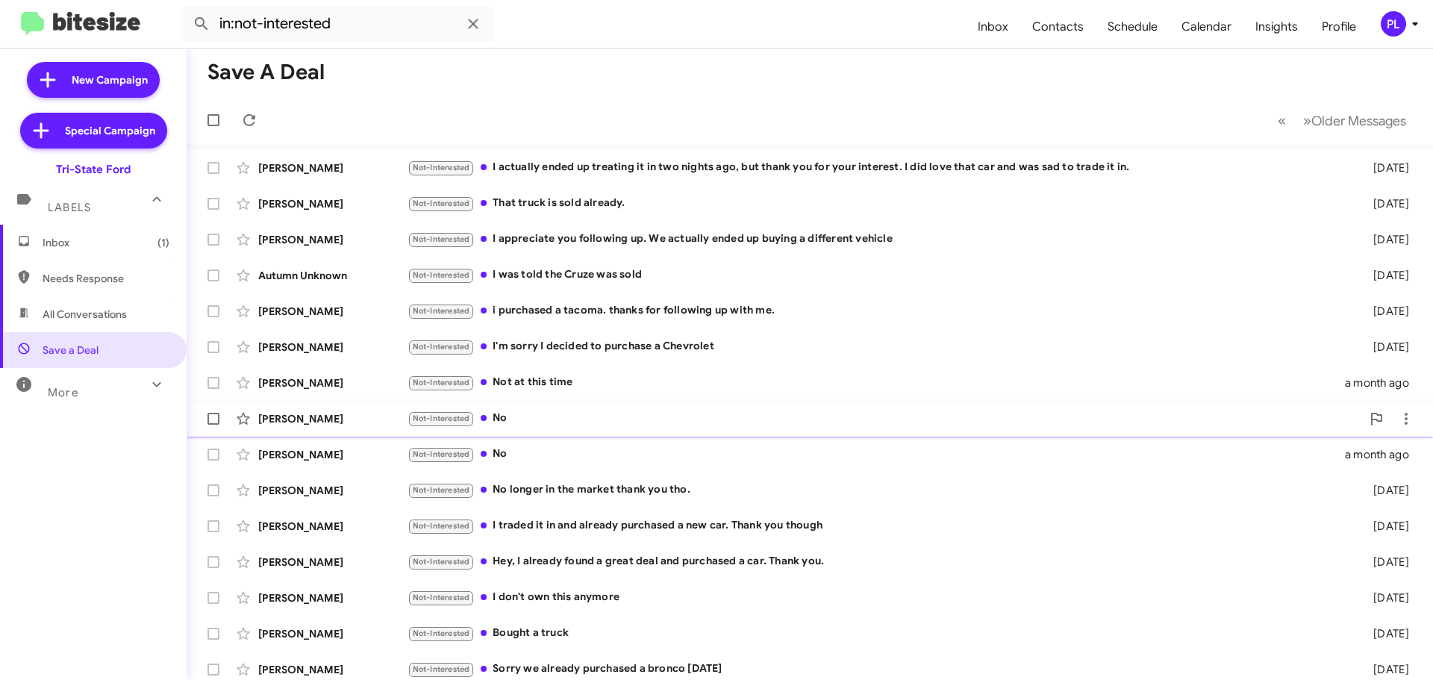
click at [600, 422] on div "Not-Interested No" at bounding box center [884, 418] width 954 height 17
